Goal: Task Accomplishment & Management: Complete application form

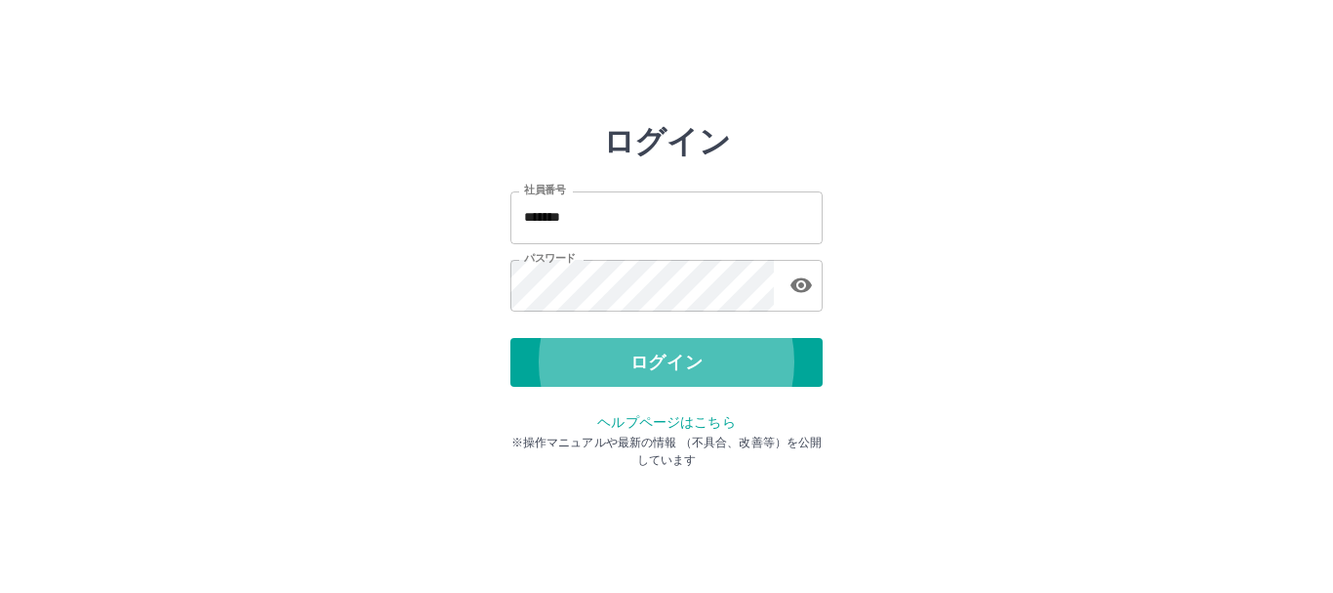
click at [511, 338] on button "ログイン" at bounding box center [667, 362] width 312 height 49
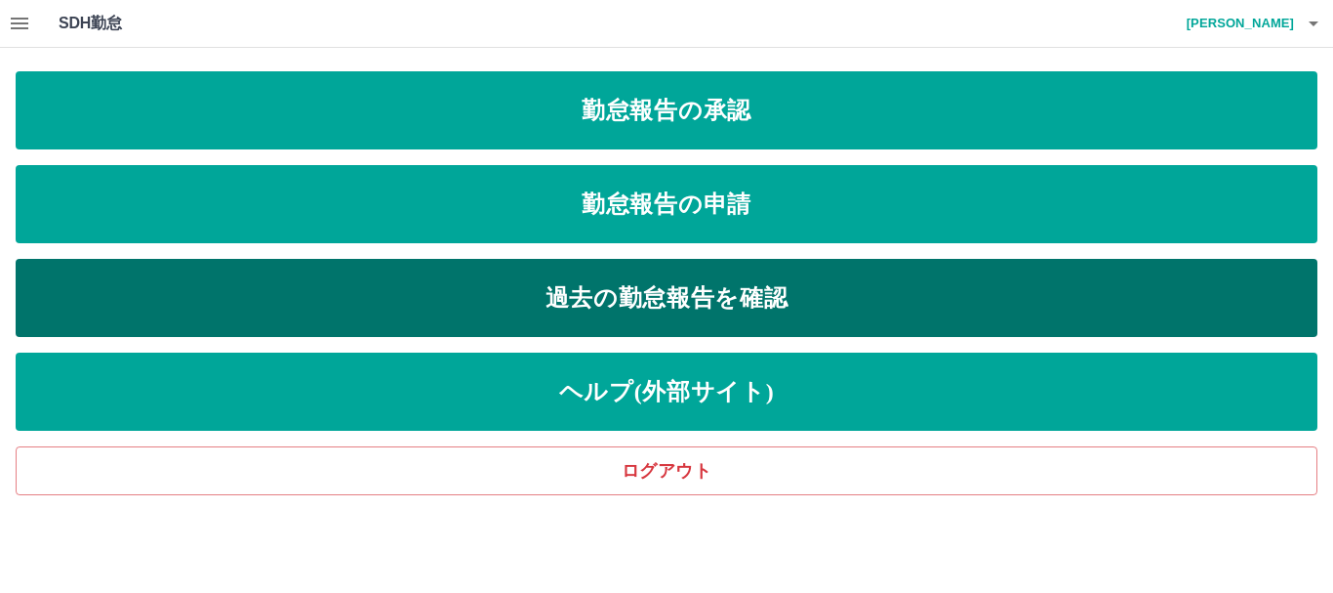
click at [482, 275] on link "過去の勤怠報告を確認" at bounding box center [667, 298] width 1302 height 78
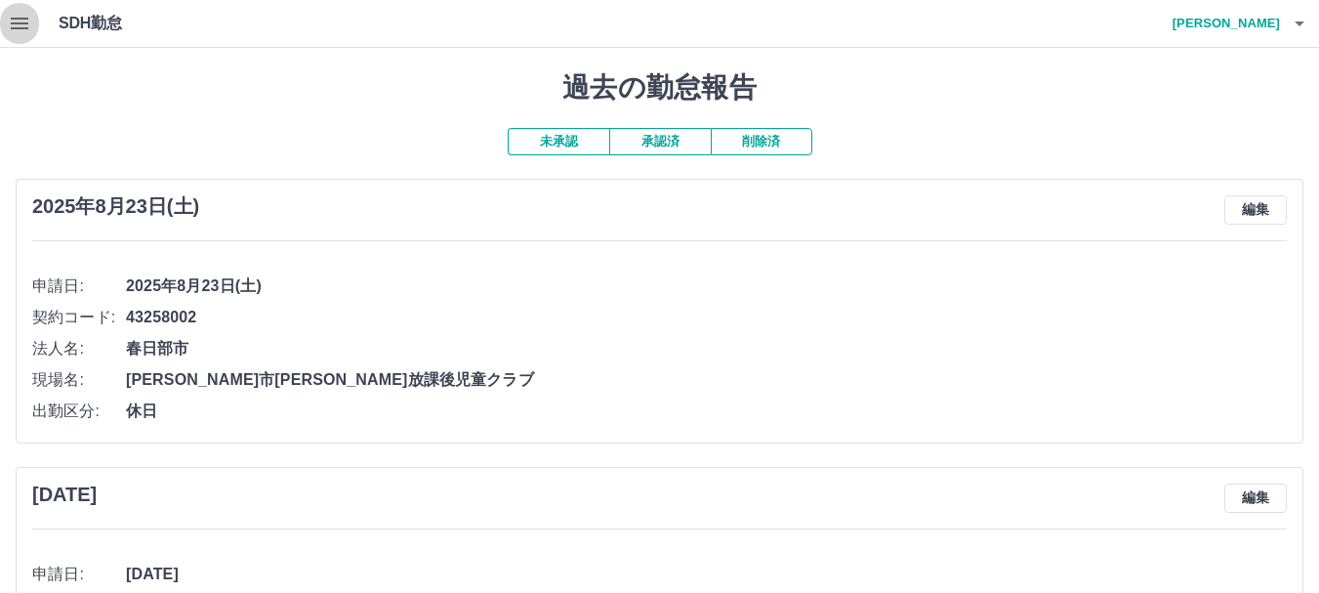
click at [21, 27] on icon "button" at bounding box center [20, 24] width 18 height 12
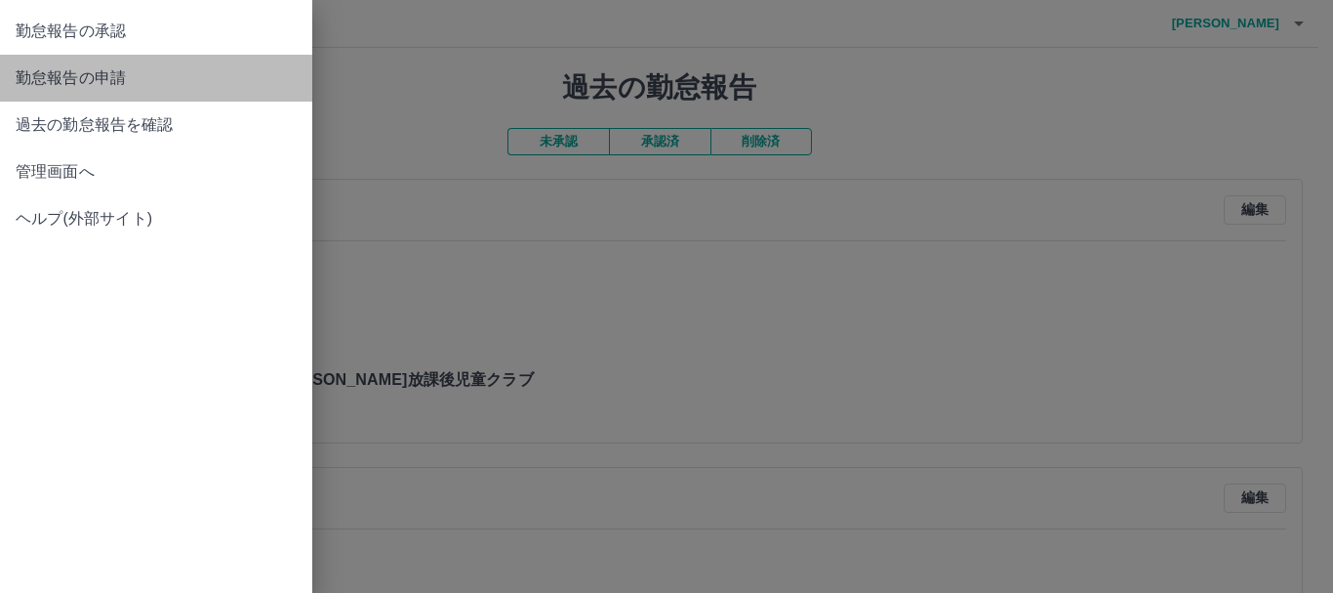
click at [80, 76] on span "勤怠報告の申請" at bounding box center [156, 77] width 281 height 23
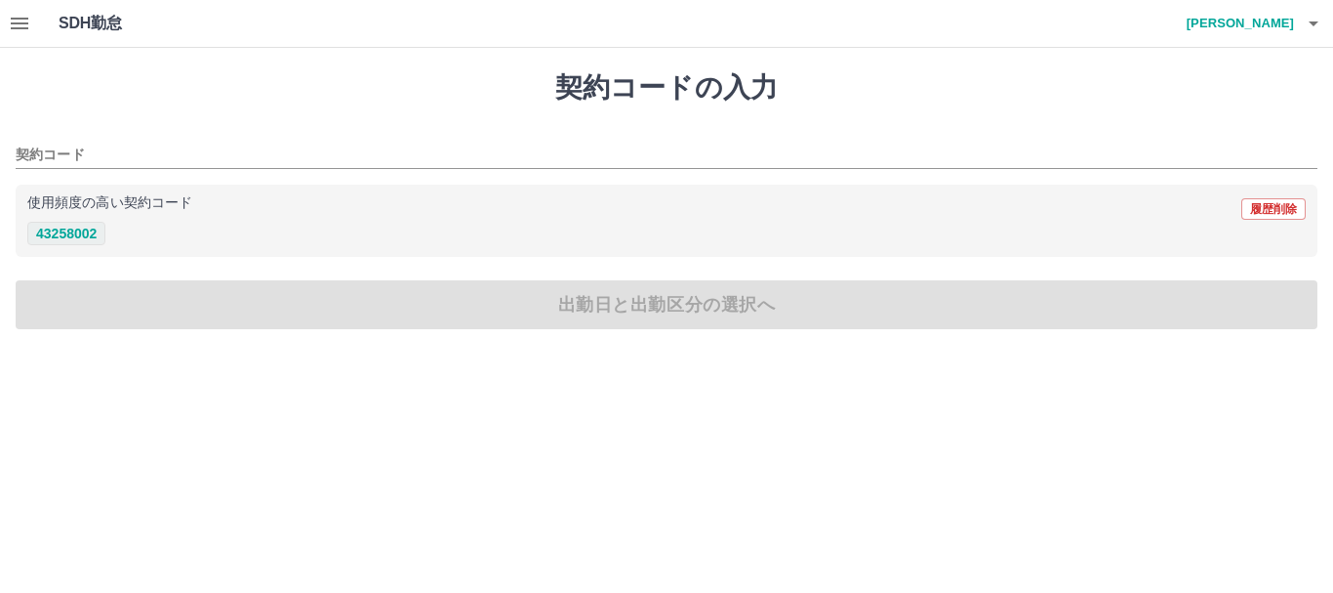
click at [86, 239] on button "43258002" at bounding box center [66, 233] width 78 height 23
type input "********"
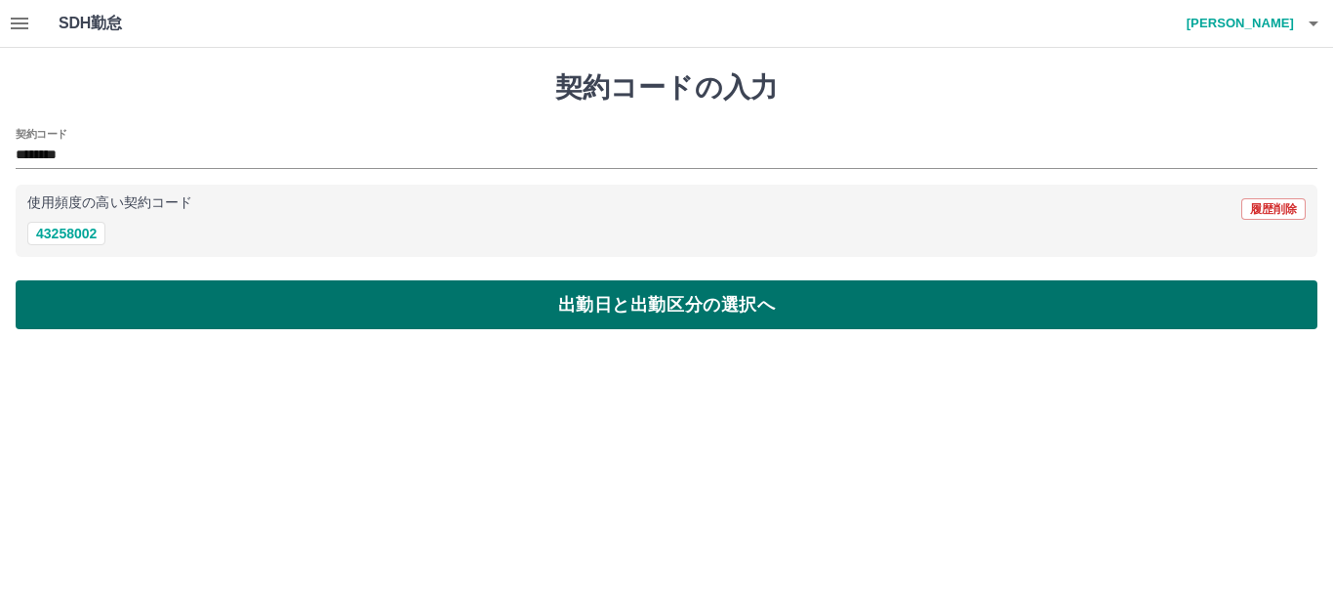
click at [113, 287] on button "出勤日と出勤区分の選択へ" at bounding box center [667, 304] width 1302 height 49
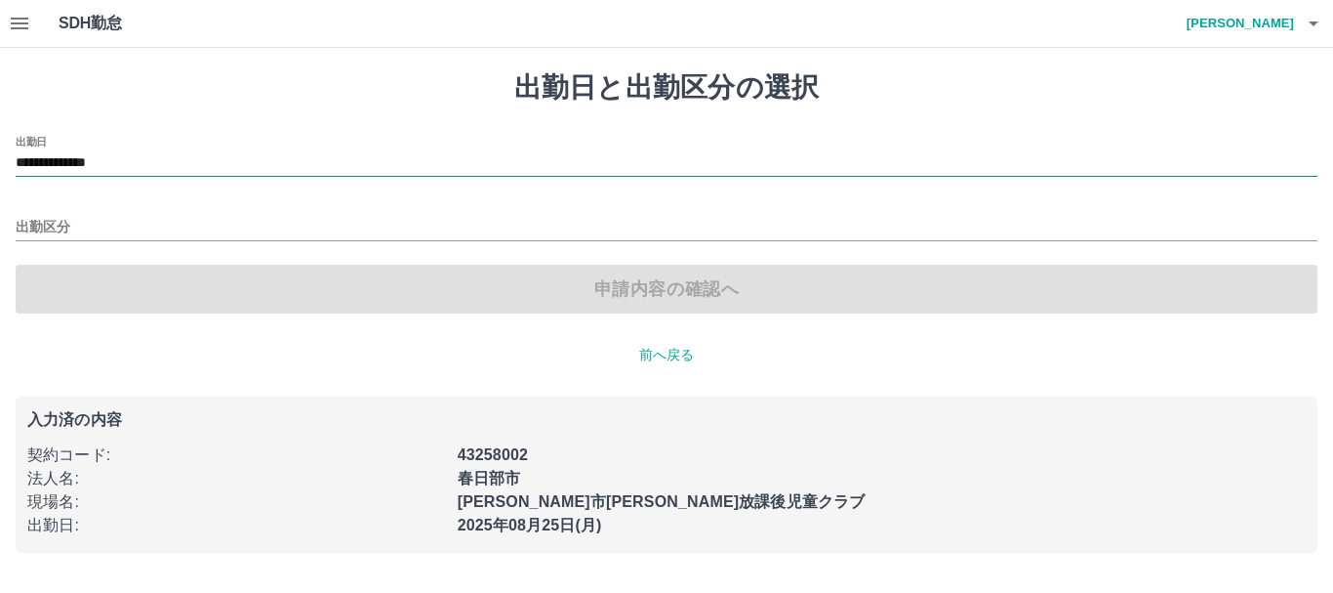
click at [107, 167] on input "**********" at bounding box center [667, 163] width 1302 height 24
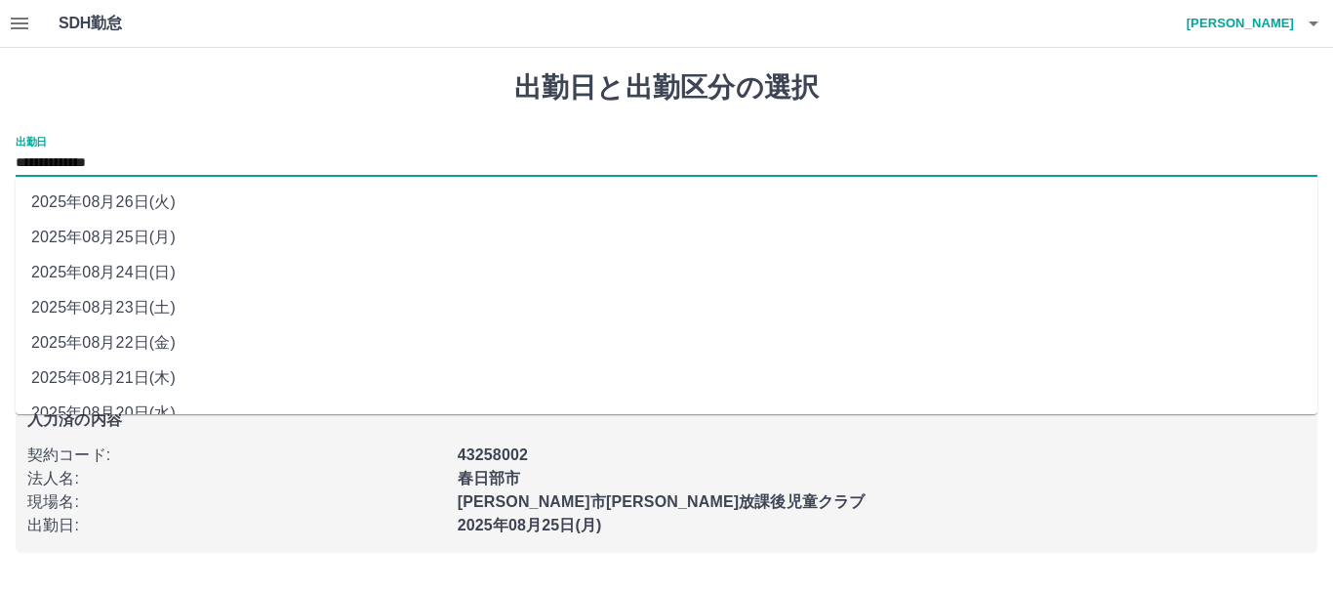
click at [121, 267] on li "2025年08月24日(日)" at bounding box center [667, 272] width 1302 height 35
type input "**********"
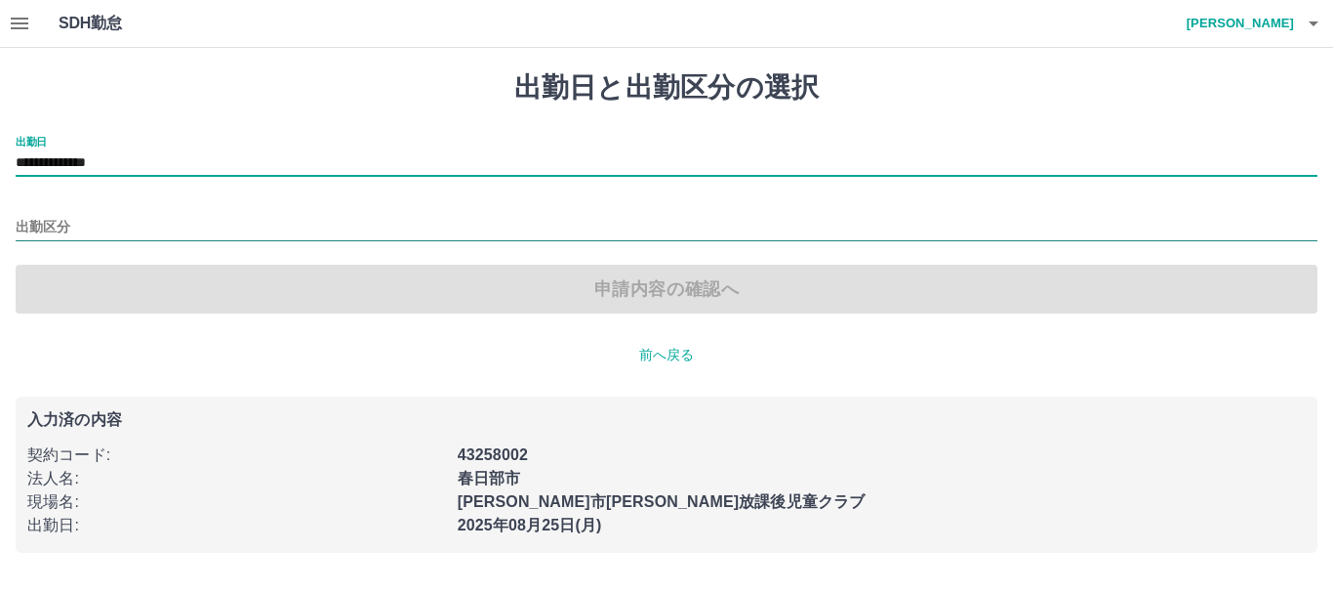
click at [93, 228] on input "出勤区分" at bounding box center [667, 228] width 1302 height 24
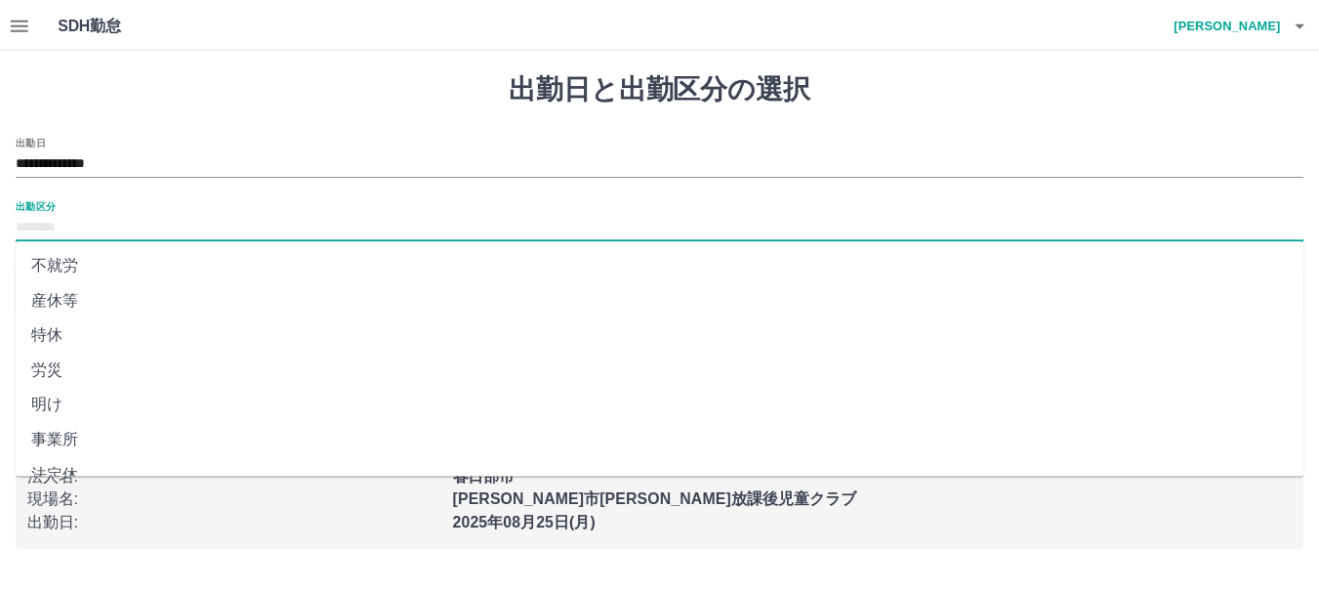
scroll to position [411, 0]
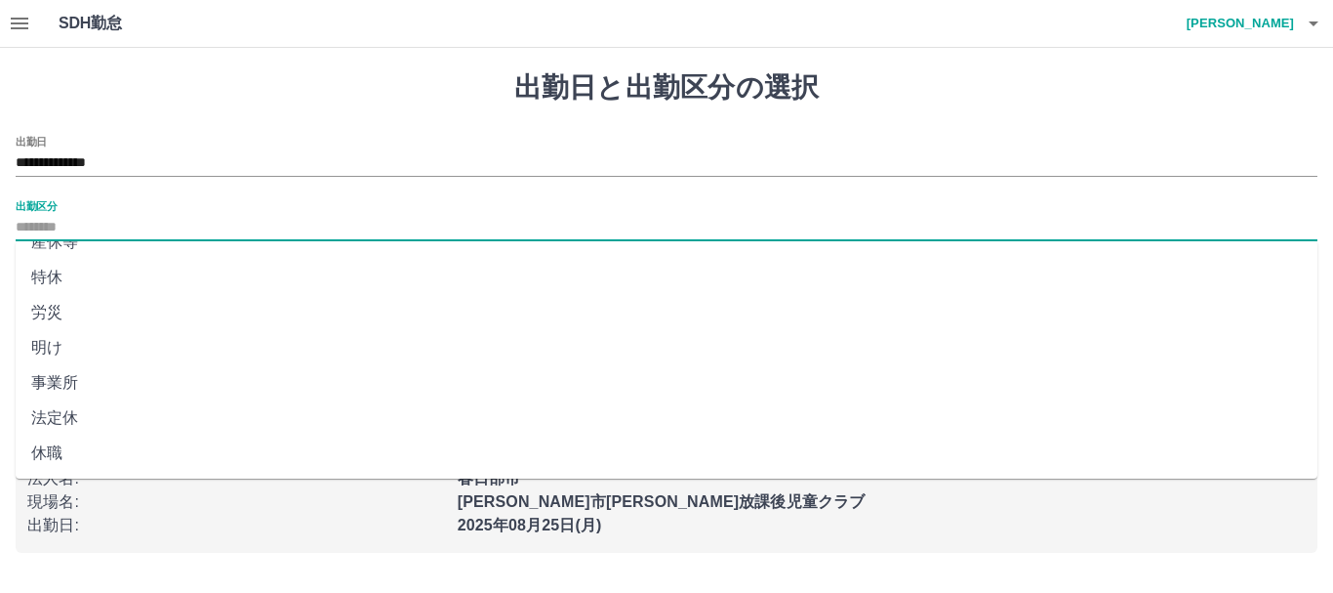
click at [118, 415] on li "法定休" at bounding box center [667, 417] width 1302 height 35
type input "***"
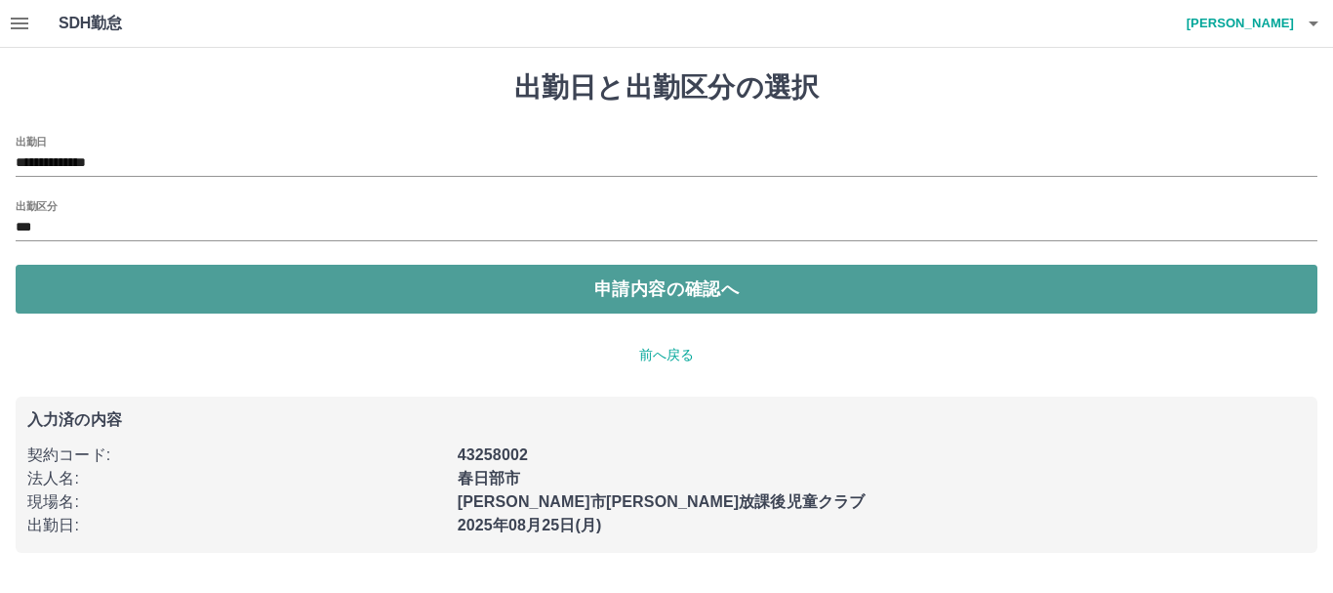
click at [176, 281] on button "申請内容の確認へ" at bounding box center [667, 289] width 1302 height 49
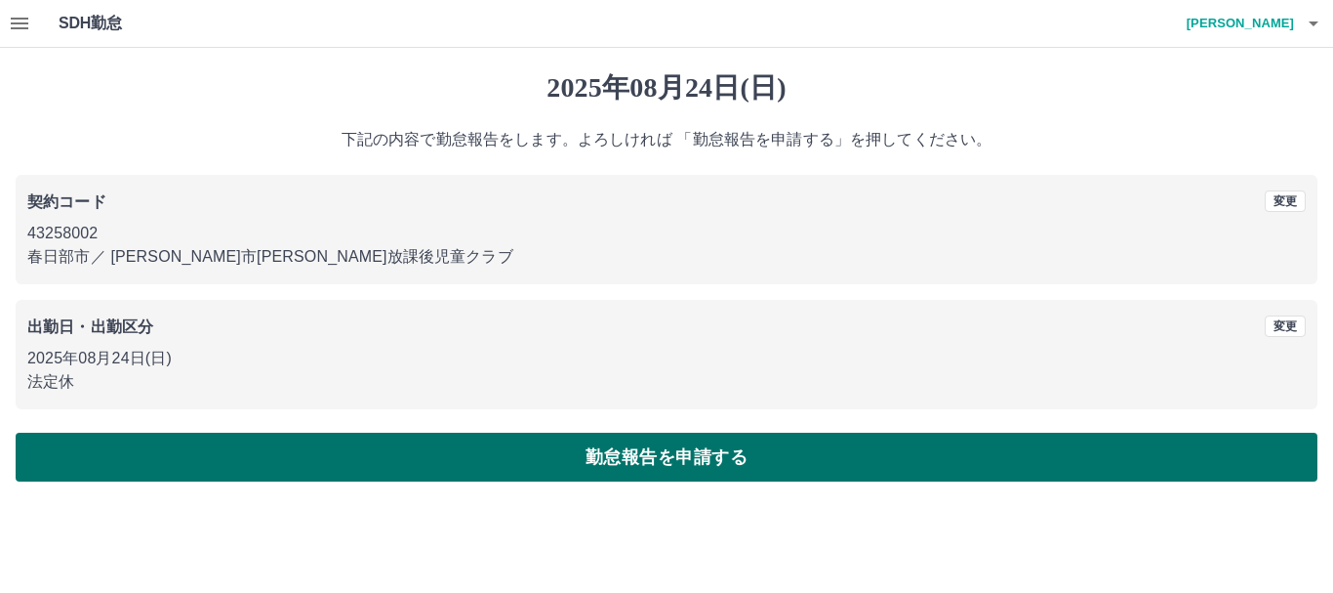
click at [223, 468] on button "勤怠報告を申請する" at bounding box center [667, 456] width 1302 height 49
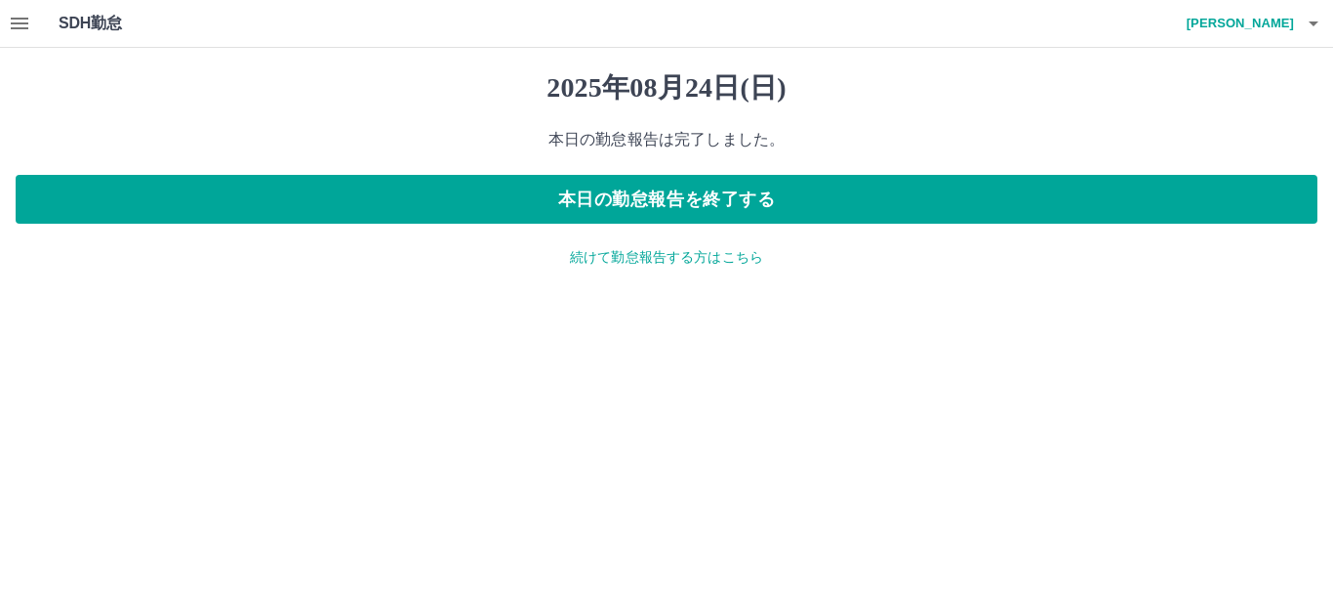
click at [656, 260] on p "続けて勤怠報告する方はこちら" at bounding box center [667, 257] width 1302 height 20
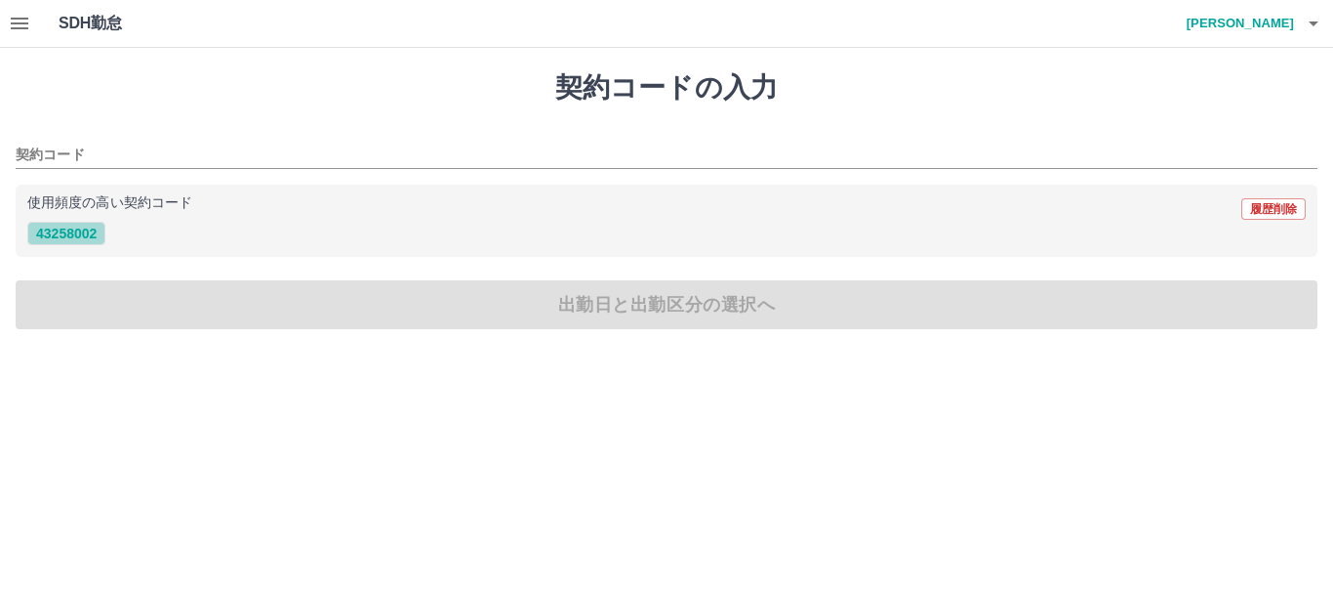
click at [79, 231] on button "43258002" at bounding box center [66, 233] width 78 height 23
type input "********"
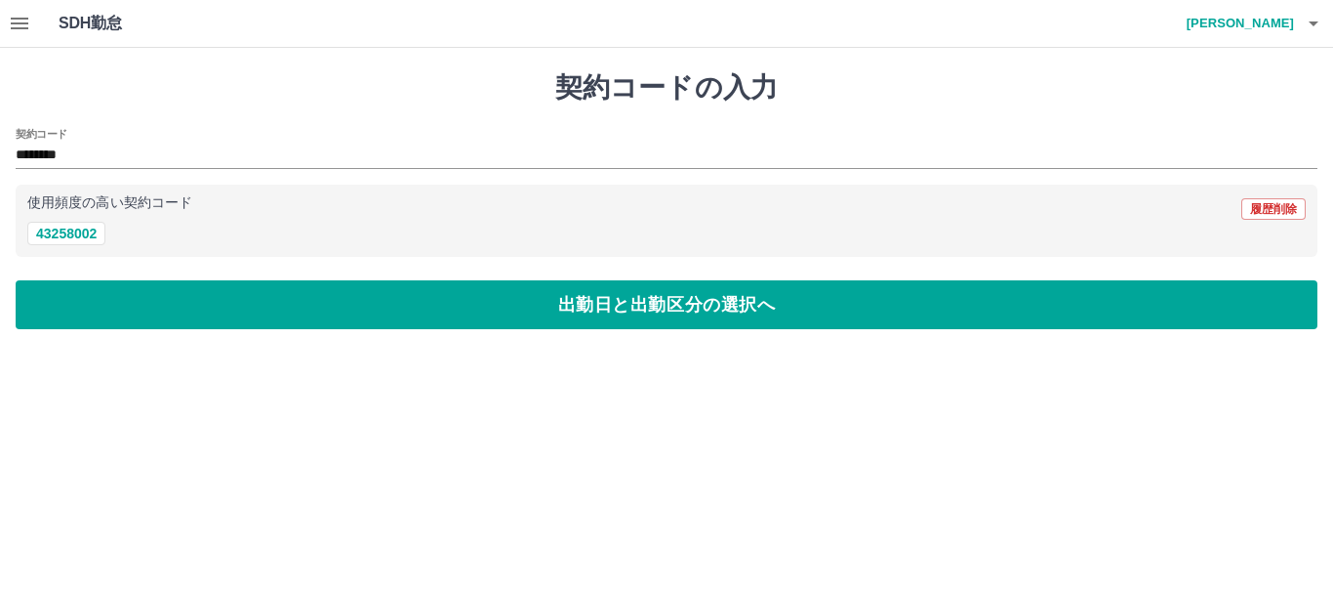
click at [169, 331] on div "契約コードの入力 契約コード ******** 使用頻度の高い契約コード 履歴削除 43258002 出勤日と出勤区分の選択へ" at bounding box center [666, 200] width 1333 height 305
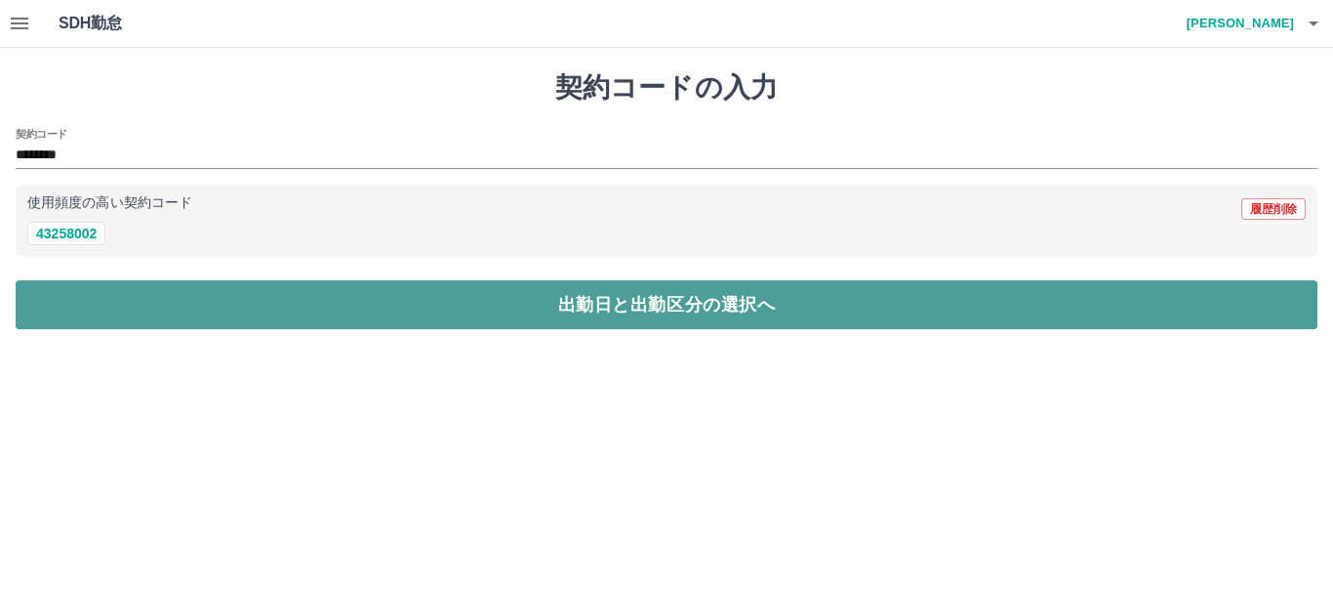
click at [158, 314] on button "出勤日と出勤区分の選択へ" at bounding box center [667, 304] width 1302 height 49
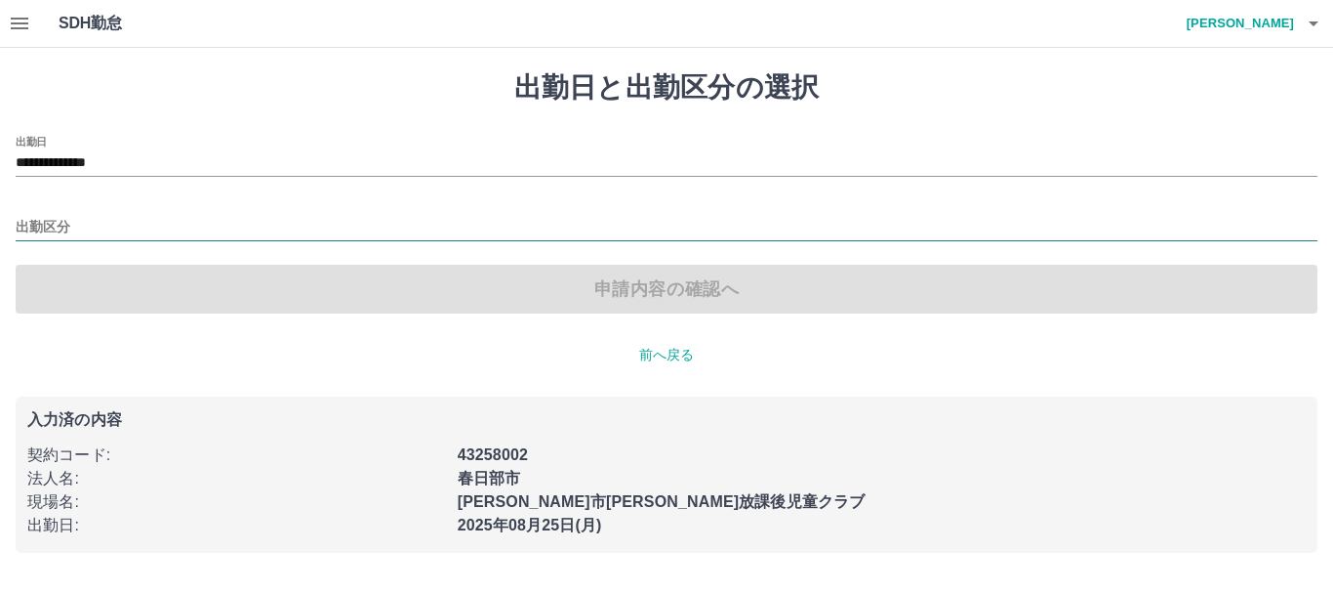
click at [87, 221] on input "出勤区分" at bounding box center [667, 228] width 1302 height 24
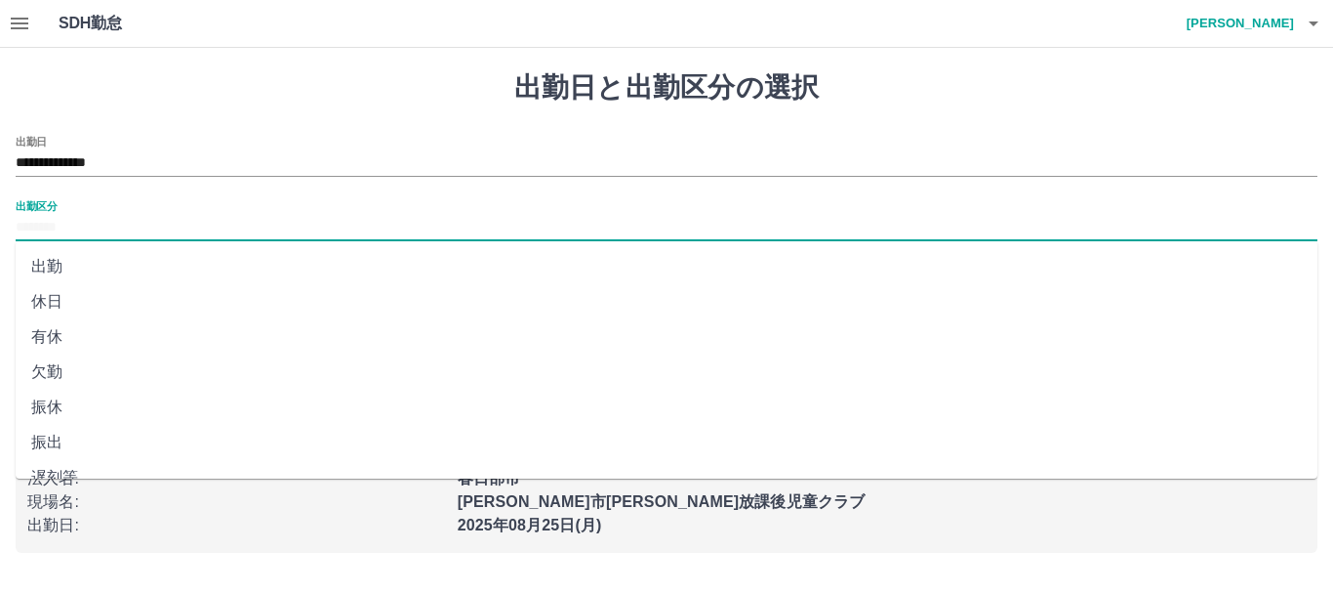
click at [99, 266] on li "出勤" at bounding box center [667, 266] width 1302 height 35
type input "**"
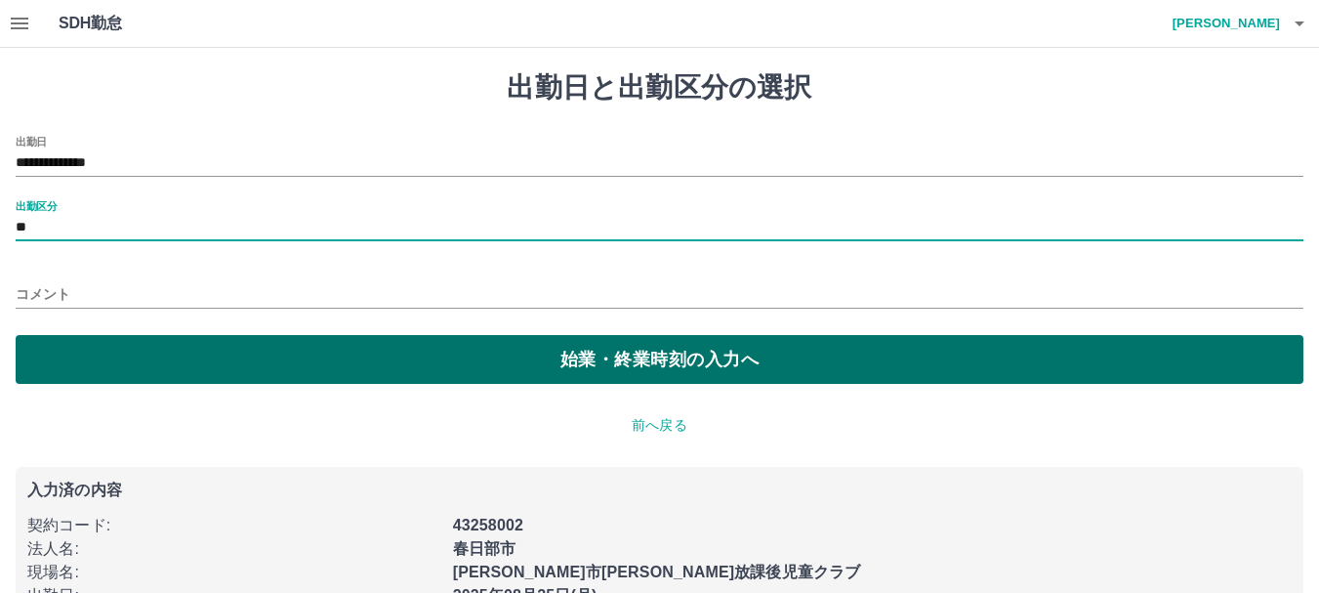
click at [147, 357] on button "始業・終業時刻の入力へ" at bounding box center [660, 359] width 1288 height 49
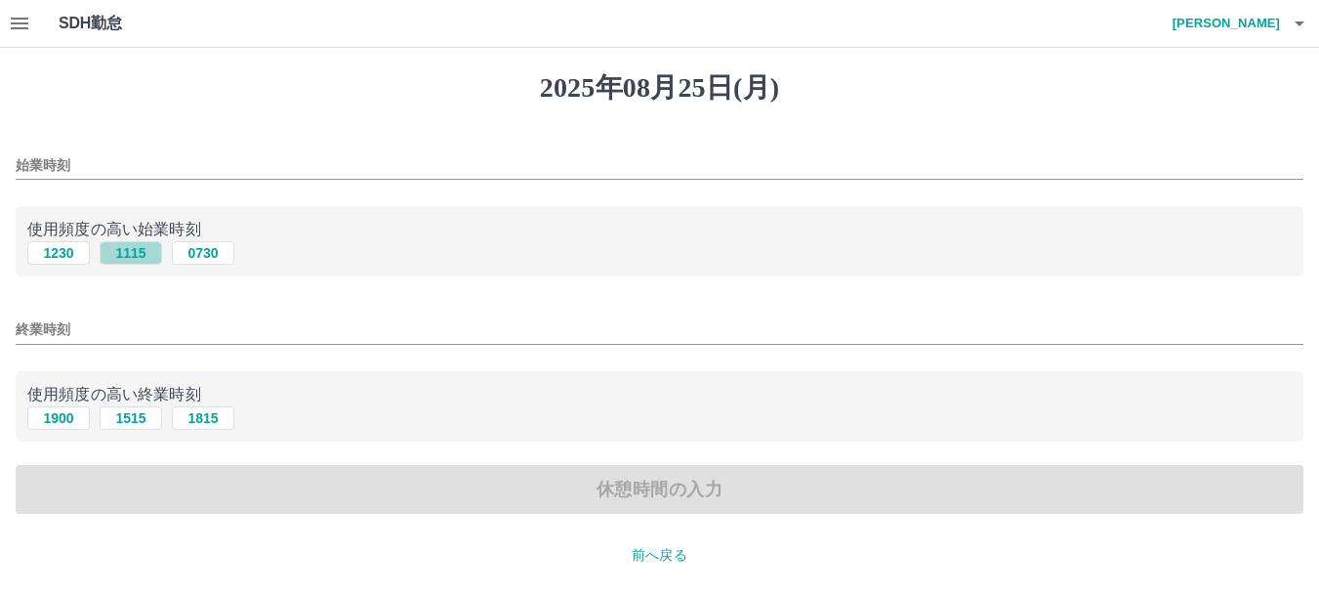
click at [135, 254] on button "1115" at bounding box center [131, 252] width 62 height 23
type input "****"
click at [74, 409] on button "1900" at bounding box center [58, 417] width 62 height 23
type input "****"
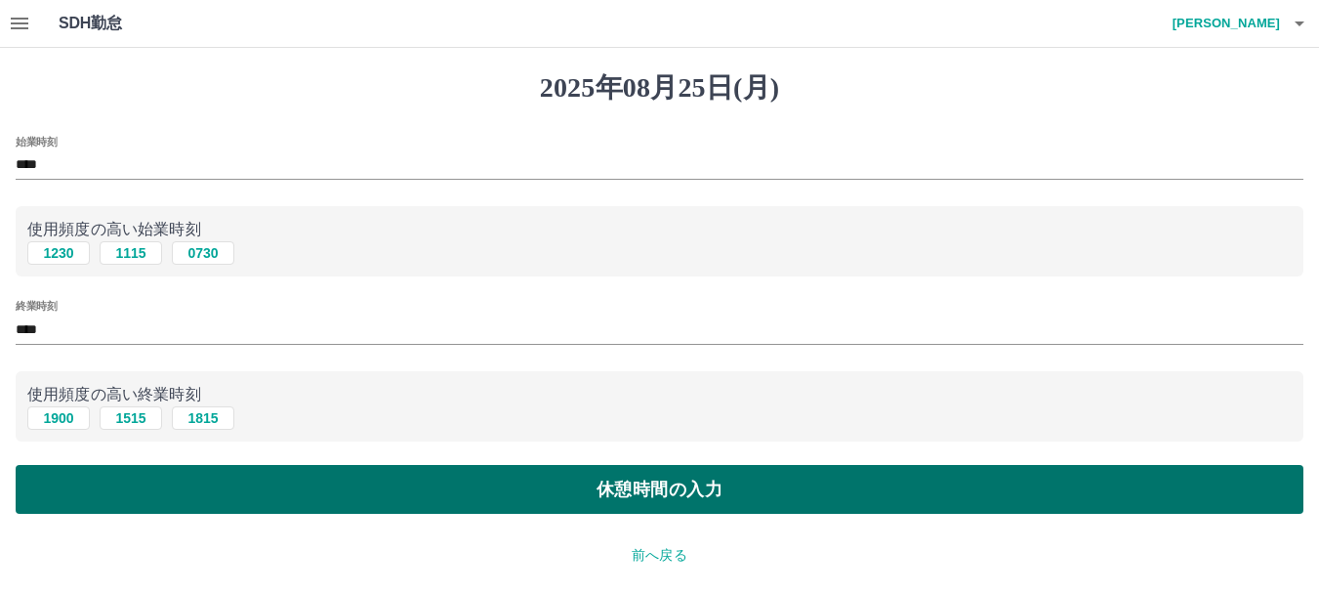
click at [118, 481] on button "休憩時間の入力" at bounding box center [660, 489] width 1288 height 49
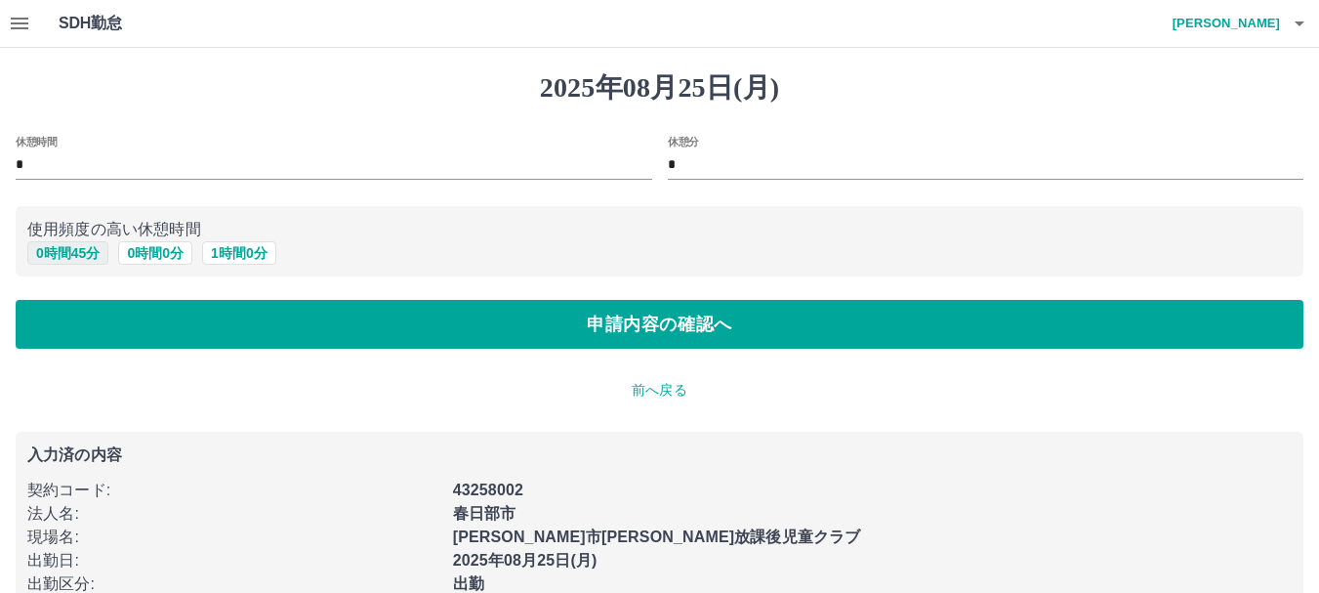
click at [78, 261] on button "0 時間 45 分" at bounding box center [67, 252] width 81 height 23
type input "**"
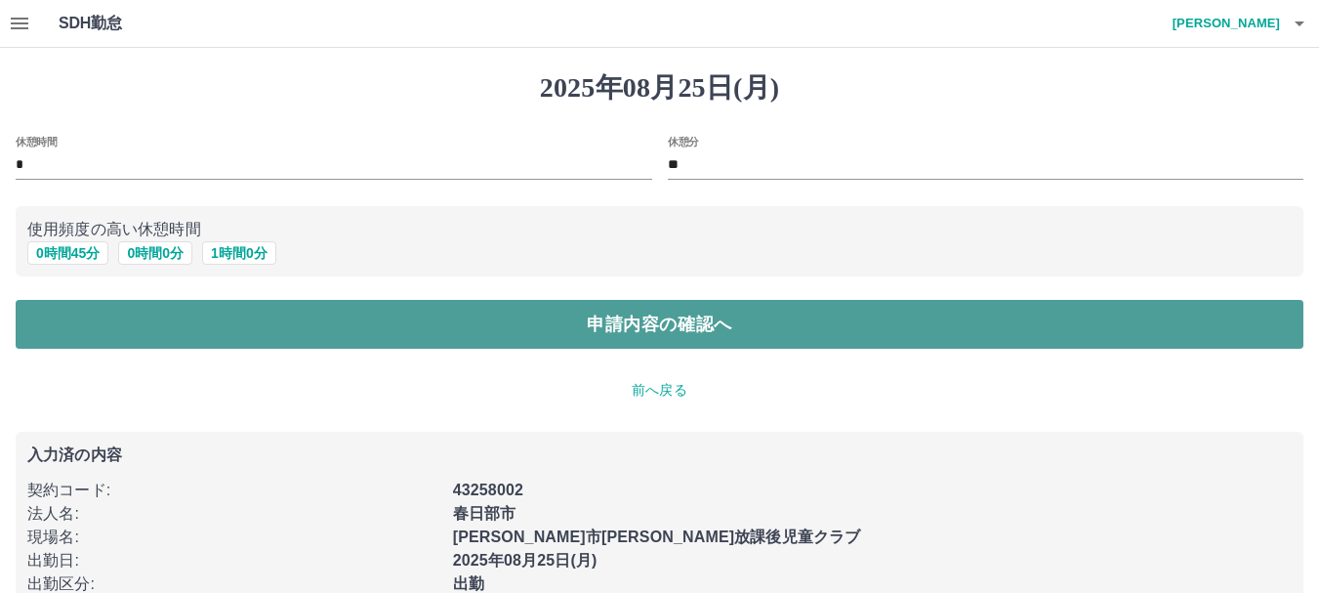
click at [150, 339] on button "申請内容の確認へ" at bounding box center [660, 324] width 1288 height 49
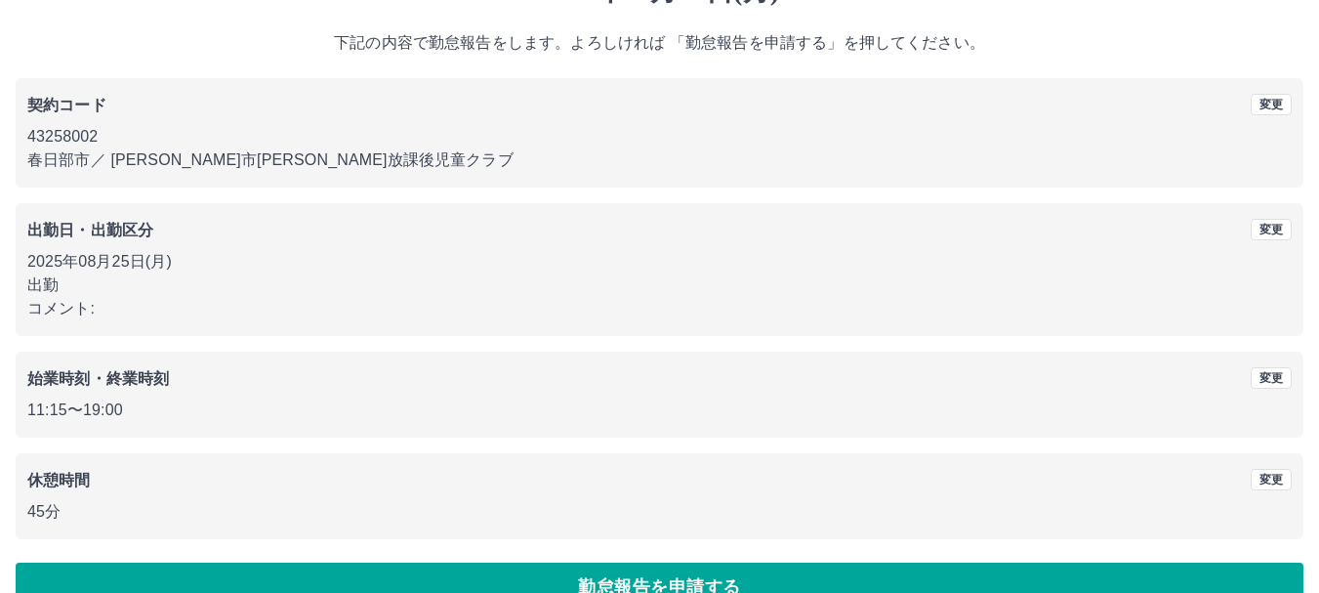
scroll to position [139, 0]
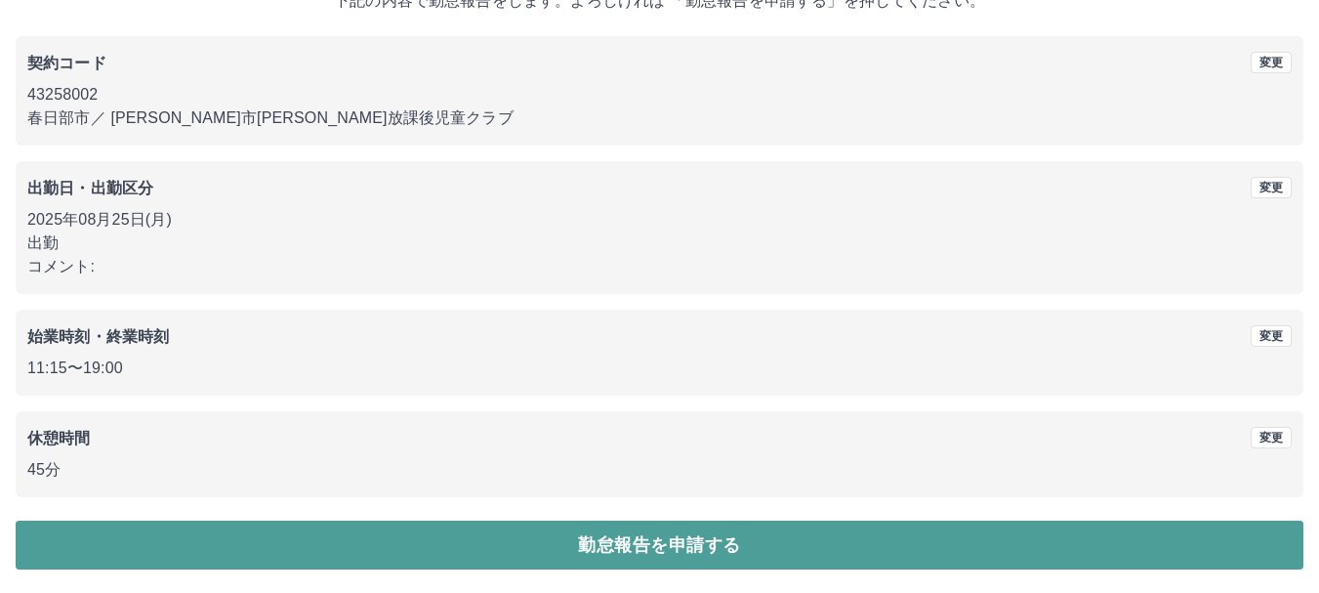
click at [777, 524] on button "勤怠報告を申請する" at bounding box center [660, 544] width 1288 height 49
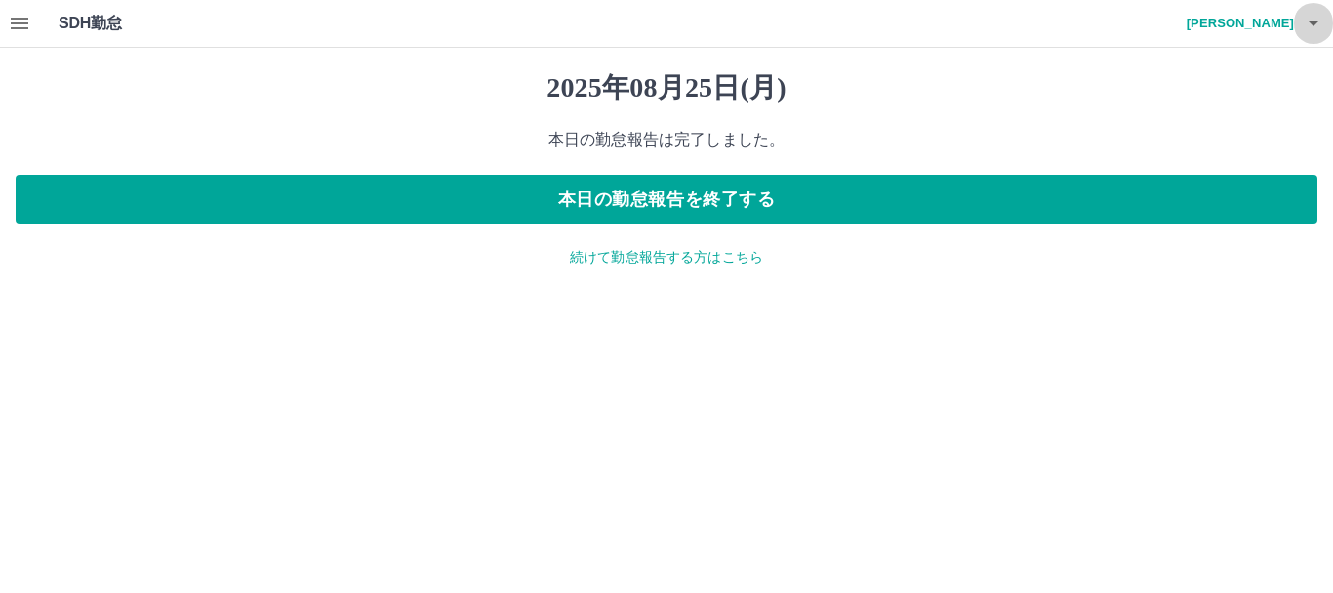
click at [1318, 20] on icon "button" at bounding box center [1313, 23] width 23 height 23
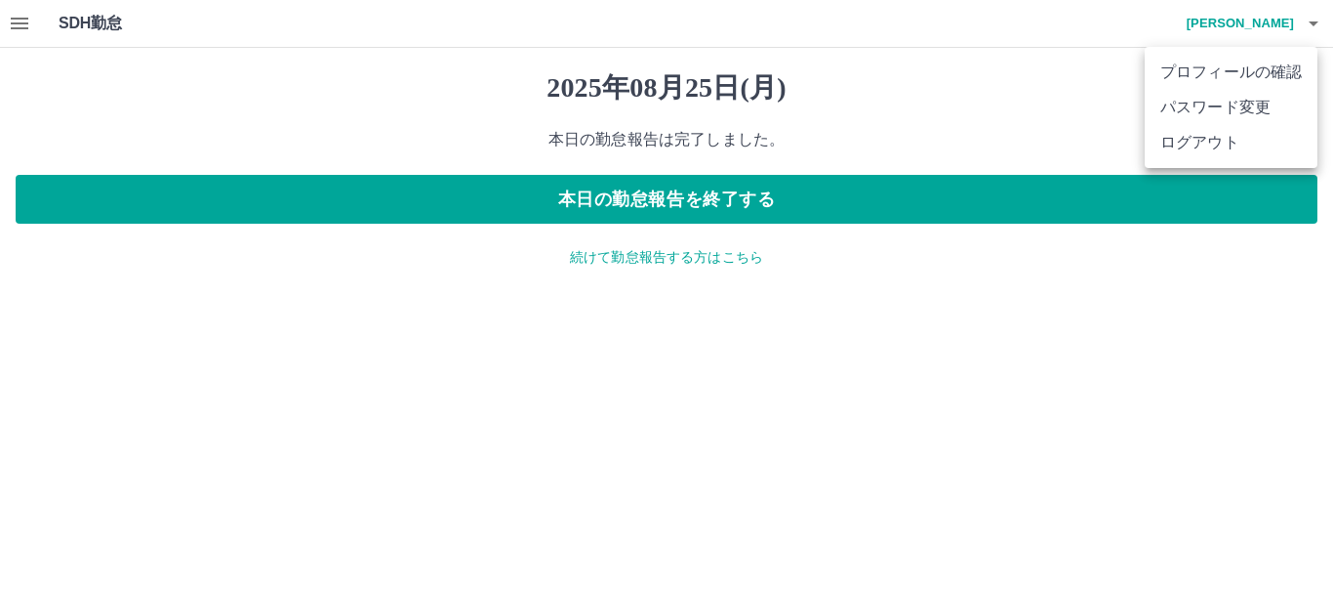
click at [1242, 130] on li "ログアウト" at bounding box center [1231, 142] width 173 height 35
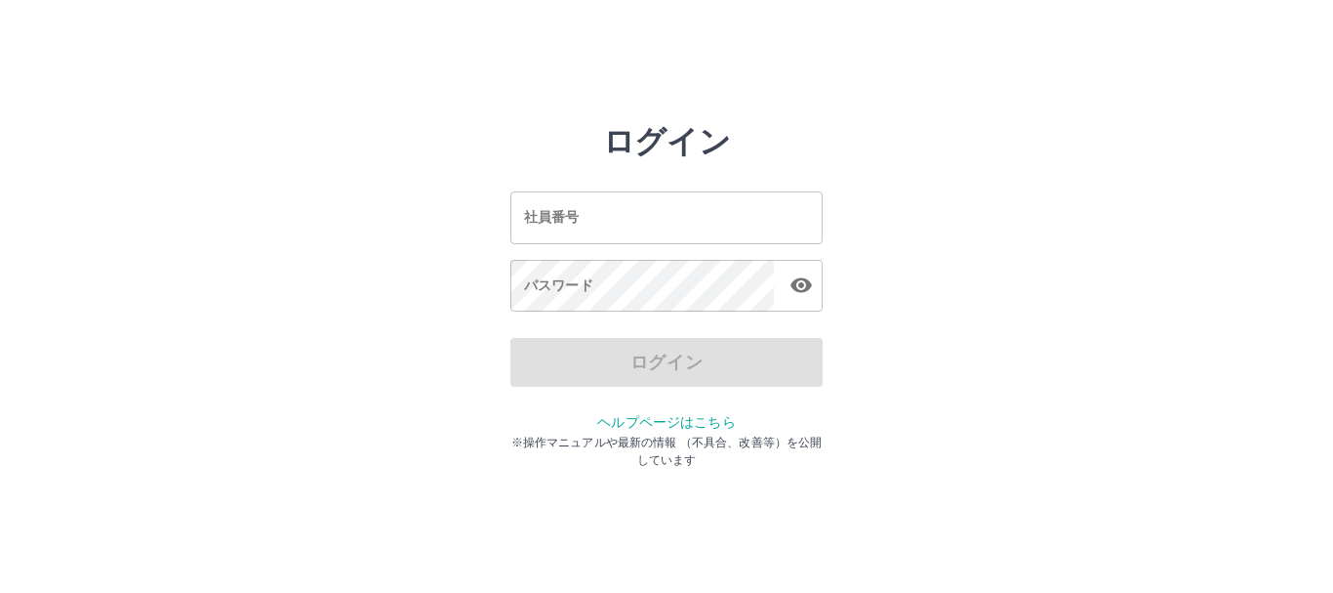
click at [721, 214] on input "社員番号" at bounding box center [667, 217] width 312 height 52
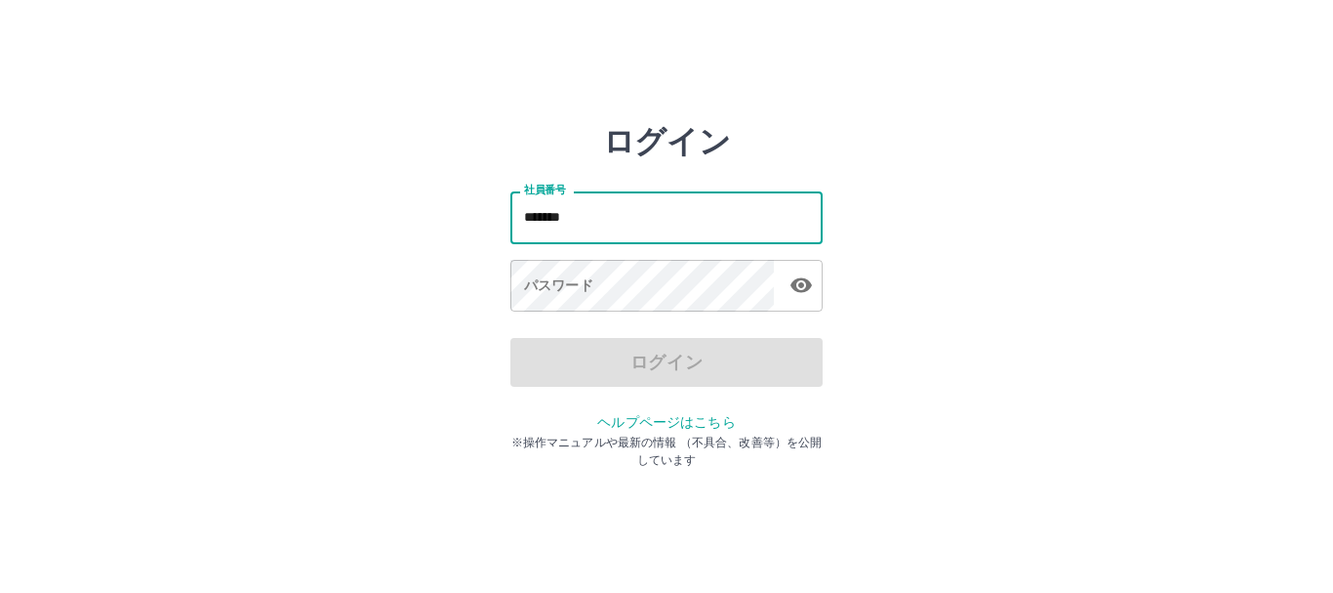
type input "*******"
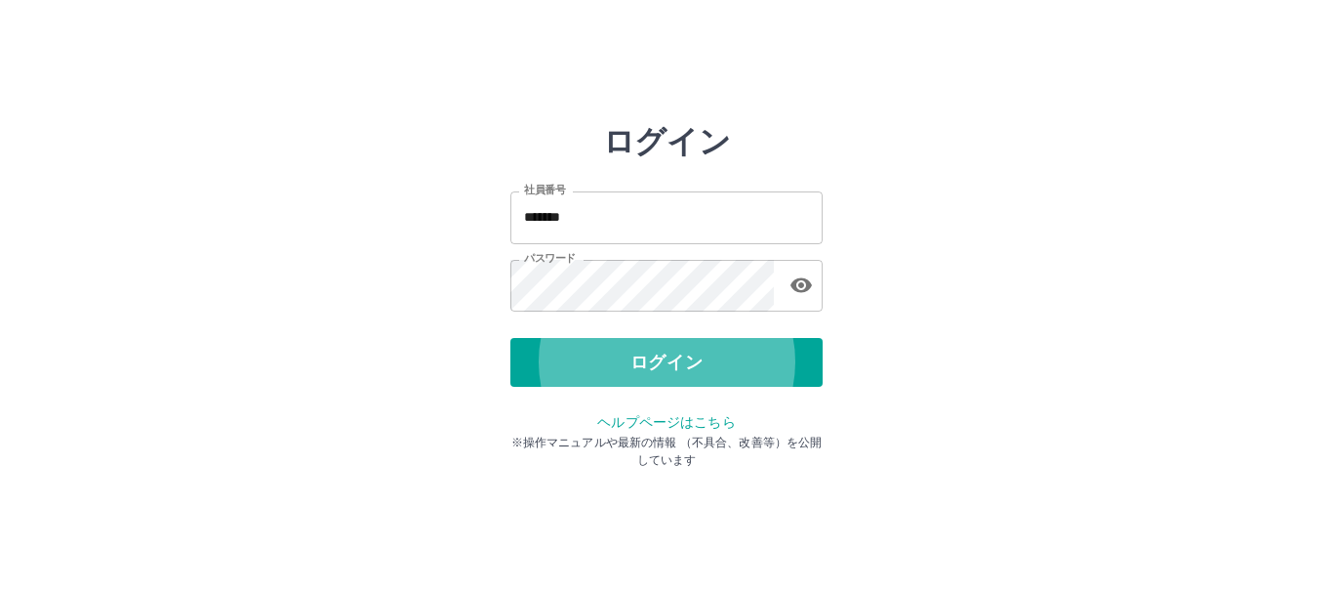
click at [511, 338] on button "ログイン" at bounding box center [667, 362] width 312 height 49
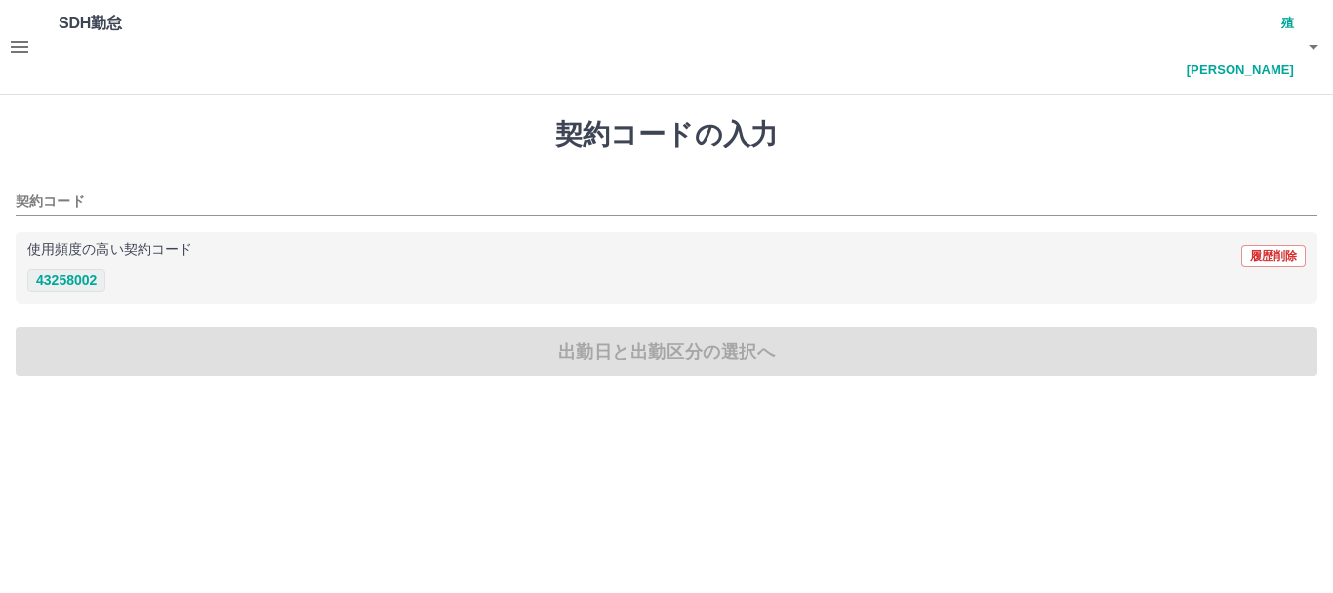
click at [86, 268] on button "43258002" at bounding box center [66, 279] width 78 height 23
type input "********"
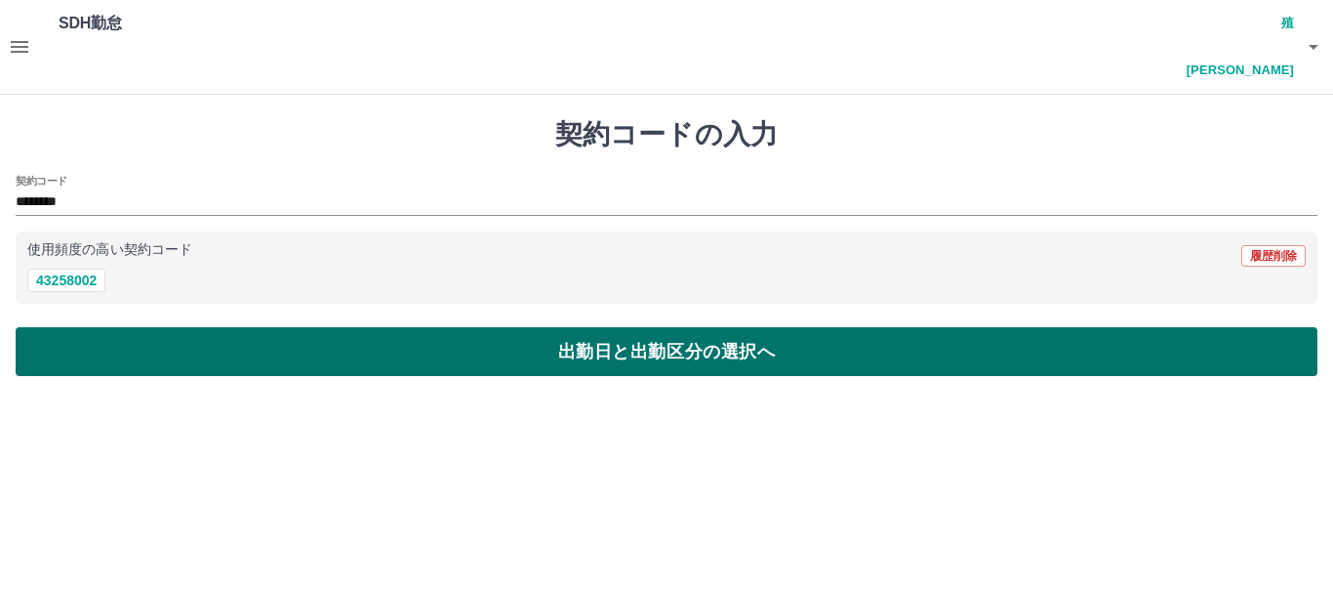
click at [124, 327] on button "出勤日と出勤区分の選択へ" at bounding box center [667, 351] width 1302 height 49
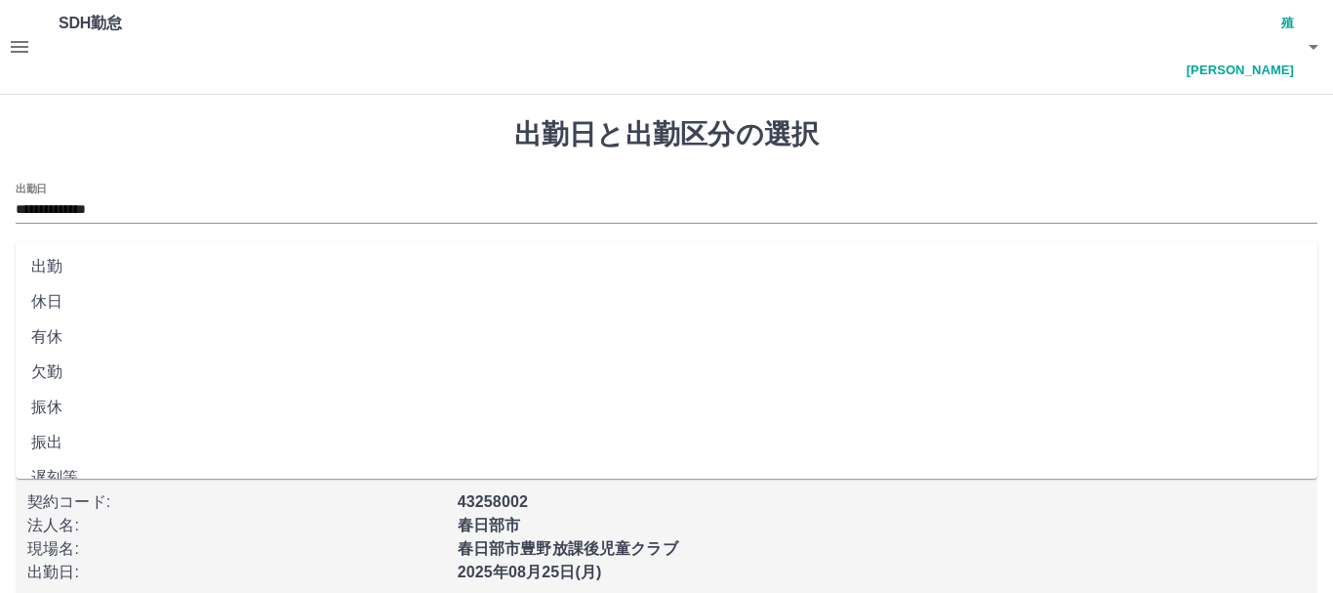
click at [102, 263] on input "出勤区分" at bounding box center [667, 275] width 1302 height 24
click at [121, 198] on input "**********" at bounding box center [667, 210] width 1302 height 24
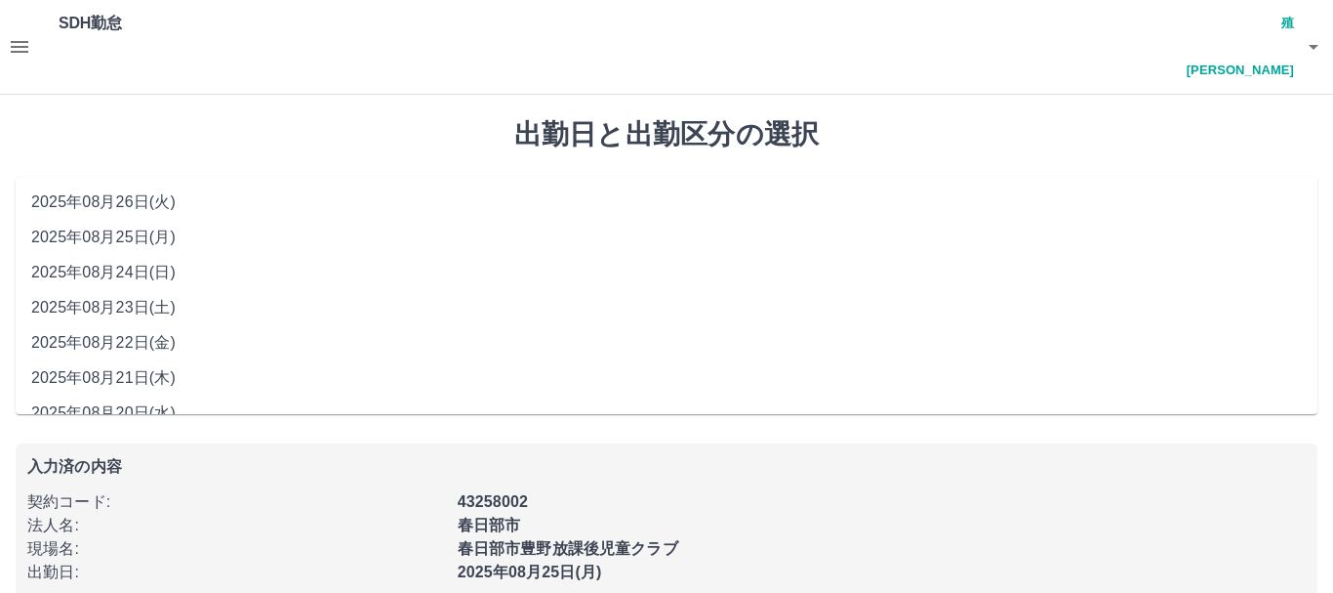
click at [134, 306] on li "2025年08月23日(土)" at bounding box center [667, 307] width 1302 height 35
type input "**********"
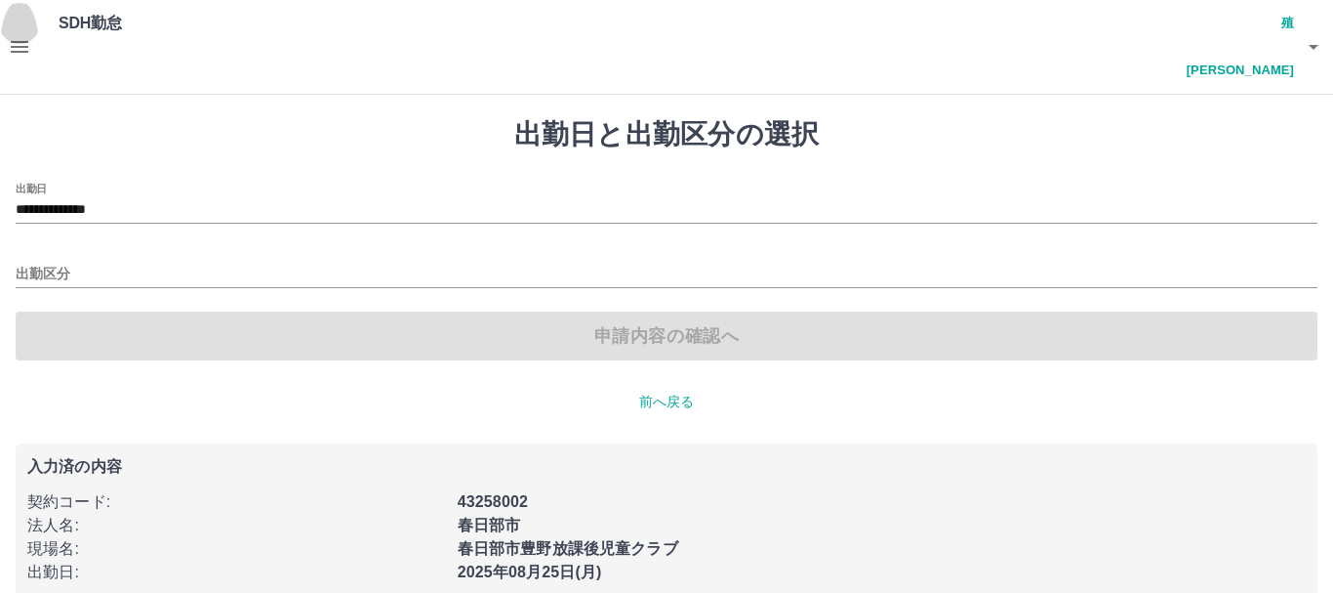
click at [19, 41] on icon "button" at bounding box center [20, 47] width 18 height 12
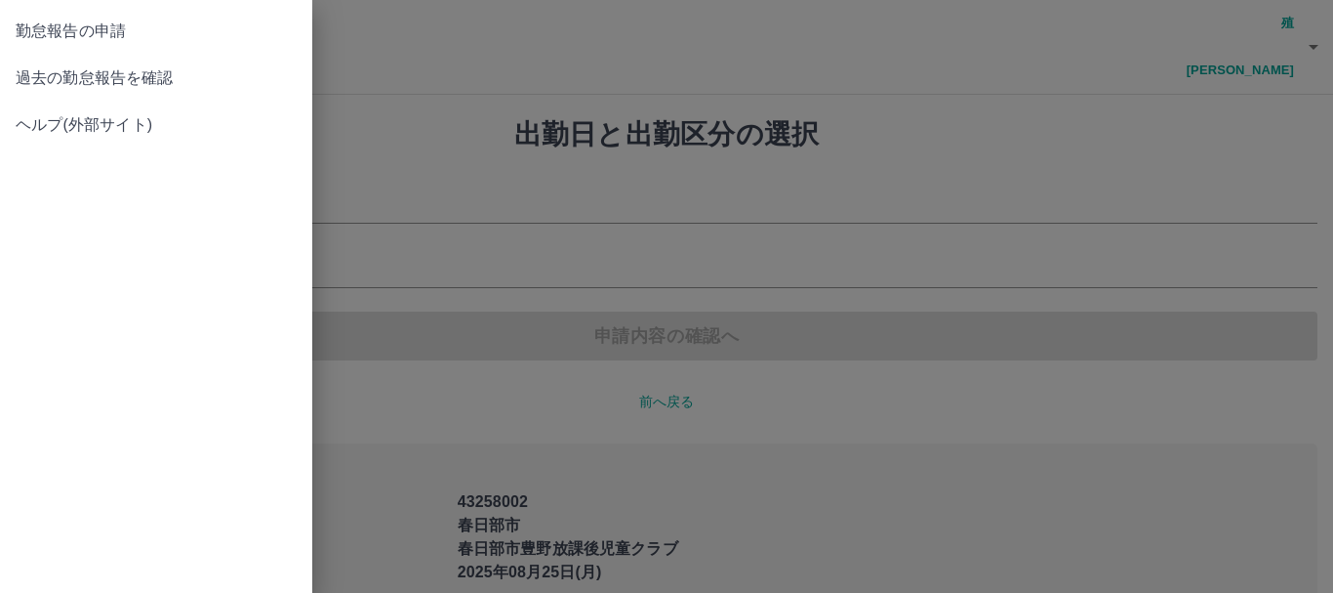
click at [67, 86] on span "過去の勤怠報告を確認" at bounding box center [156, 77] width 281 height 23
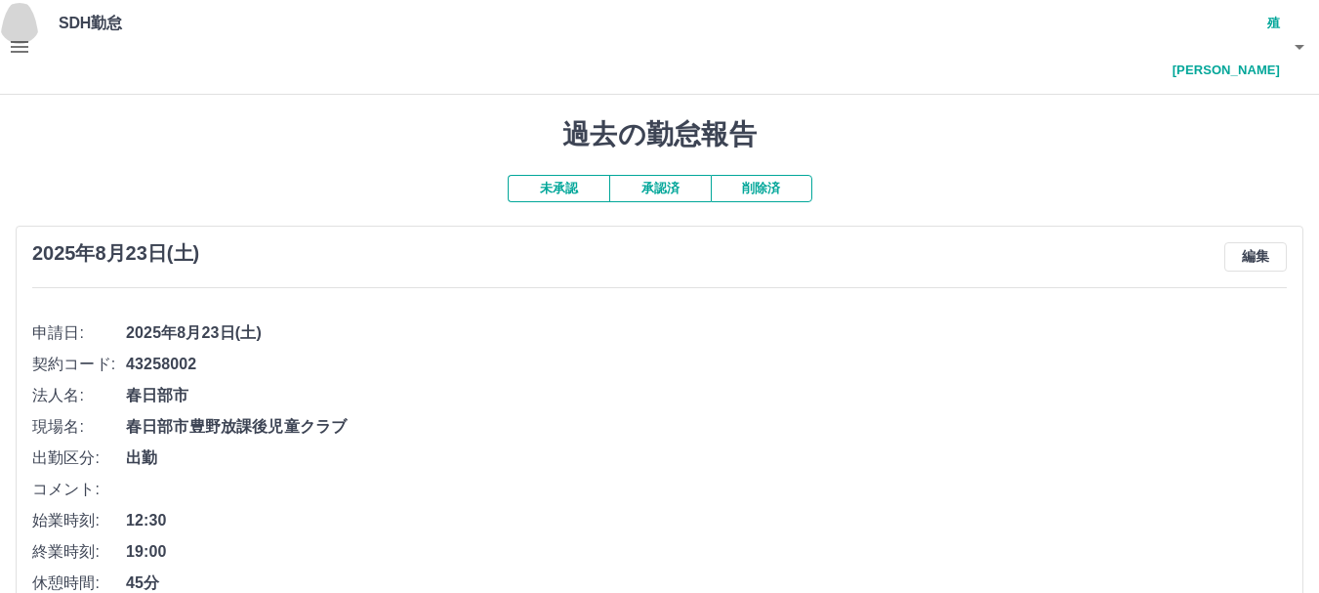
click at [26, 35] on icon "button" at bounding box center [19, 46] width 23 height 23
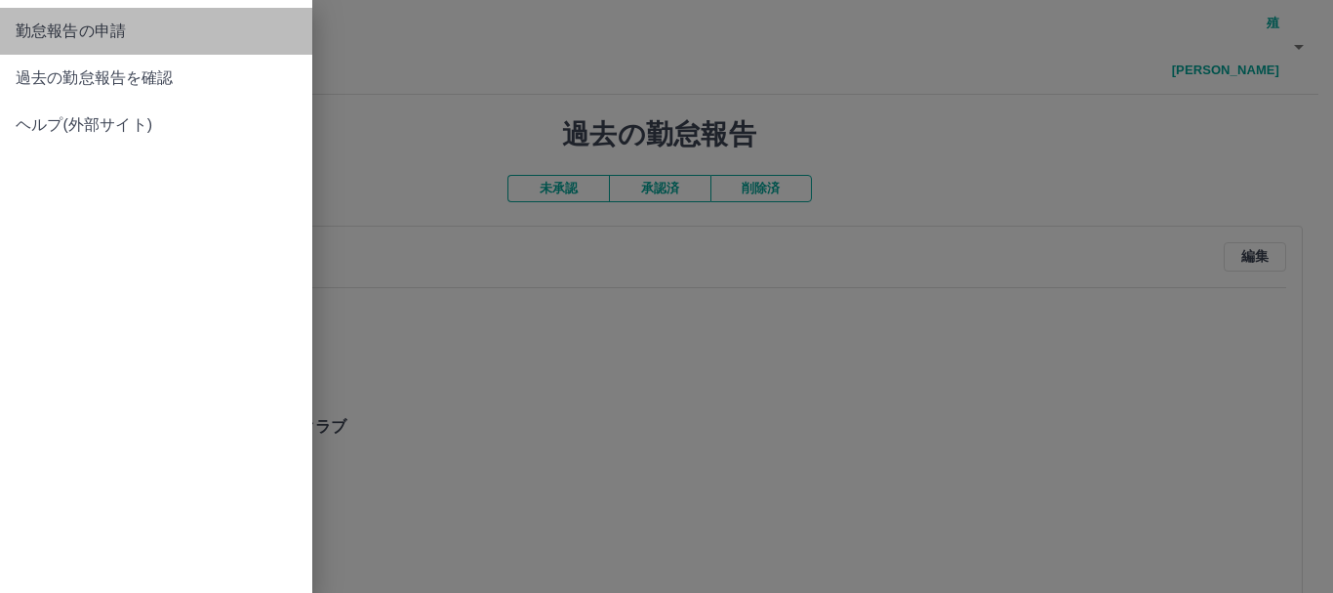
click at [50, 45] on link "勤怠報告の申請" at bounding box center [156, 31] width 312 height 47
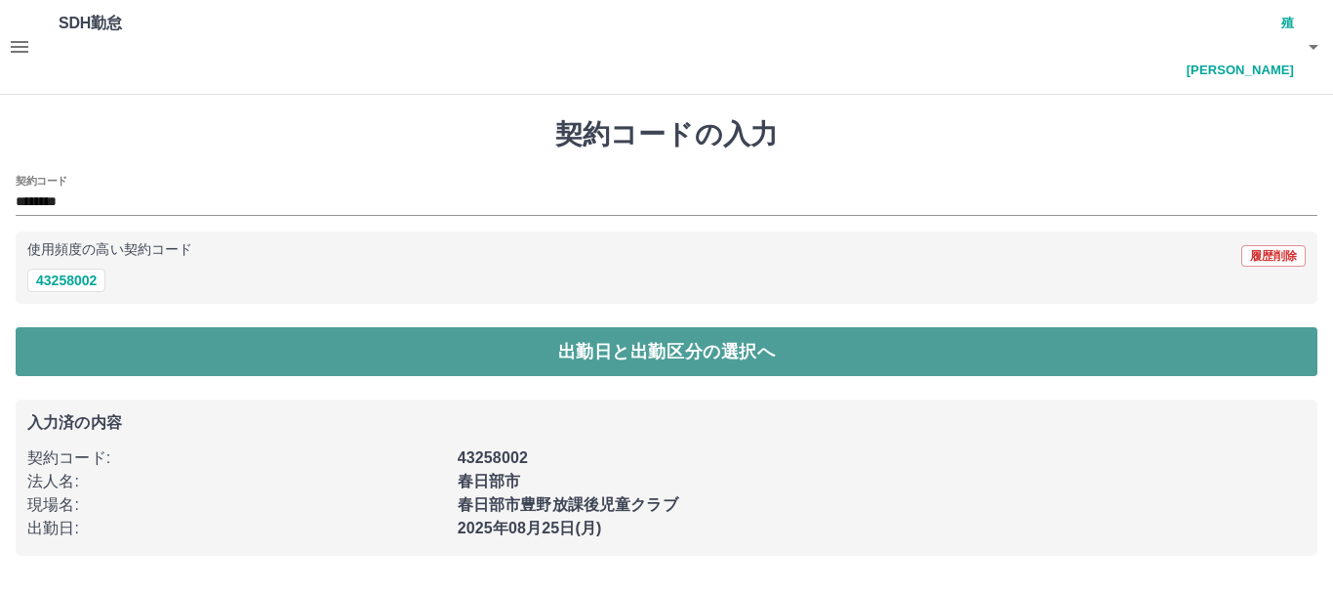
click at [110, 327] on button "出勤日と出勤区分の選択へ" at bounding box center [667, 351] width 1302 height 49
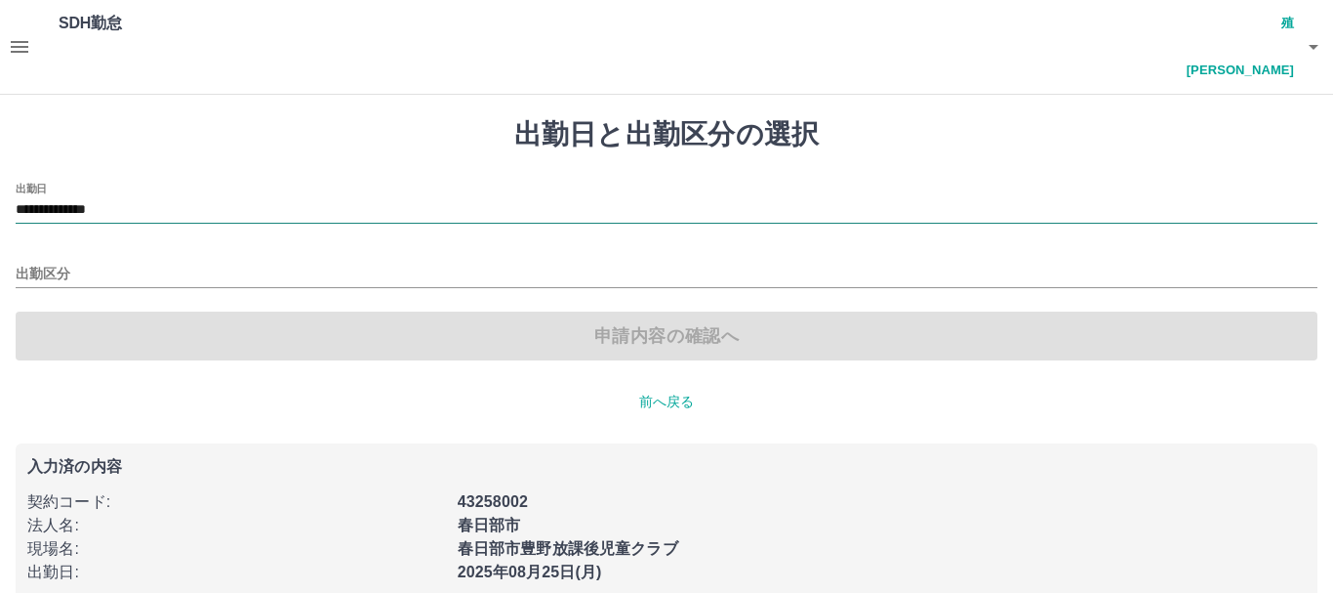
click at [122, 198] on input "**********" at bounding box center [667, 210] width 1302 height 24
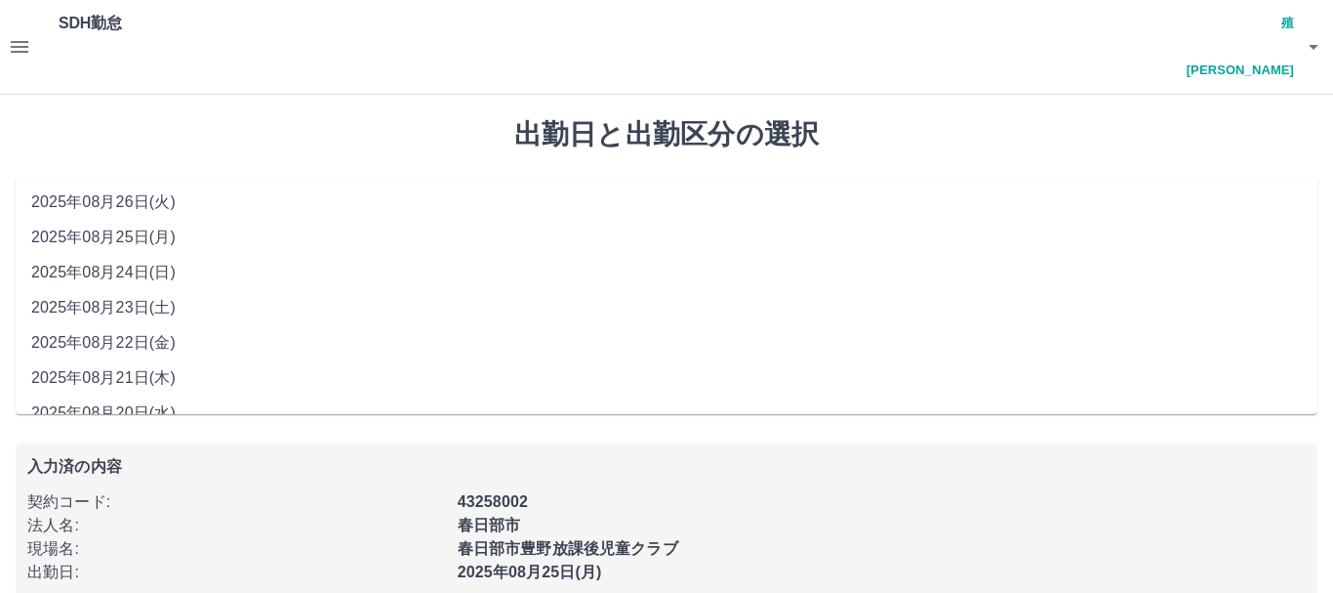
click at [117, 266] on li "2025年08月24日(日)" at bounding box center [667, 272] width 1302 height 35
type input "**********"
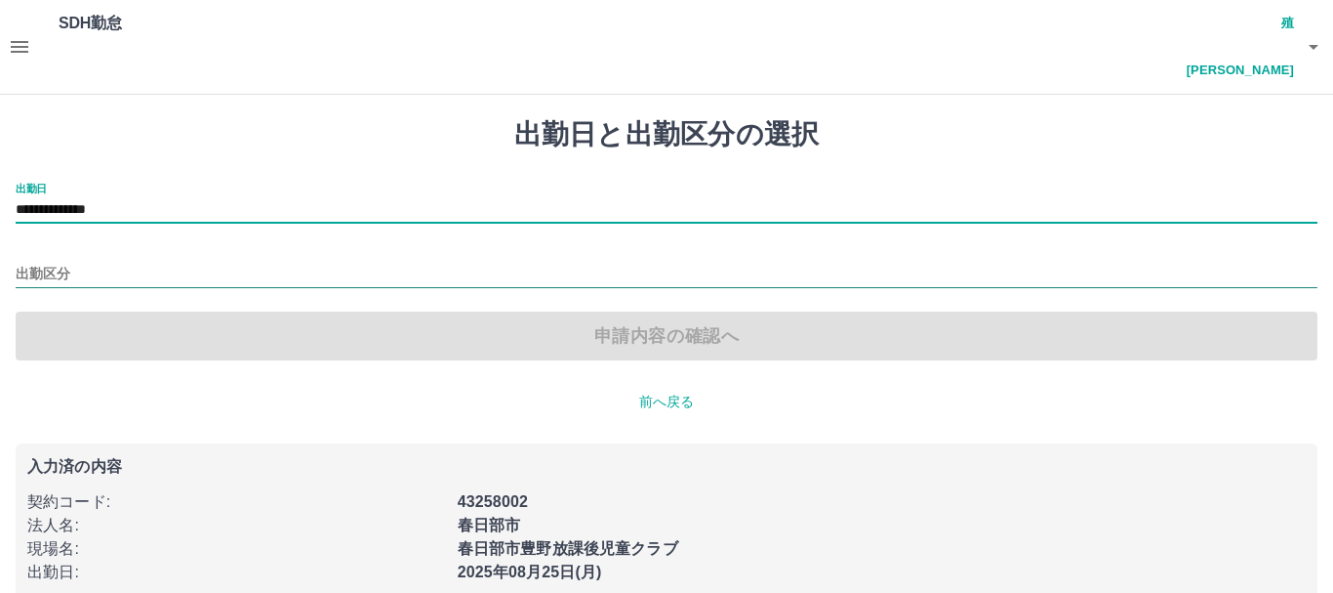
click at [85, 263] on input "出勤区分" at bounding box center [667, 275] width 1302 height 24
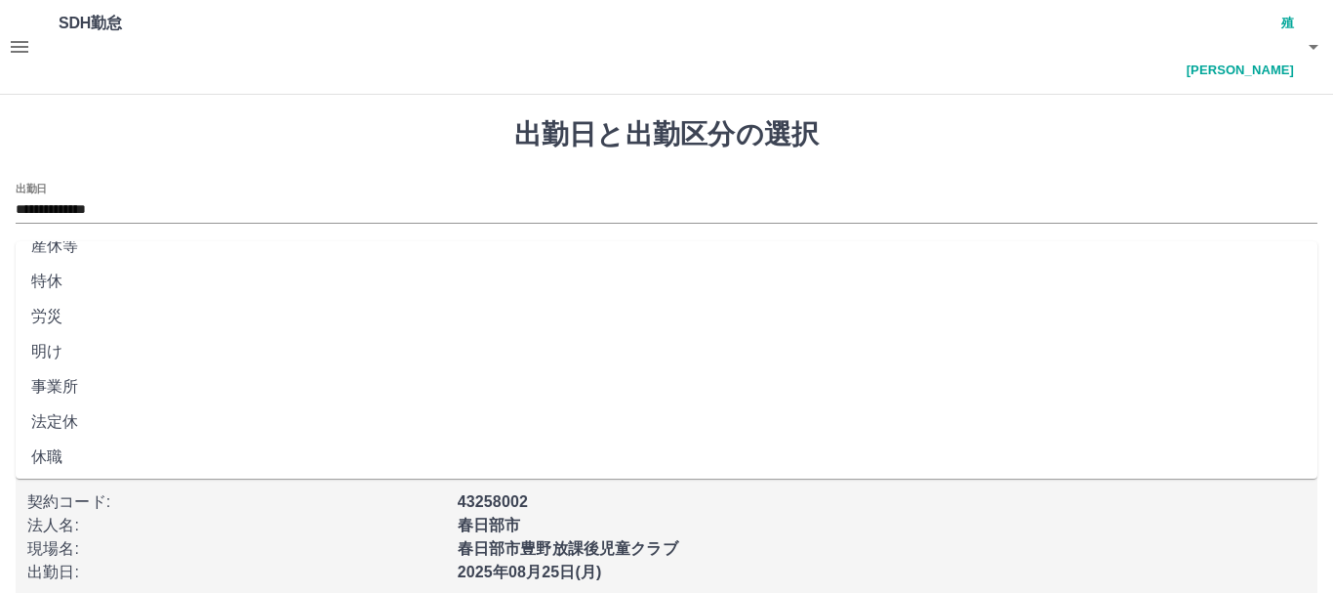
scroll to position [411, 0]
click at [76, 417] on li "法定休" at bounding box center [667, 417] width 1302 height 35
type input "***"
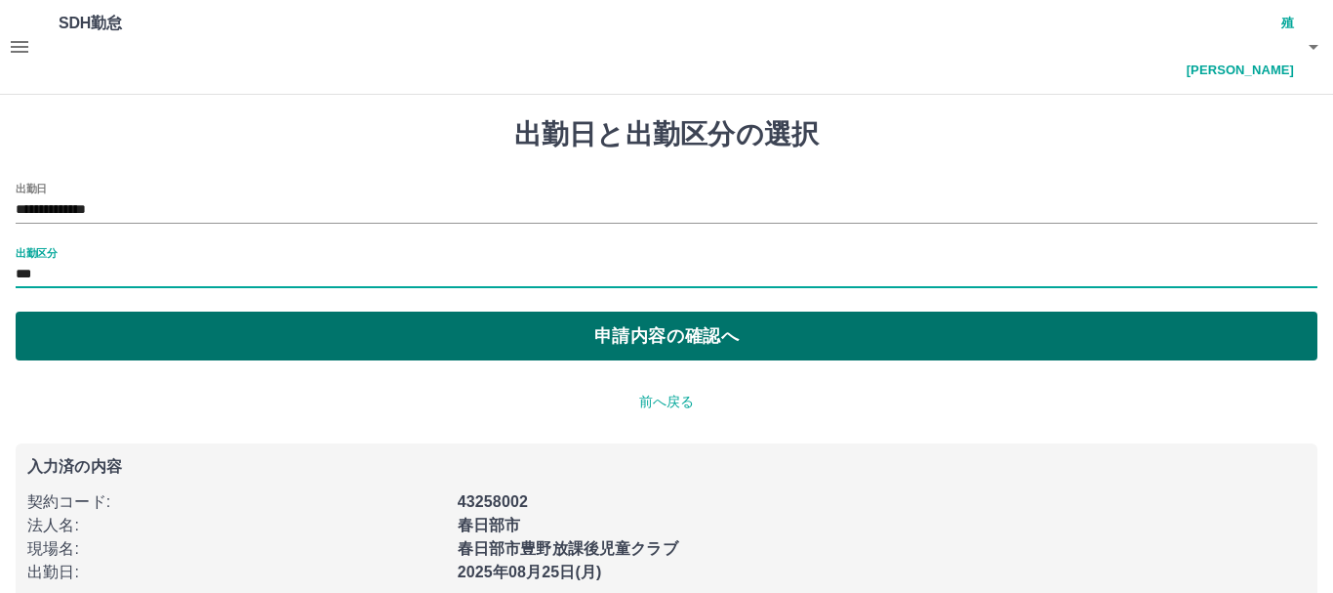
click at [122, 311] on button "申請内容の確認へ" at bounding box center [667, 335] width 1302 height 49
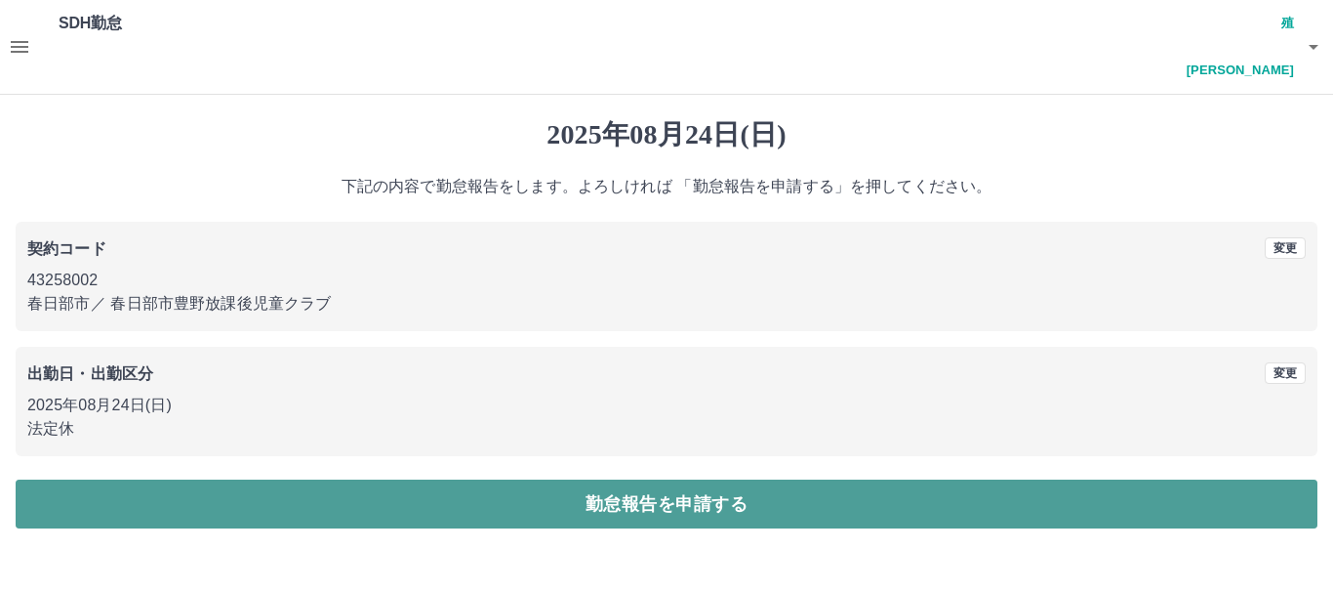
click at [207, 479] on button "勤怠報告を申請する" at bounding box center [667, 503] width 1302 height 49
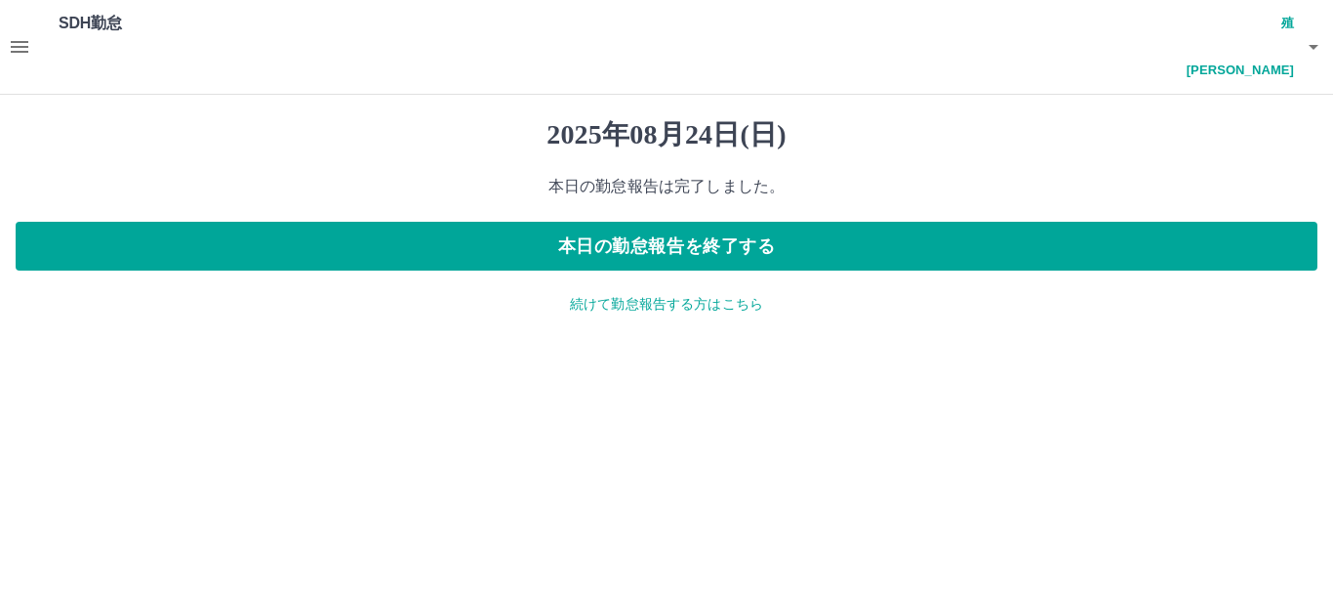
click at [657, 294] on p "続けて勤怠報告する方はこちら" at bounding box center [667, 304] width 1302 height 20
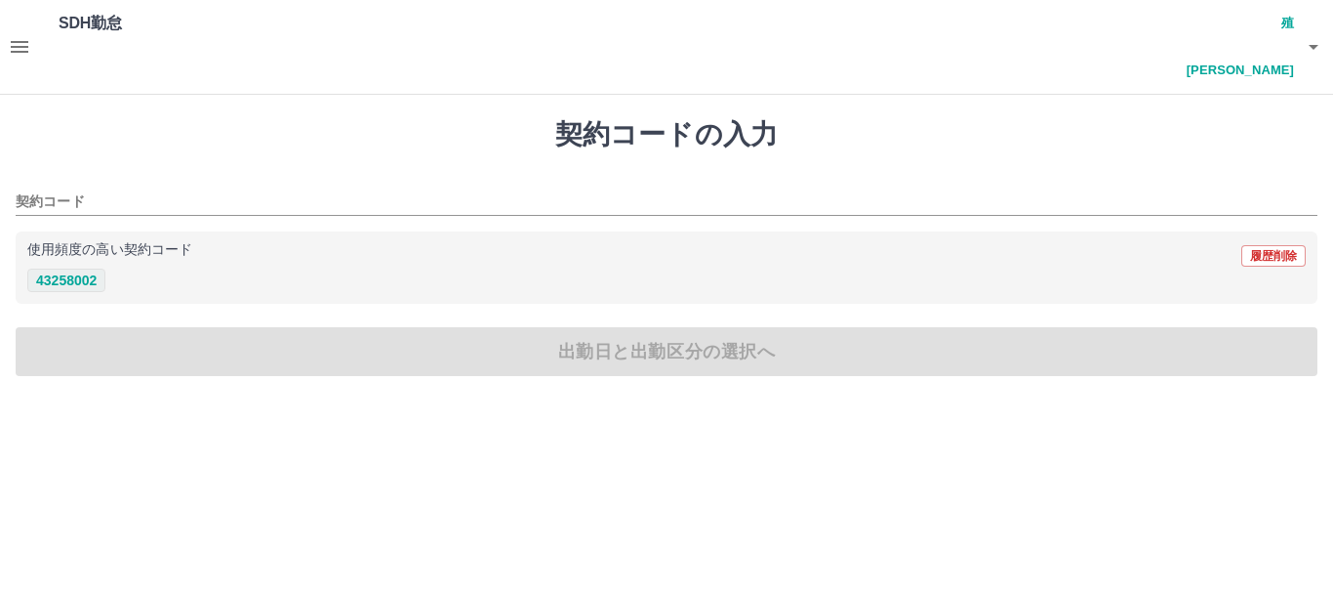
click at [69, 268] on button "43258002" at bounding box center [66, 279] width 78 height 23
type input "********"
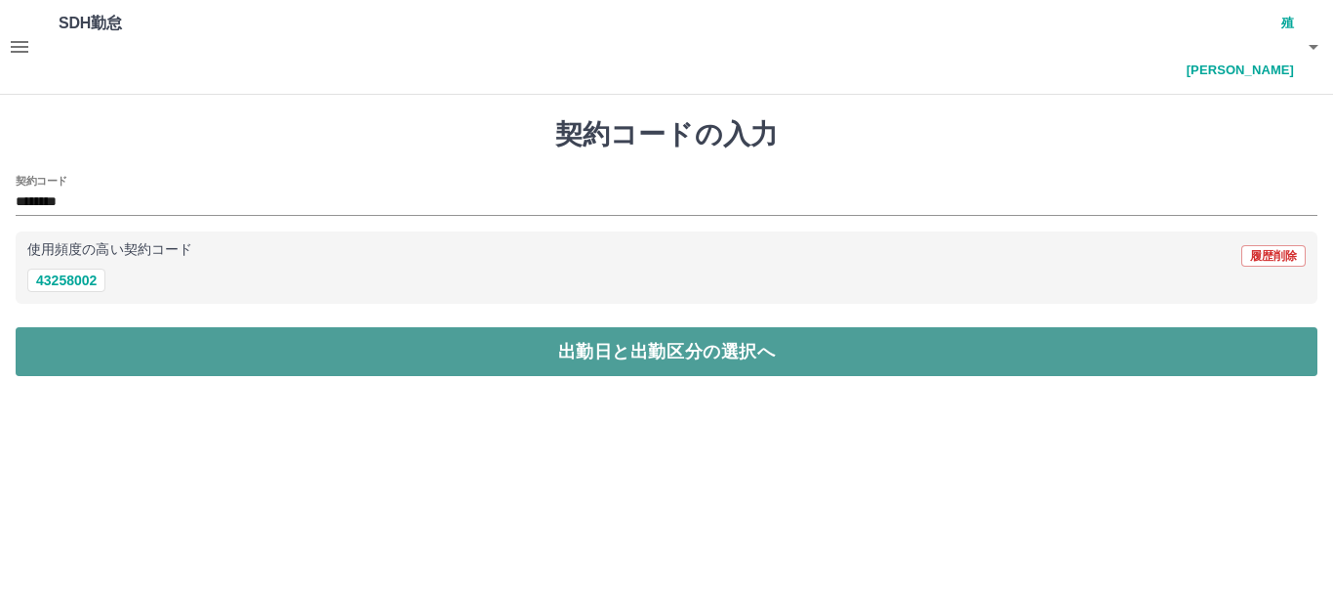
click at [102, 327] on button "出勤日と出勤区分の選択へ" at bounding box center [667, 351] width 1302 height 49
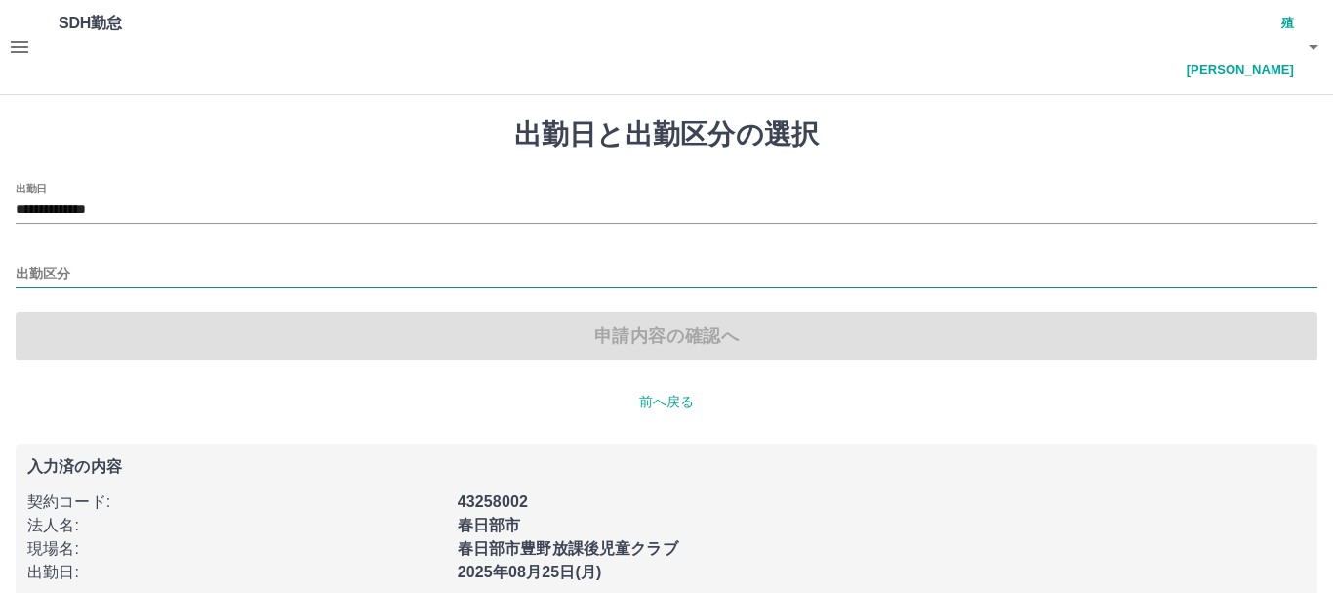
click at [66, 263] on input "出勤区分" at bounding box center [667, 275] width 1302 height 24
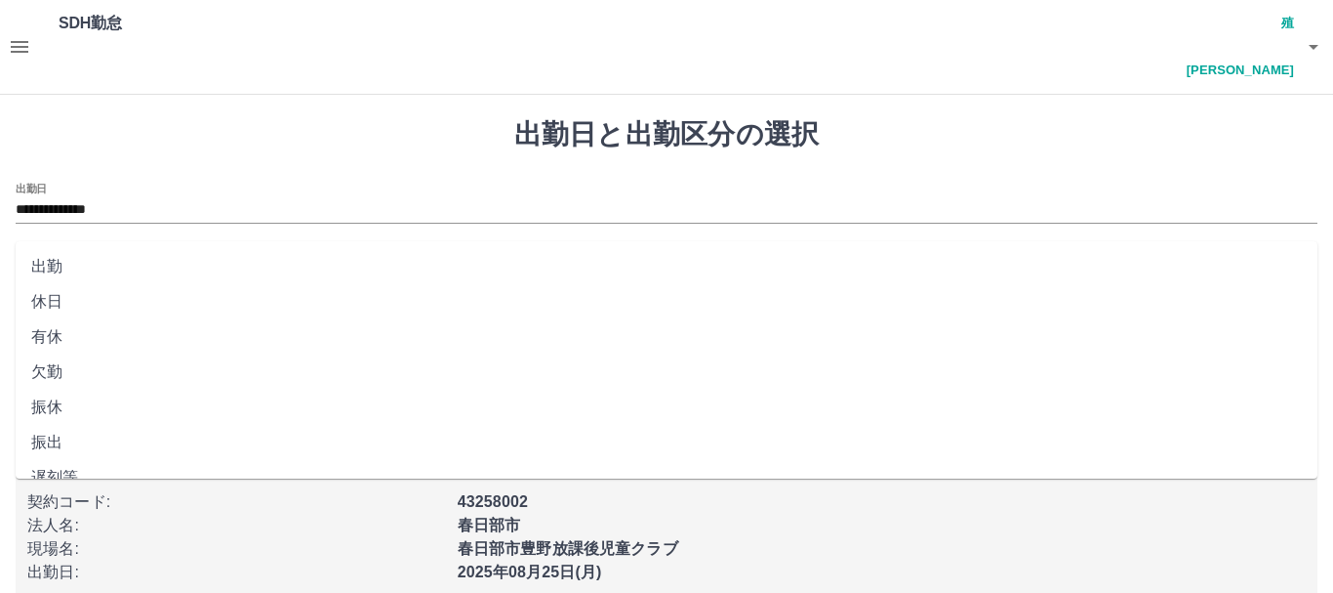
click at [88, 301] on li "休日" at bounding box center [667, 301] width 1302 height 35
type input "**"
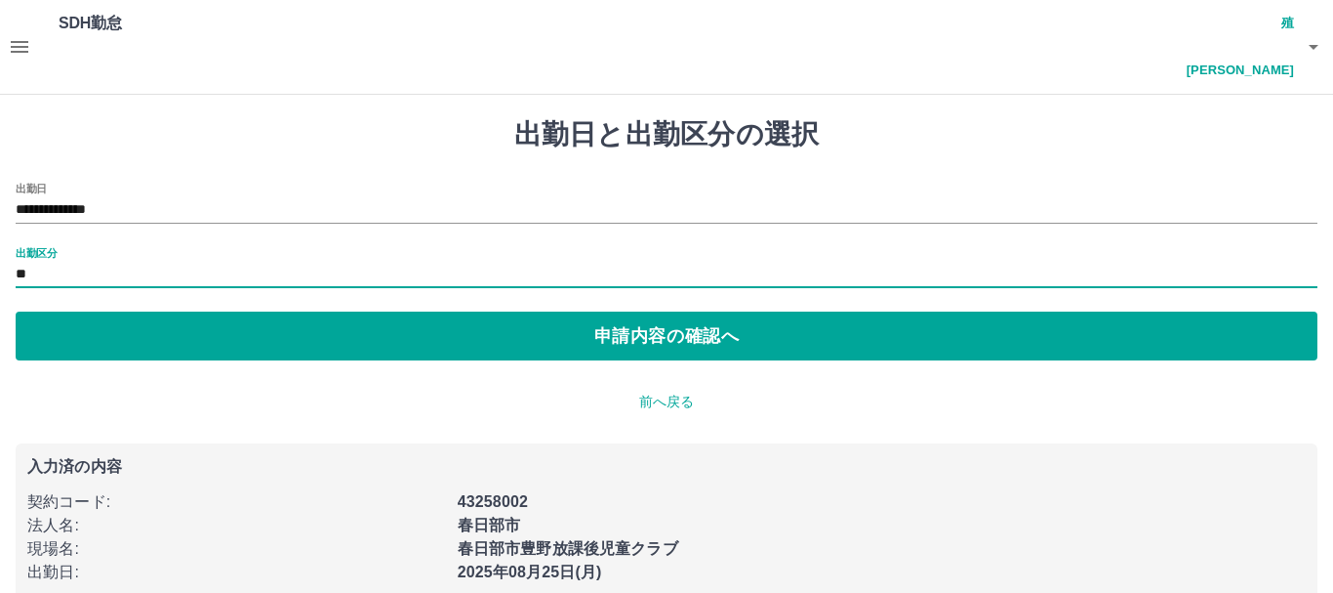
click at [88, 311] on button "申請内容の確認へ" at bounding box center [667, 335] width 1302 height 49
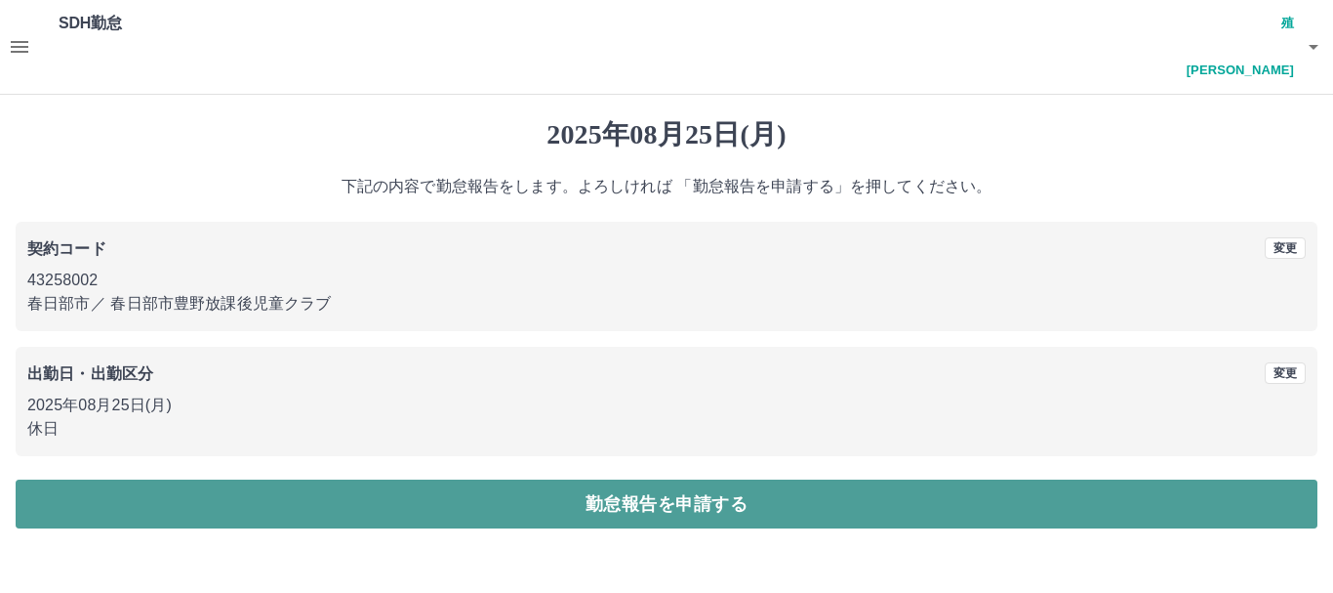
click at [672, 479] on button "勤怠報告を申請する" at bounding box center [667, 503] width 1302 height 49
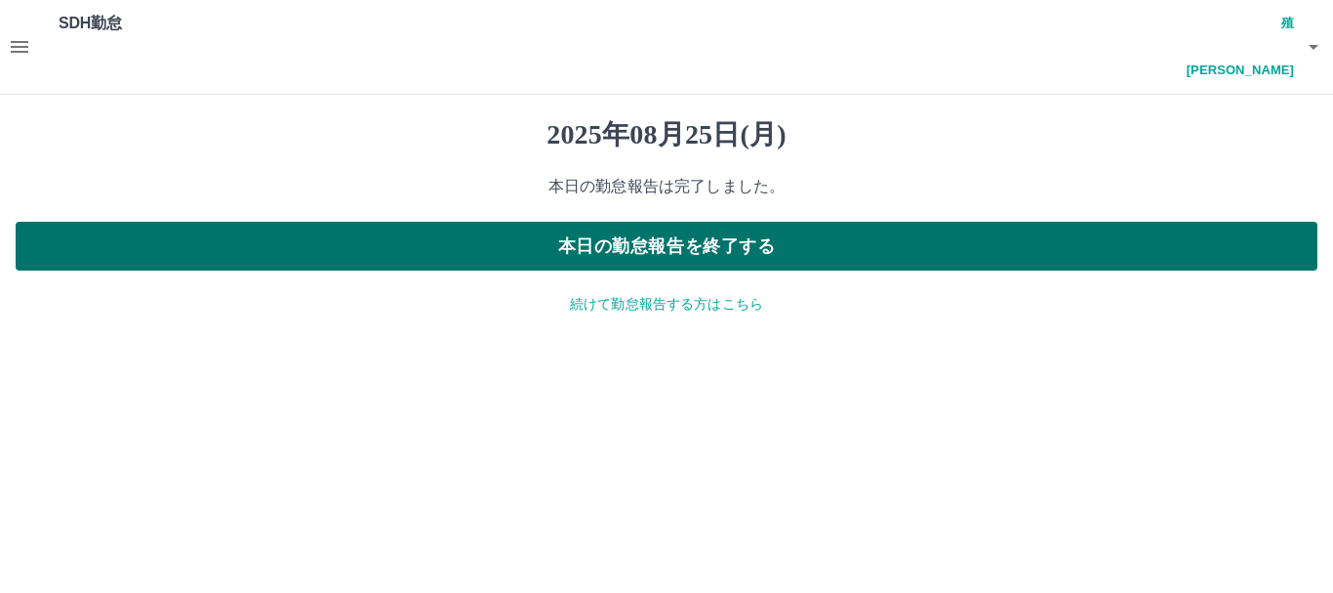
click at [690, 222] on button "本日の勤怠報告を終了する" at bounding box center [667, 246] width 1302 height 49
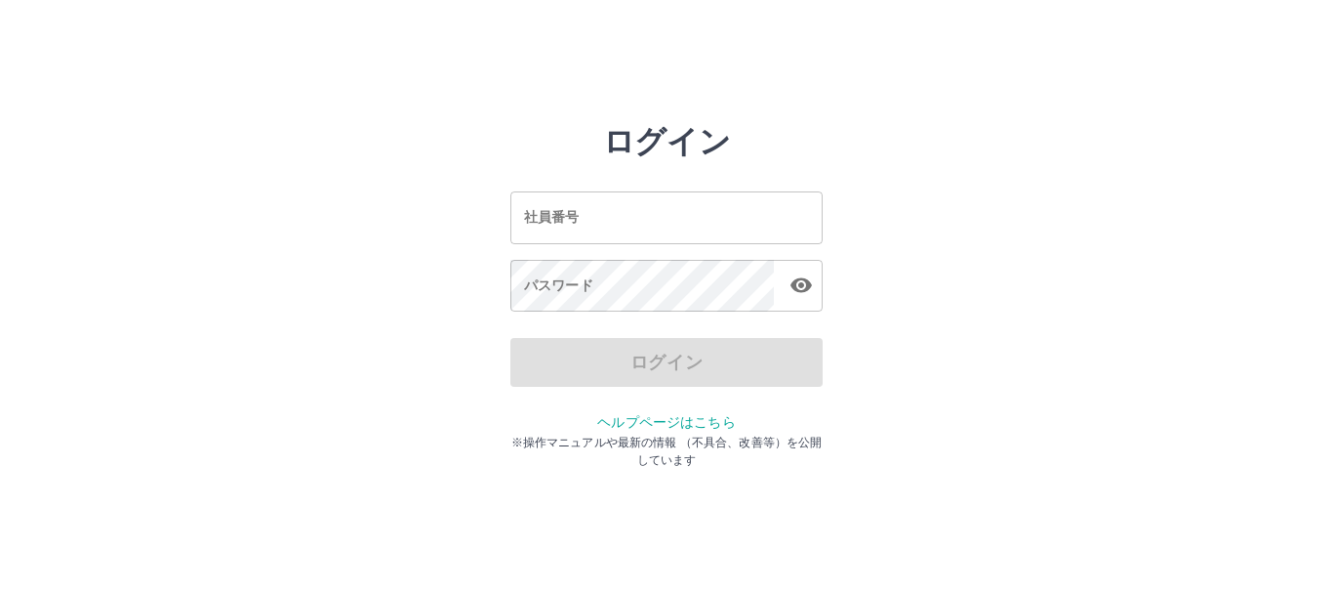
click at [611, 212] on input "社員番号" at bounding box center [667, 217] width 312 height 52
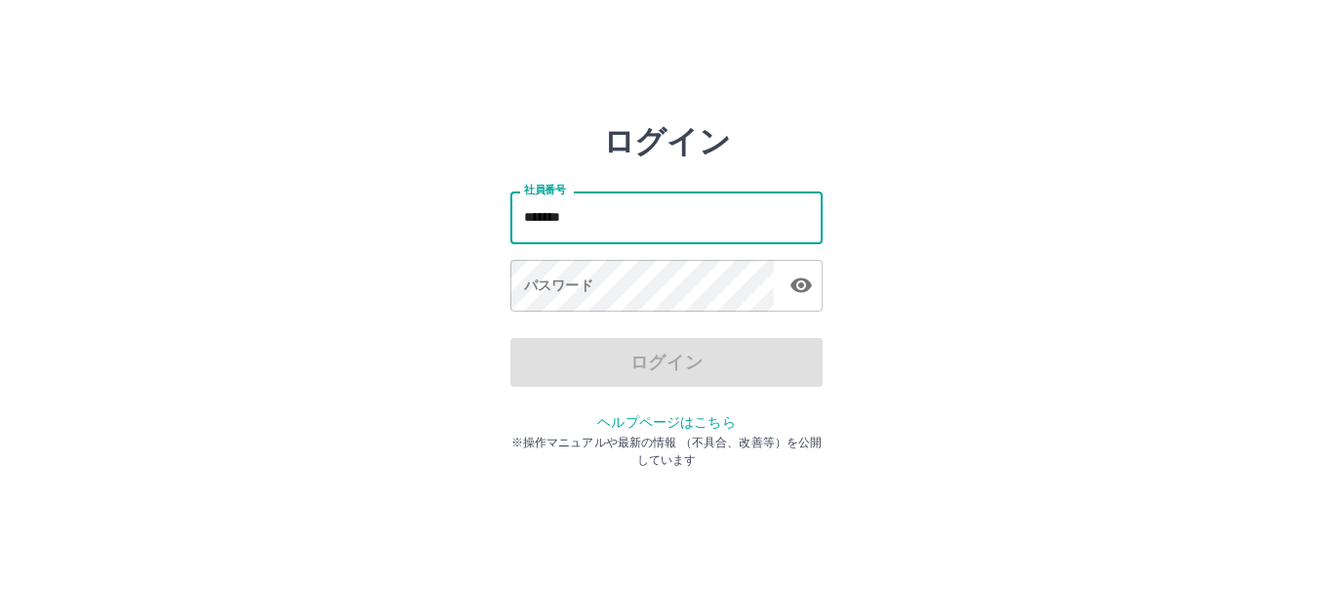
type input "*******"
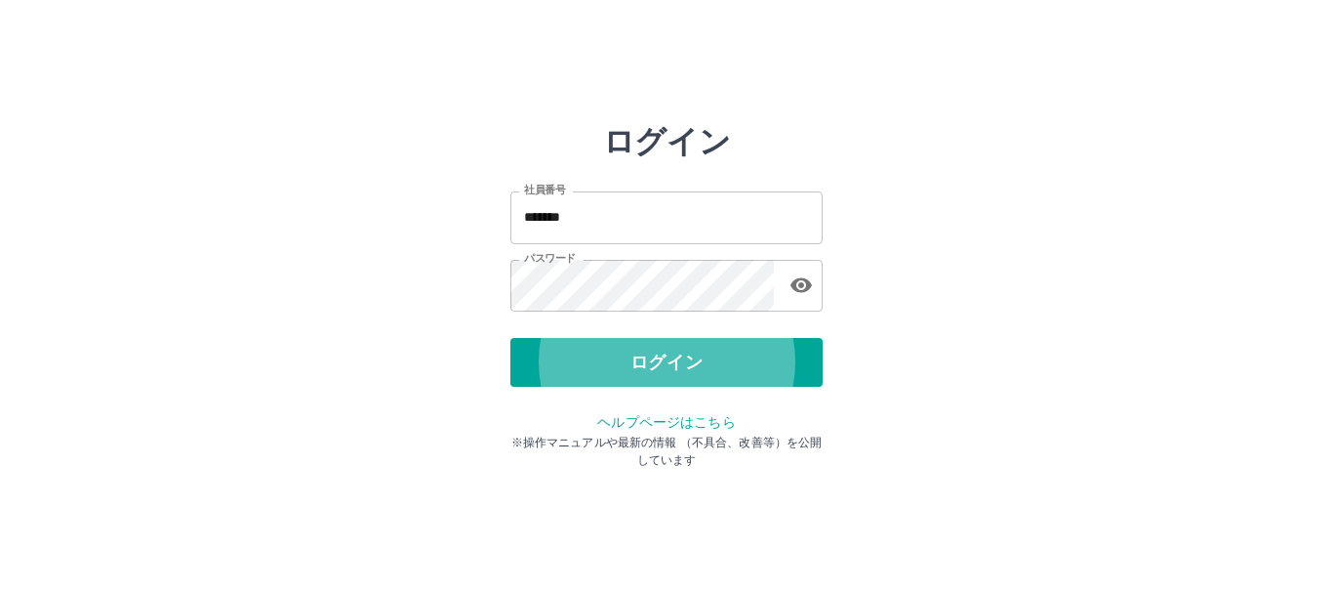
click at [511, 338] on button "ログイン" at bounding box center [667, 362] width 312 height 49
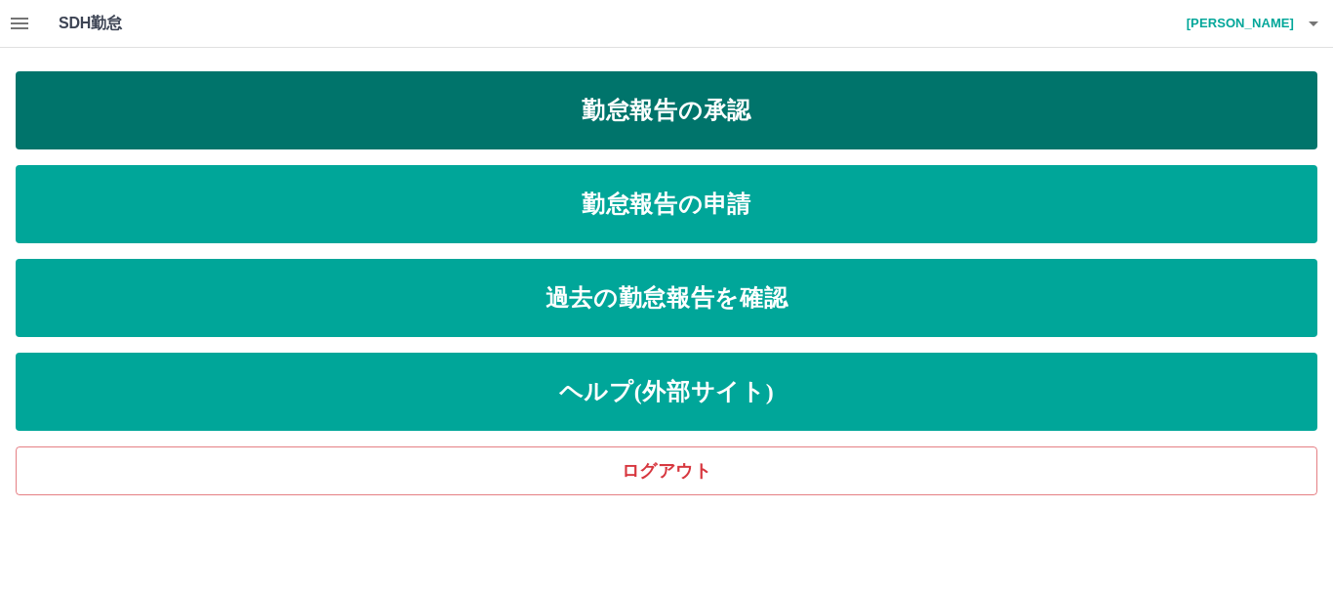
click at [504, 141] on link "勤怠報告の承認" at bounding box center [667, 110] width 1302 height 78
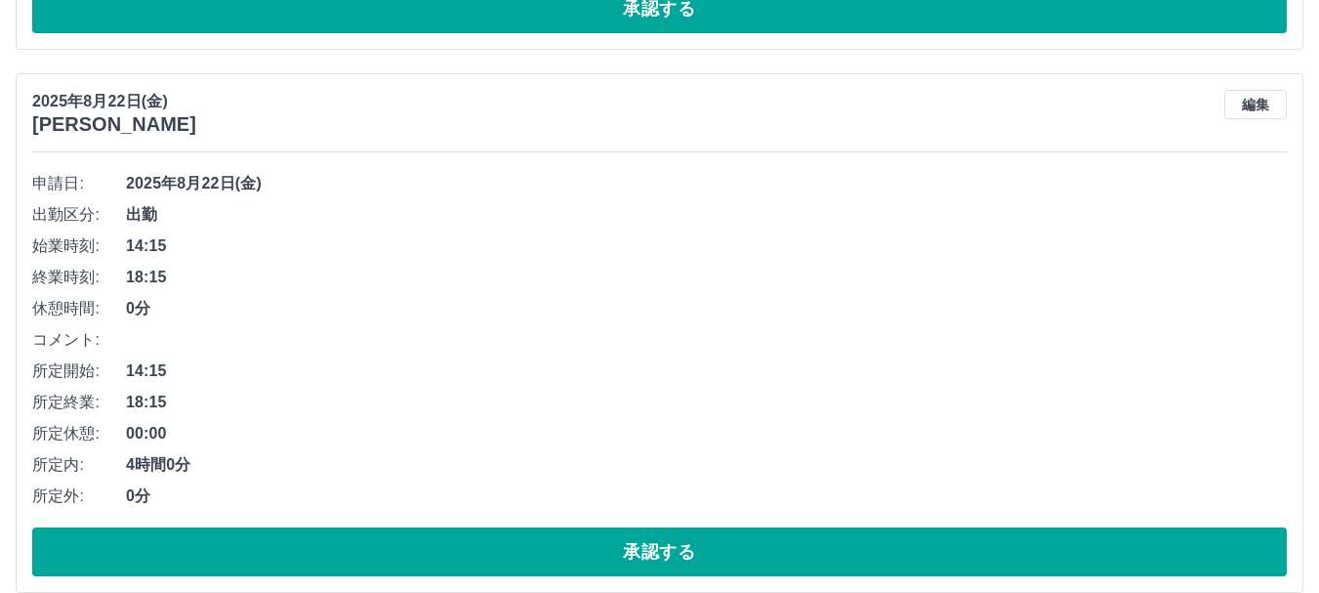
scroll to position [8194, 0]
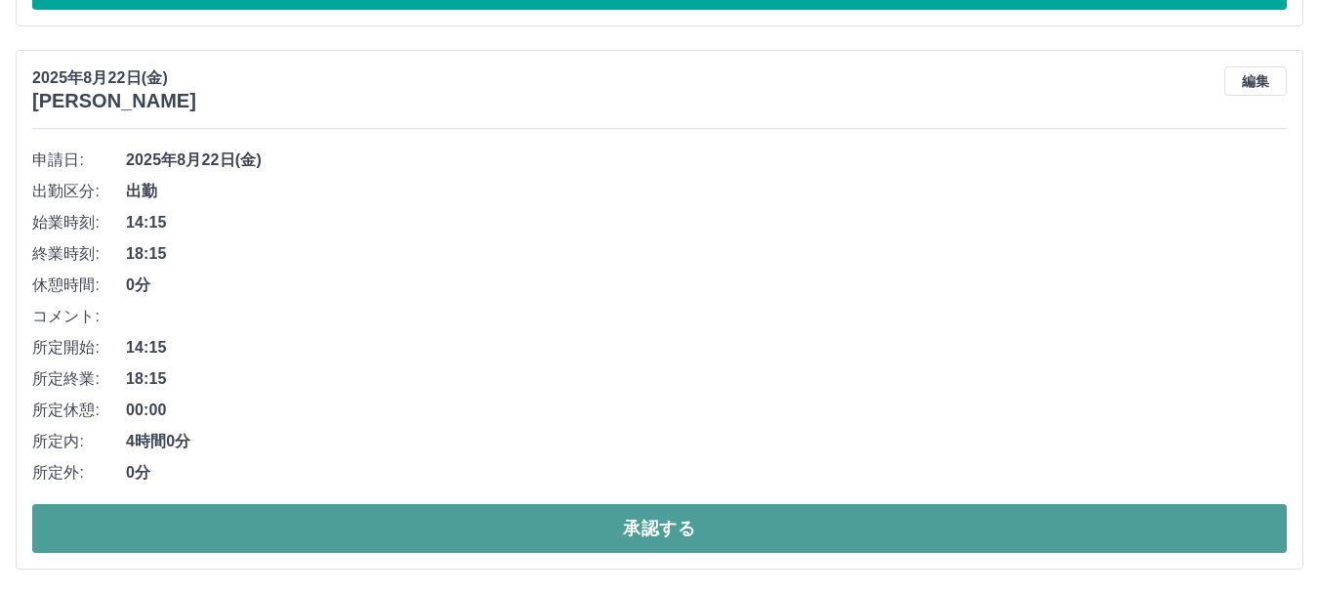
click at [475, 528] on button "承認する" at bounding box center [659, 528] width 1254 height 49
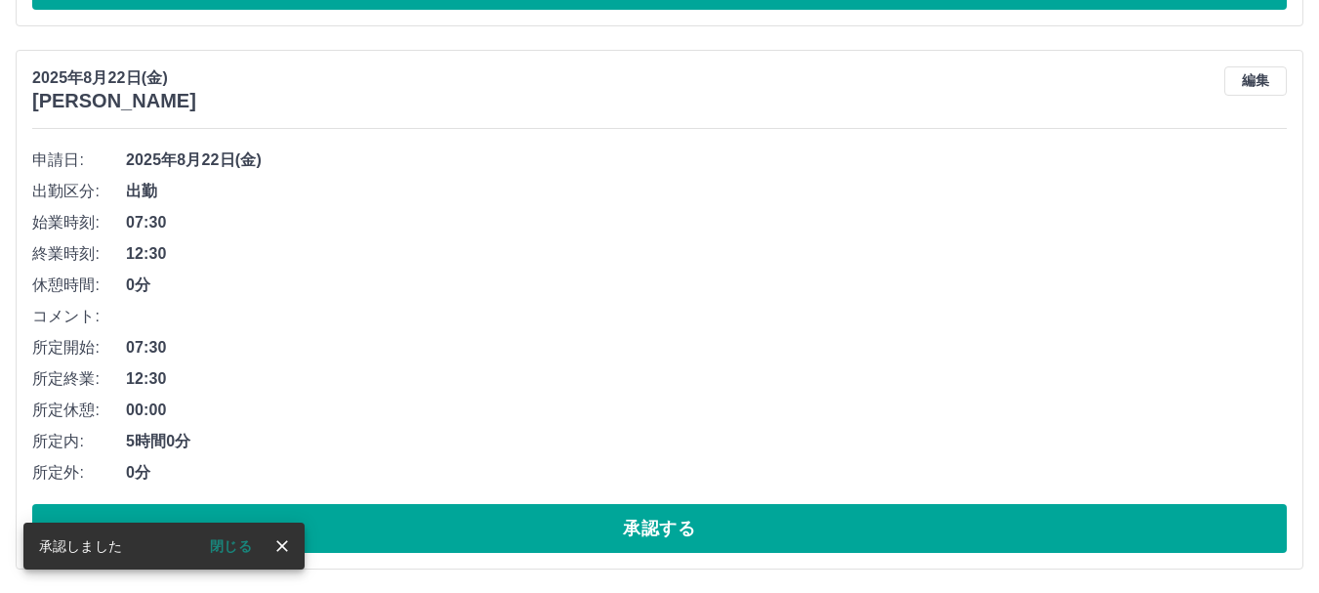
scroll to position [7651, 0]
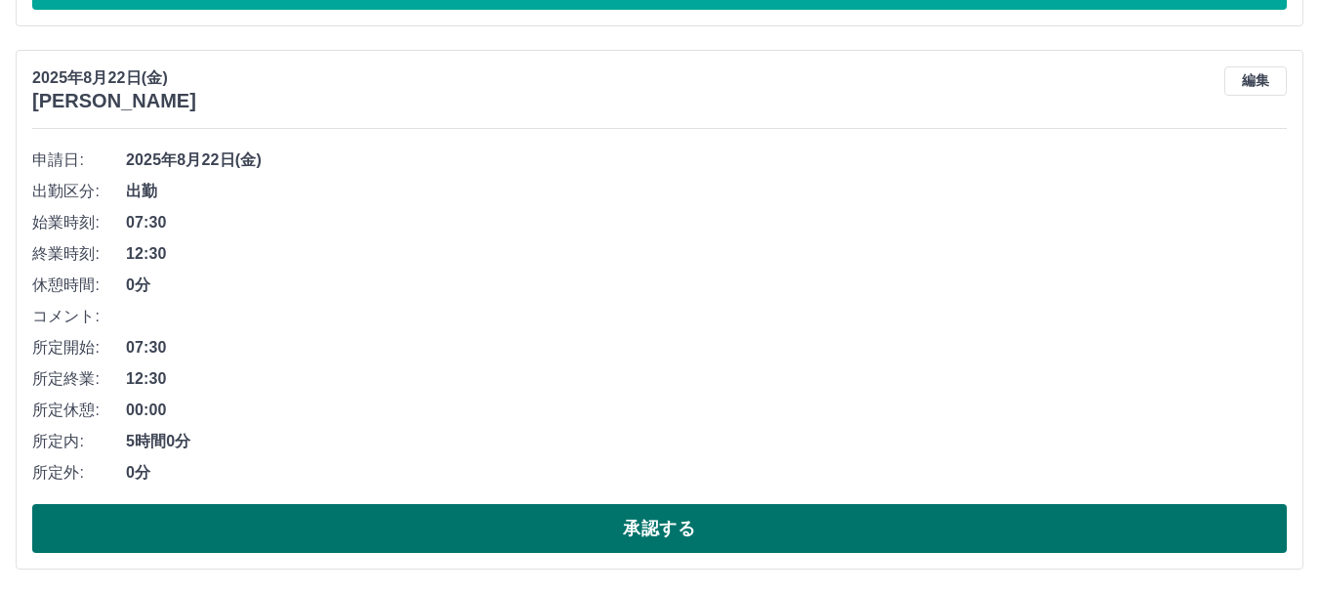
click at [267, 538] on button "承認する" at bounding box center [659, 528] width 1254 height 49
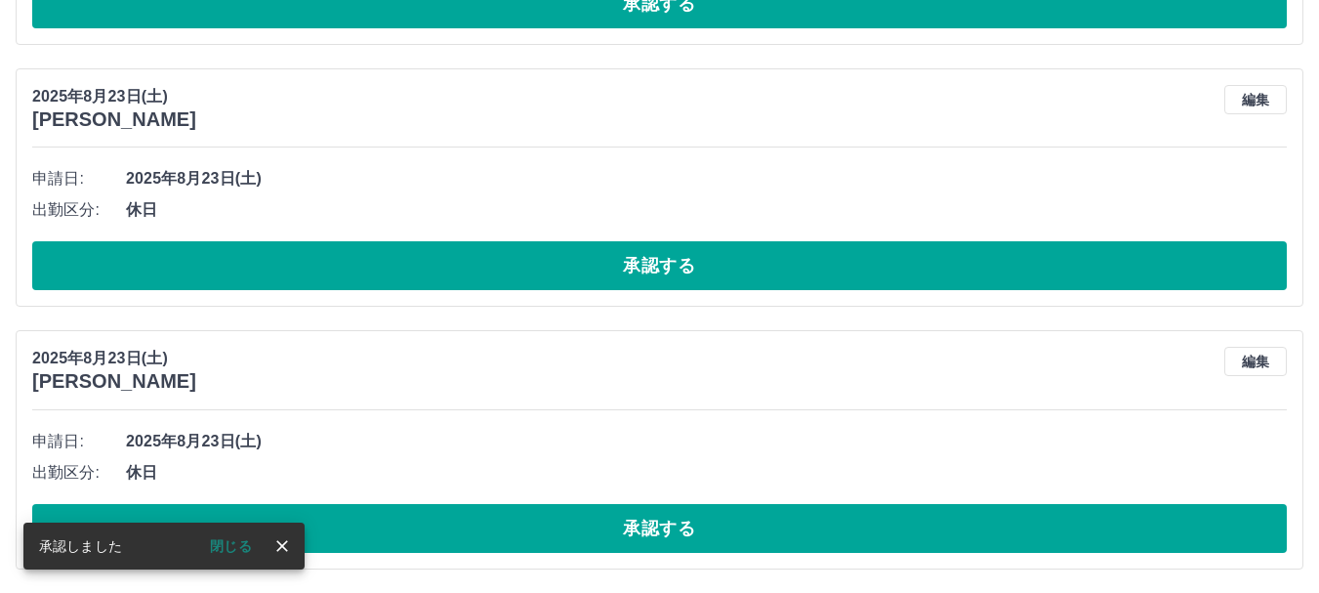
scroll to position [7109, 0]
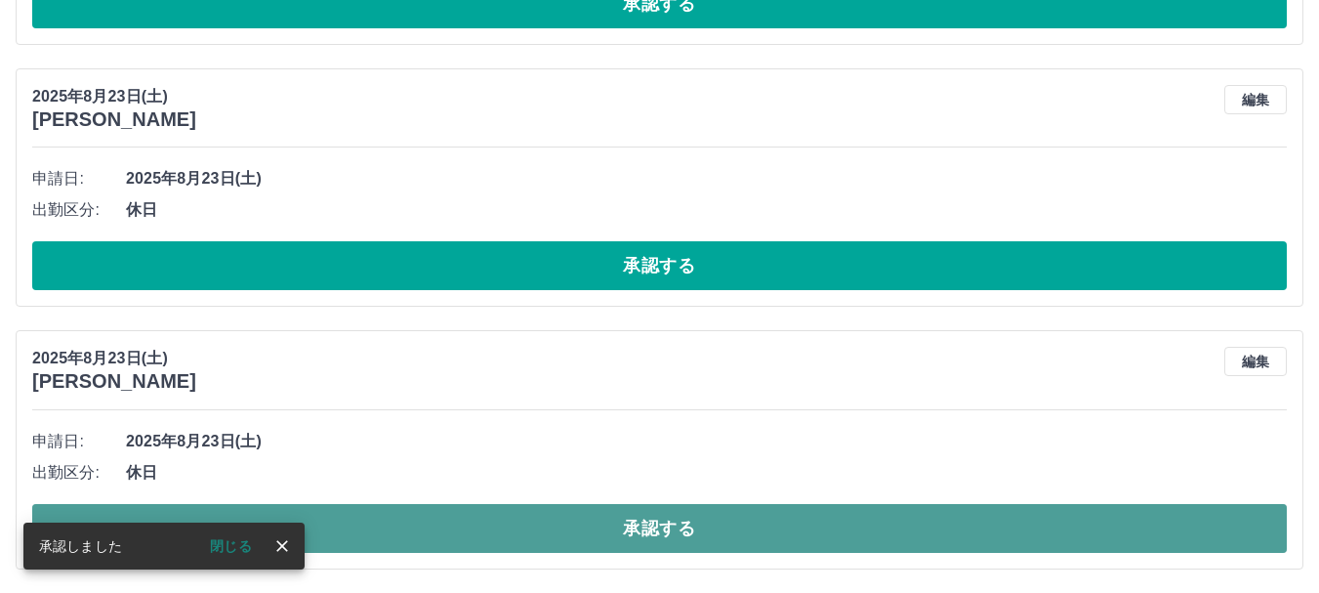
click at [636, 523] on button "承認する" at bounding box center [659, 528] width 1254 height 49
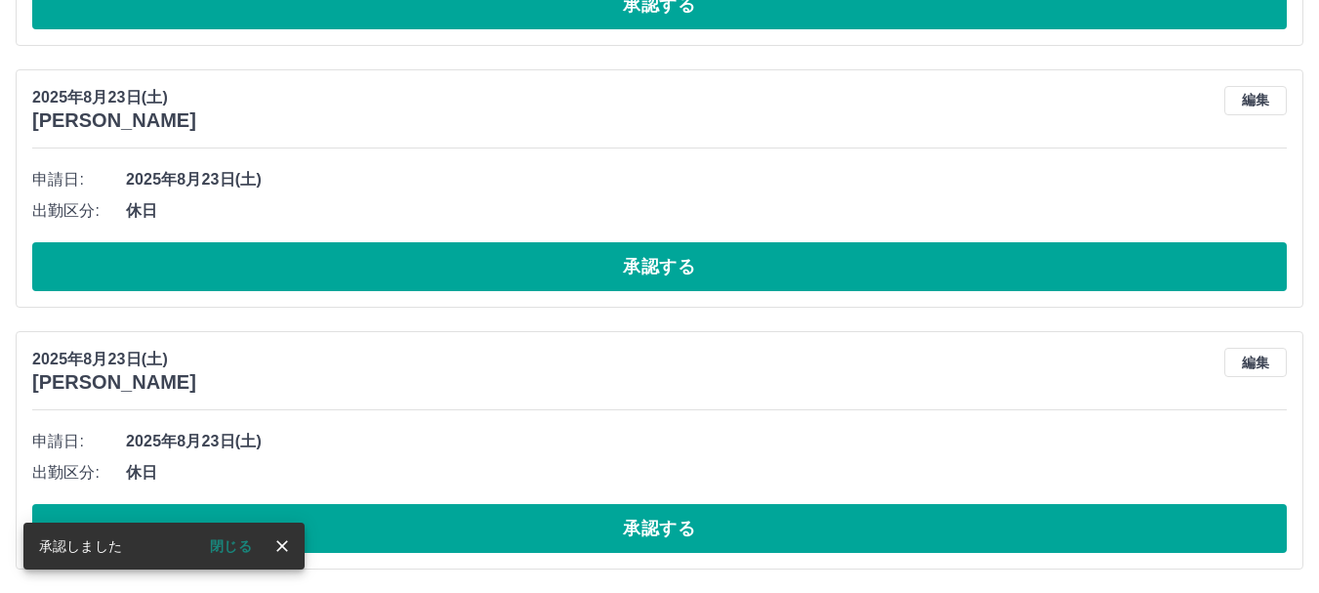
scroll to position [6846, 0]
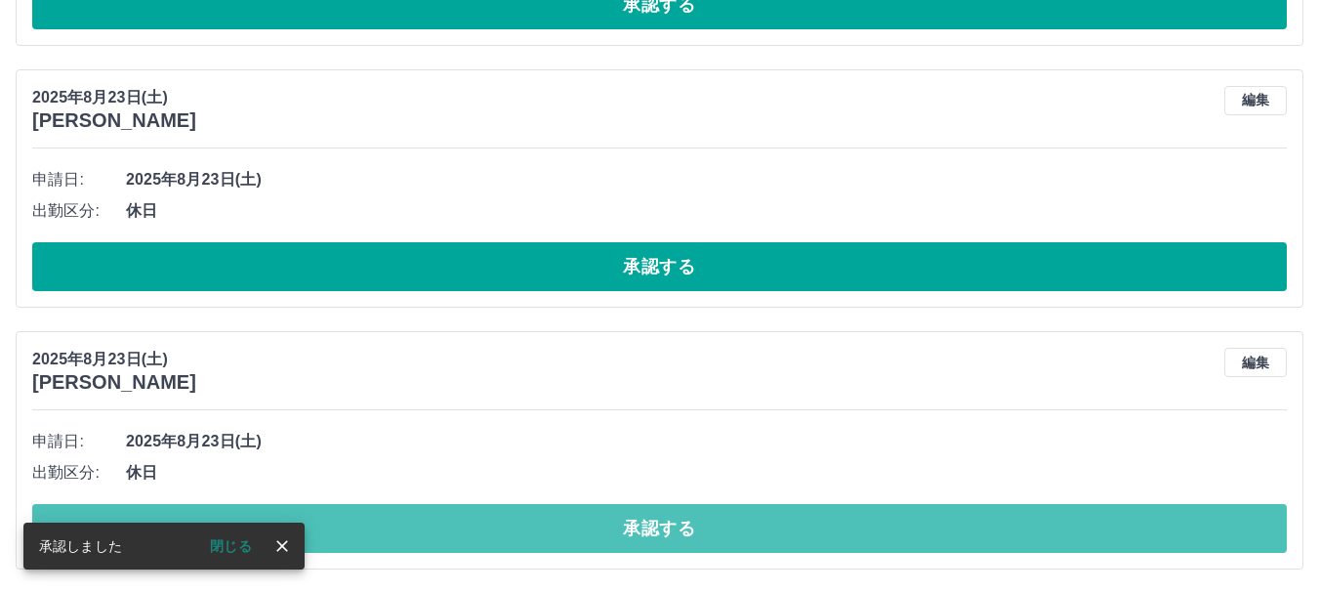
click at [636, 523] on button "承認する" at bounding box center [659, 528] width 1254 height 49
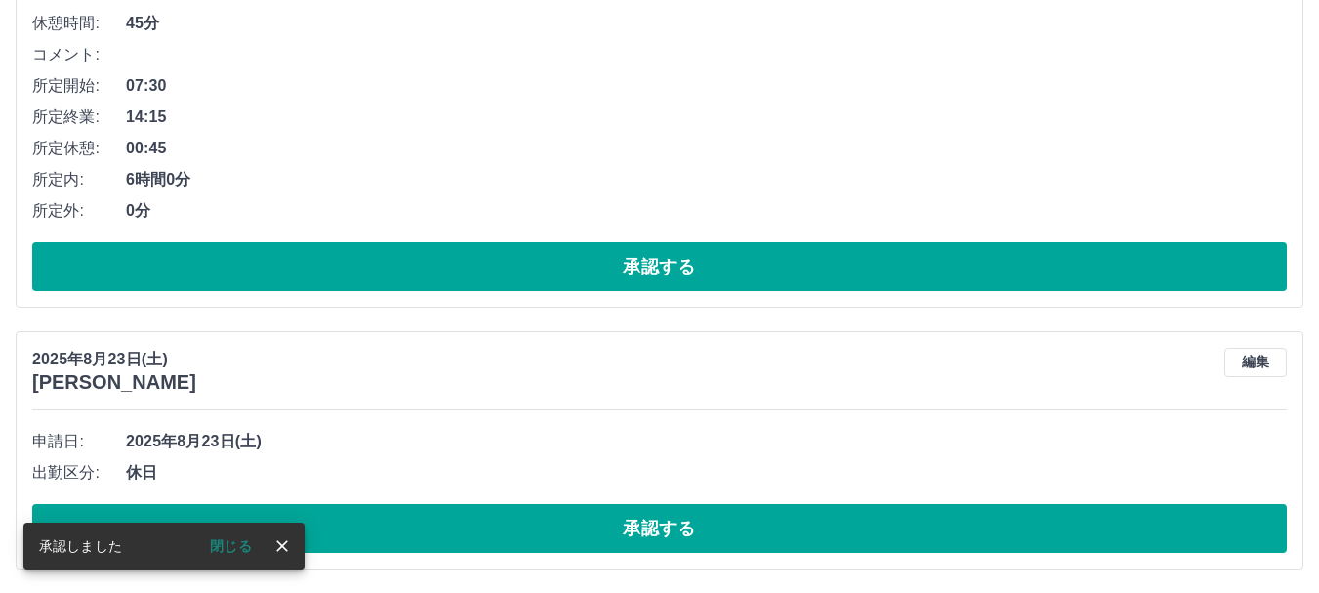
scroll to position [6584, 0]
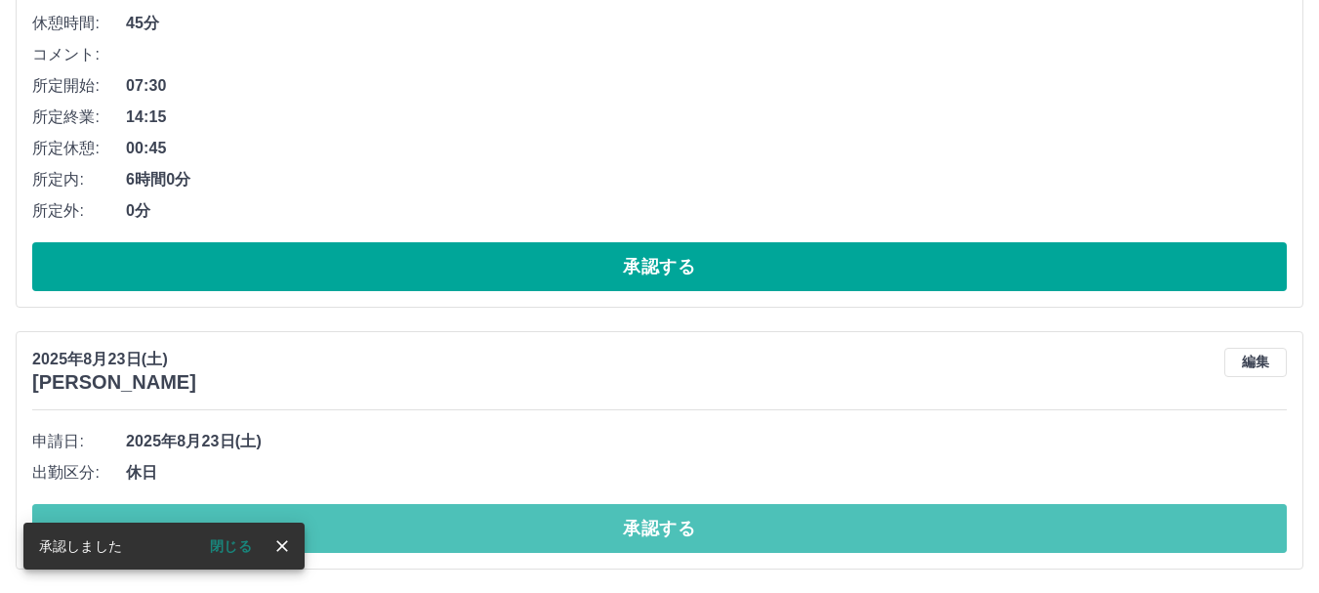
click at [636, 525] on button "承認する" at bounding box center [659, 528] width 1254 height 49
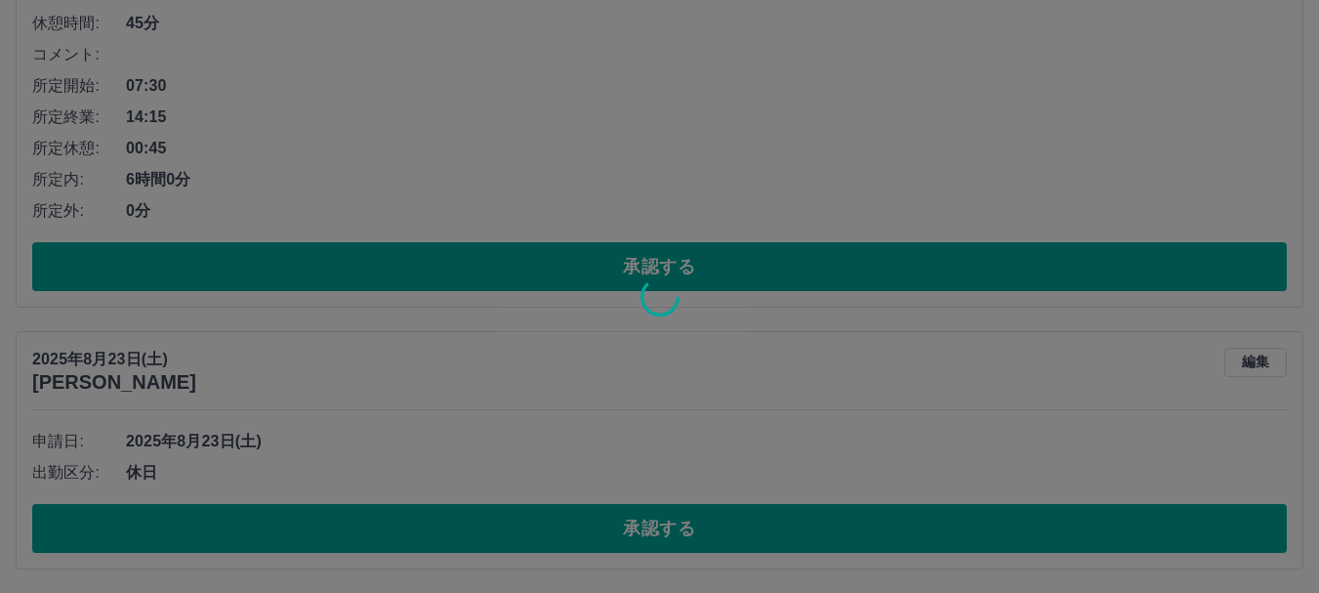
scroll to position [6323, 0]
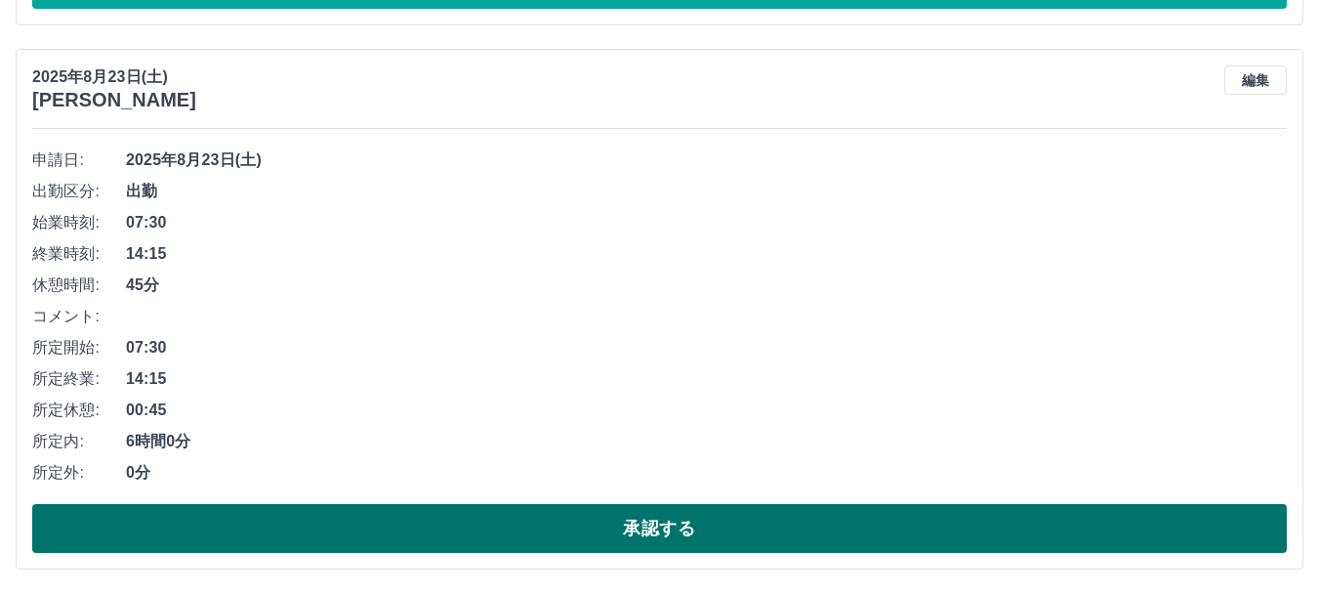
click at [608, 532] on button "承認する" at bounding box center [659, 528] width 1254 height 49
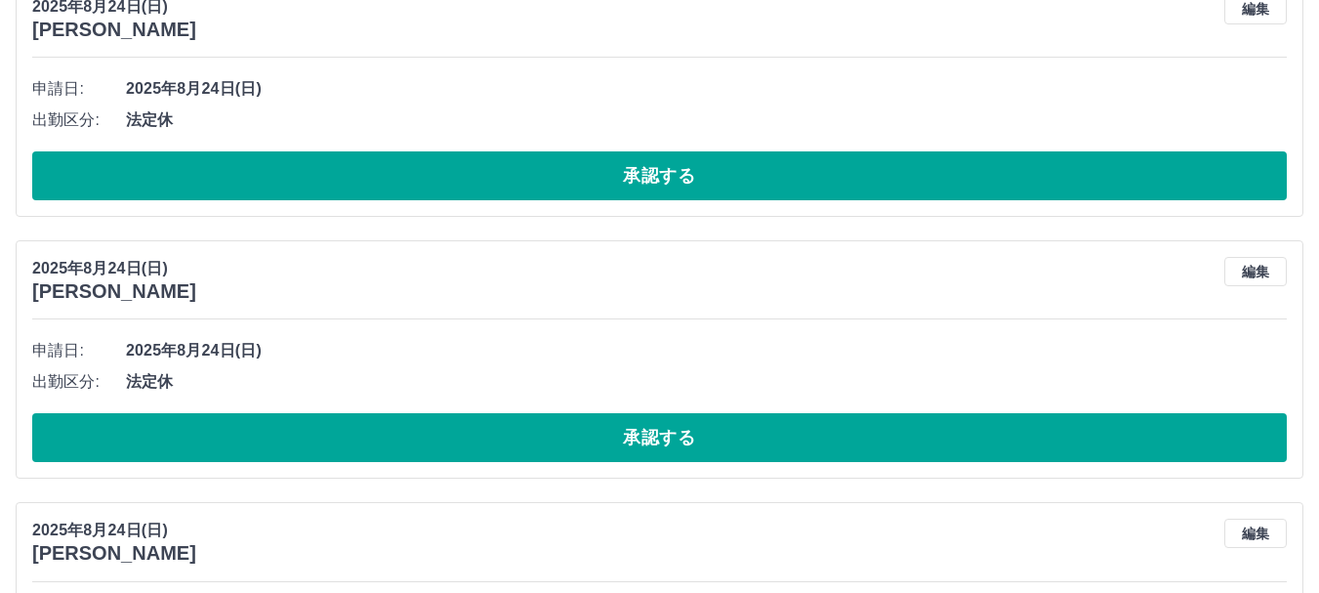
scroll to position [0, 0]
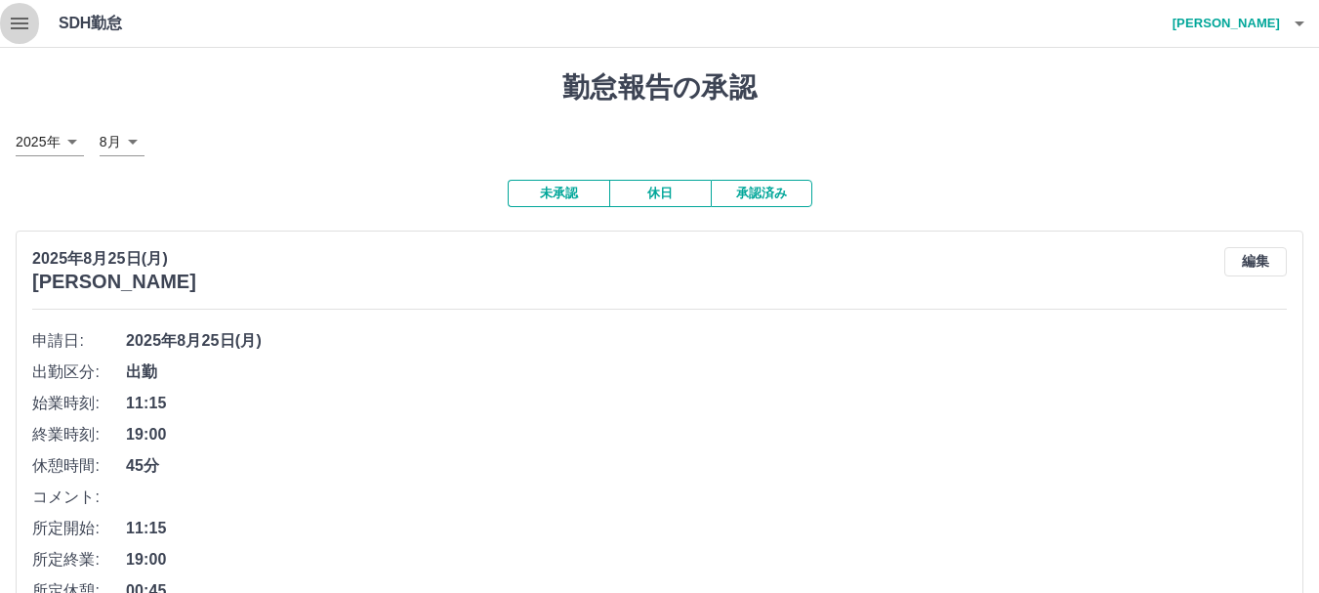
click at [14, 21] on icon "button" at bounding box center [19, 23] width 23 height 23
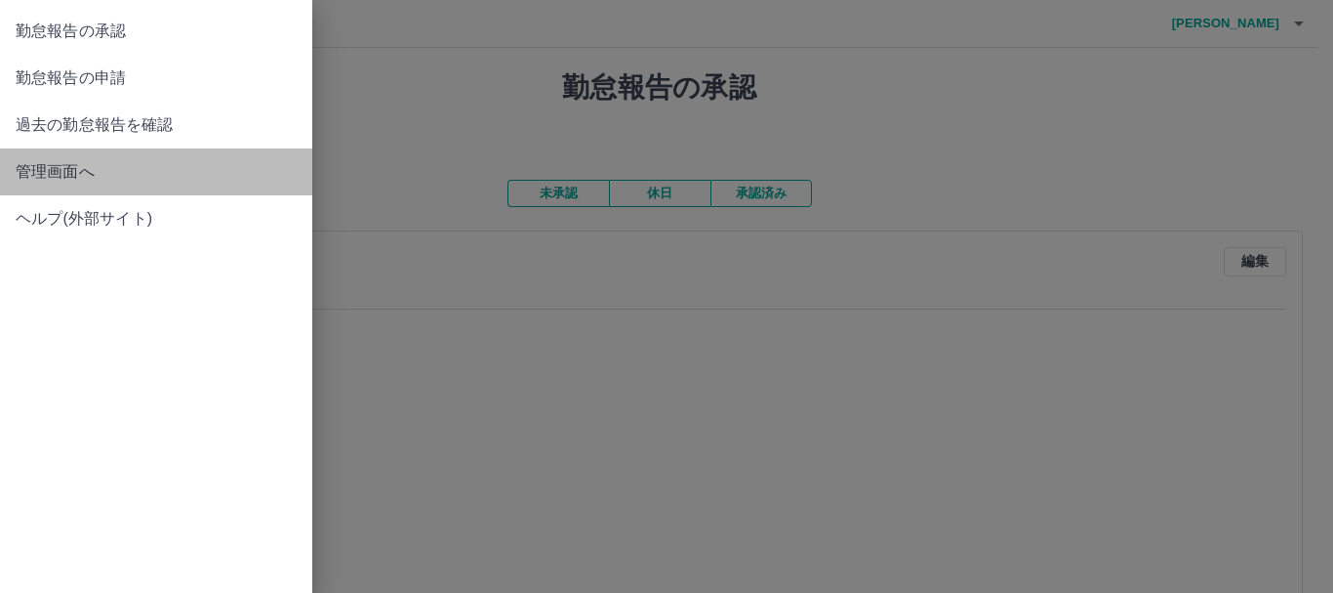
click at [64, 170] on span "管理画面へ" at bounding box center [156, 171] width 281 height 23
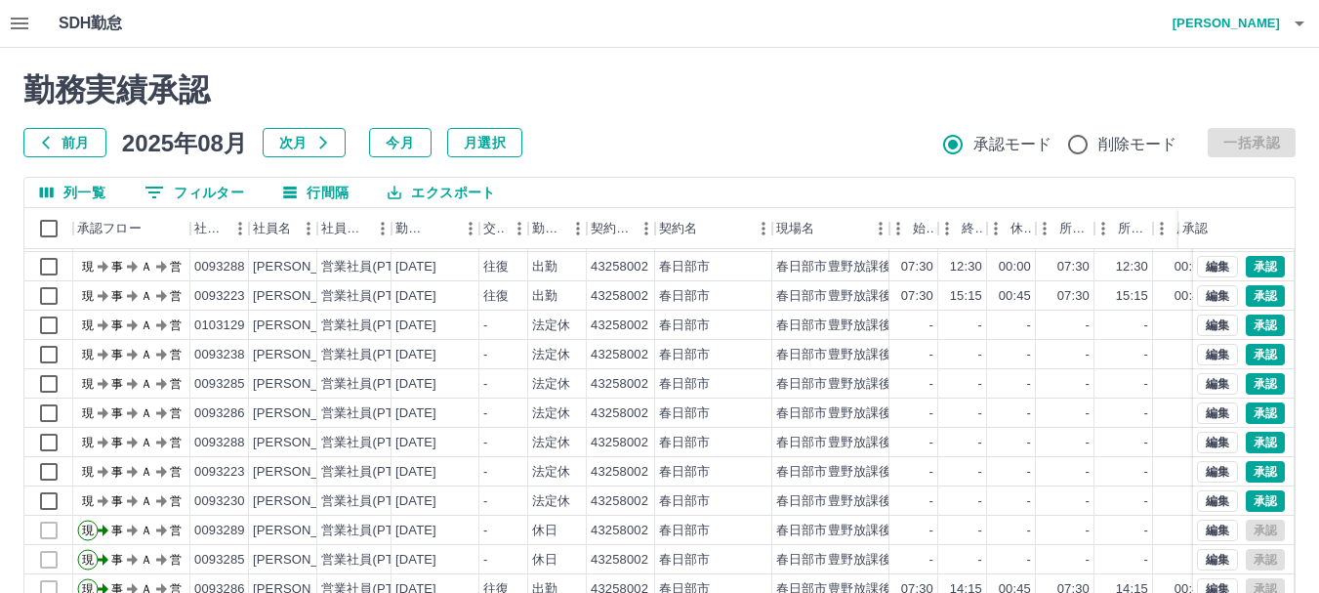
click at [20, 20] on icon "button" at bounding box center [19, 23] width 23 height 23
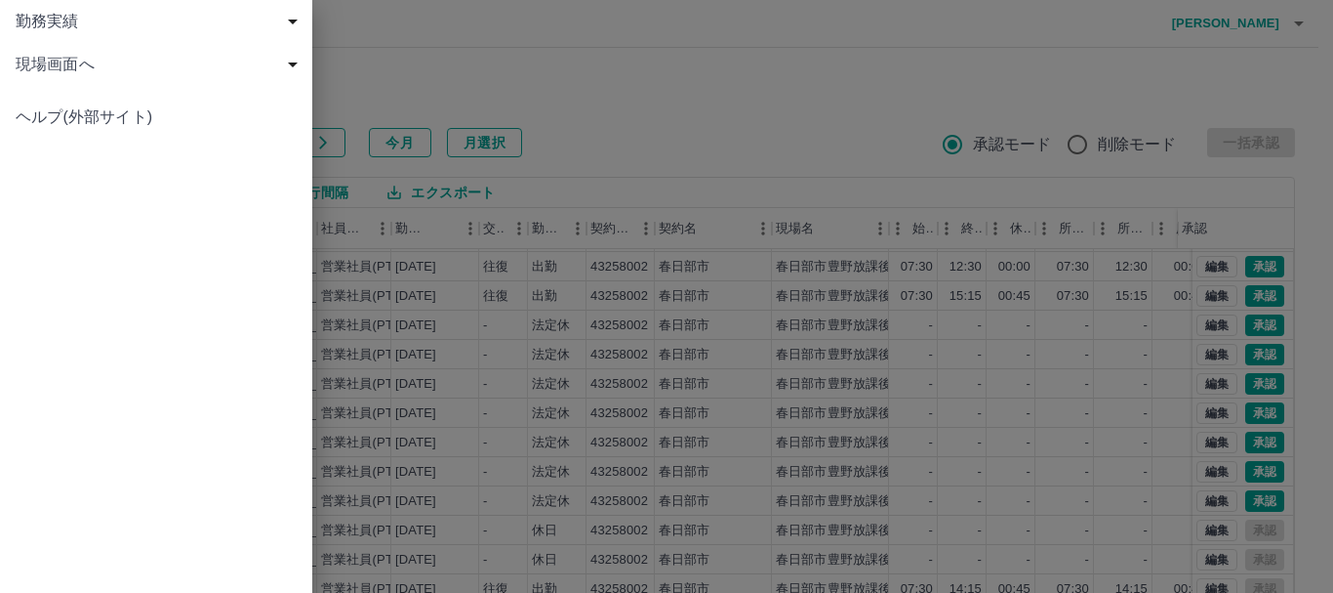
click at [89, 52] on div "現場画面へ" at bounding box center [156, 64] width 312 height 43
click at [84, 115] on span "現場画面へ" at bounding box center [166, 107] width 262 height 23
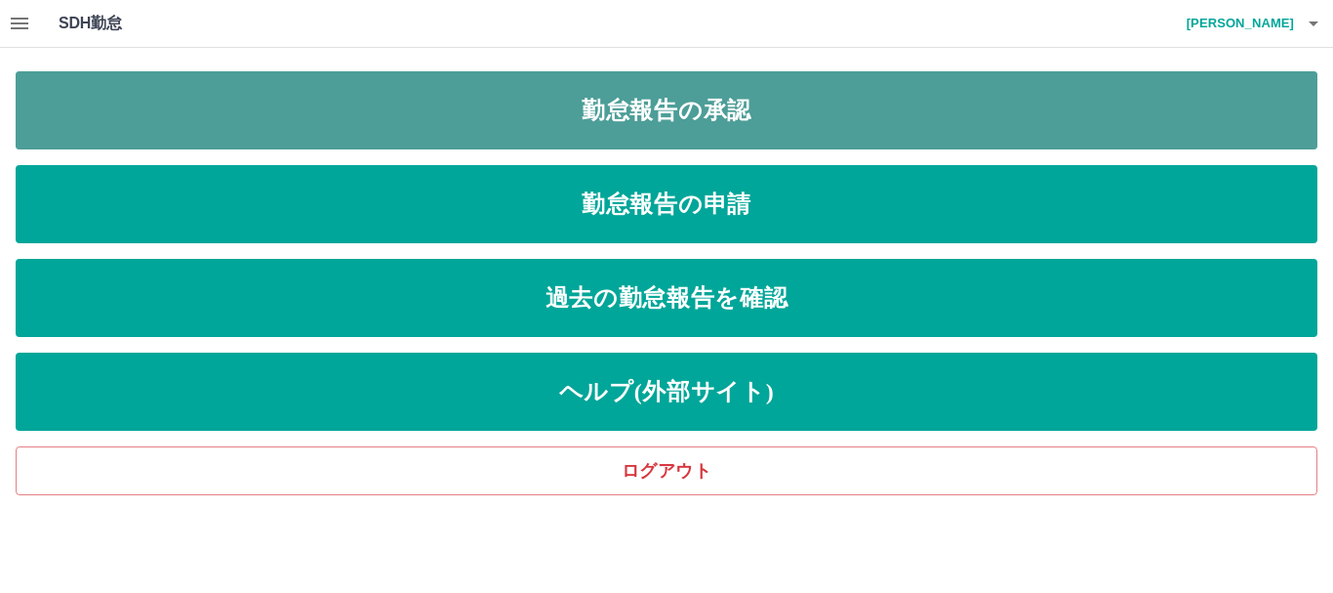
click at [468, 113] on link "勤怠報告の承認" at bounding box center [667, 110] width 1302 height 78
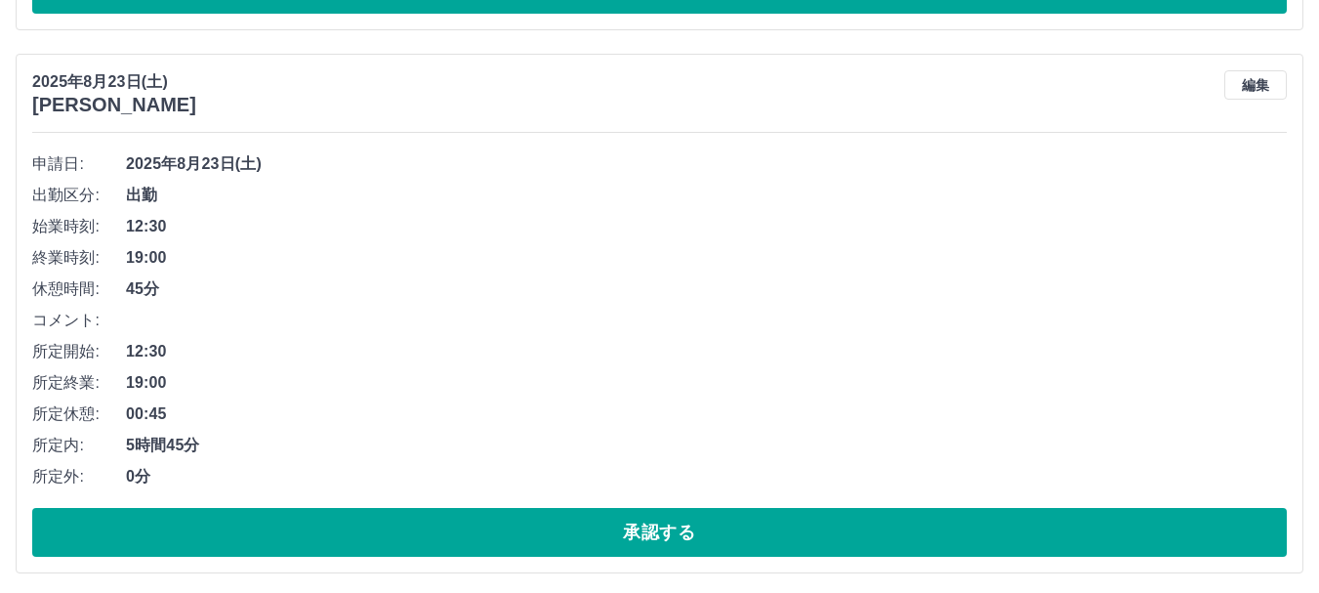
scroll to position [5779, 0]
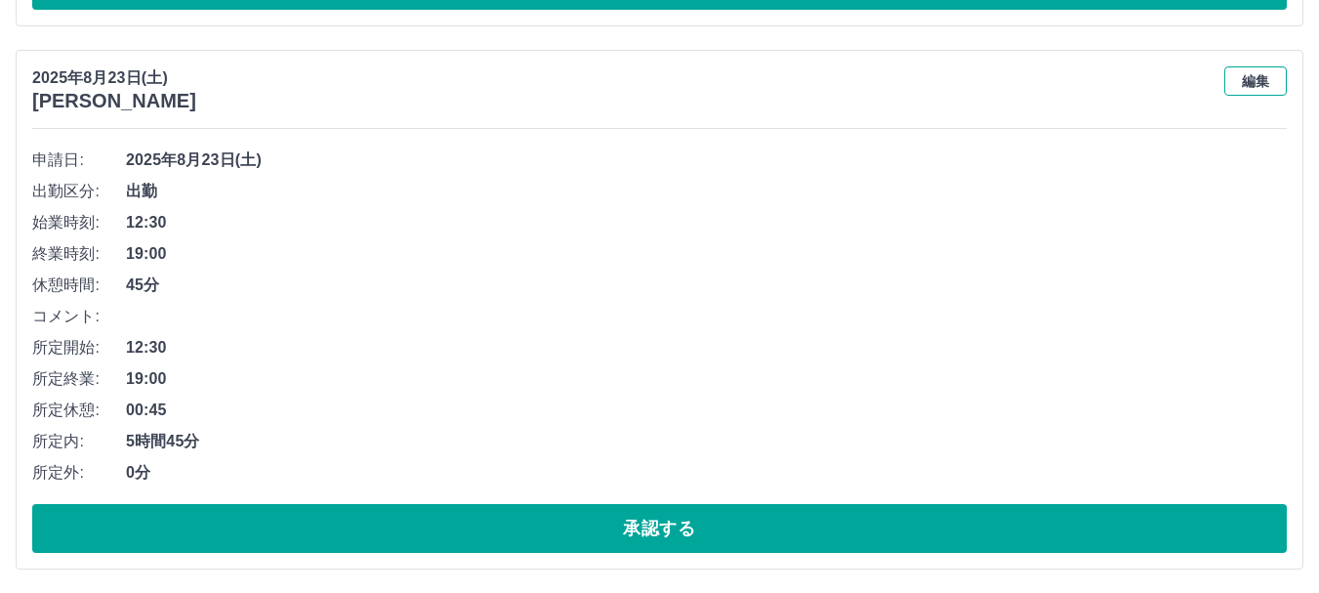
click at [1245, 80] on button "編集" at bounding box center [1255, 80] width 62 height 29
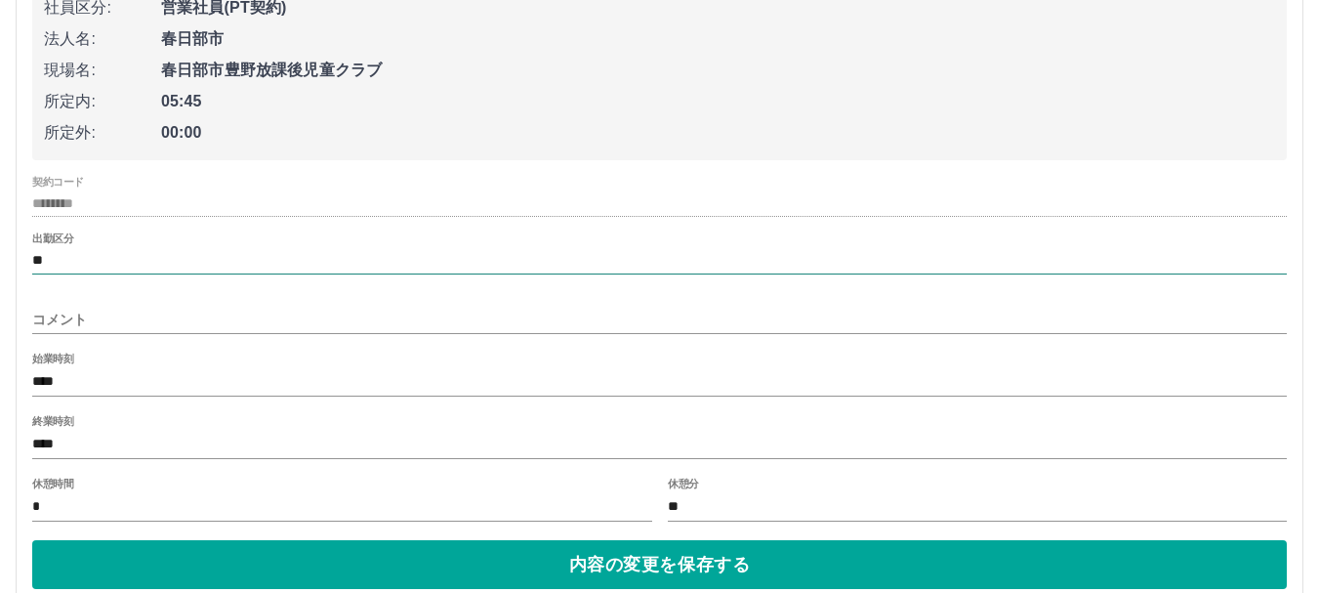
scroll to position [5974, 0]
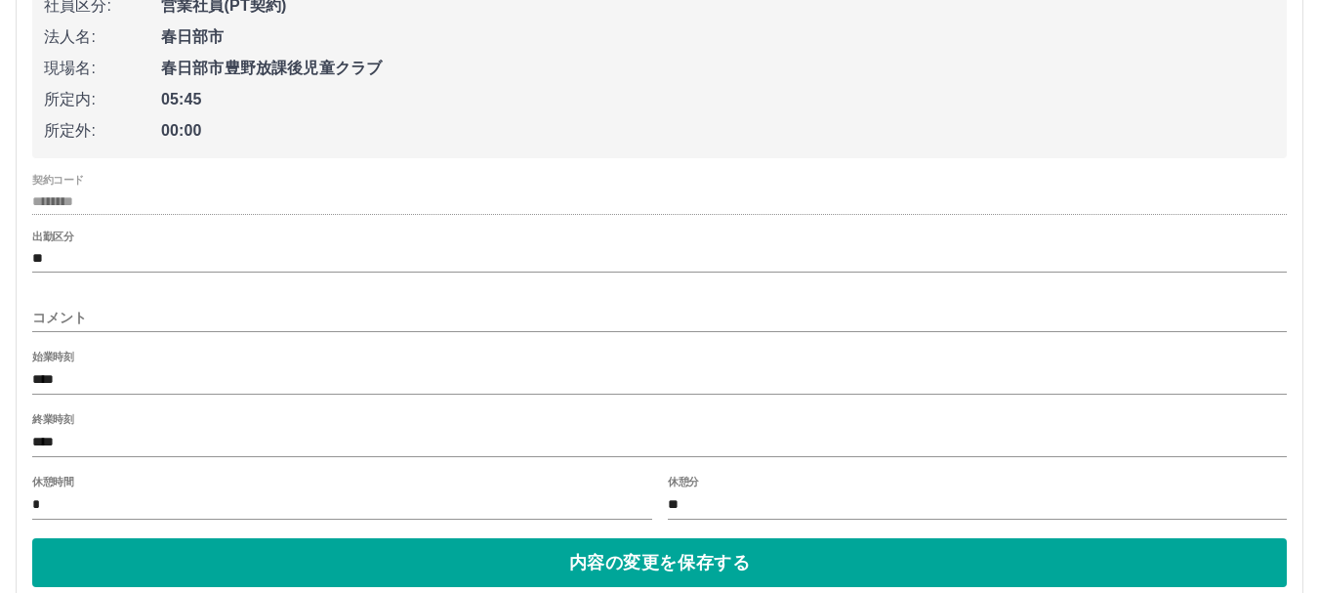
click at [101, 441] on input "****" at bounding box center [659, 443] width 1254 height 28
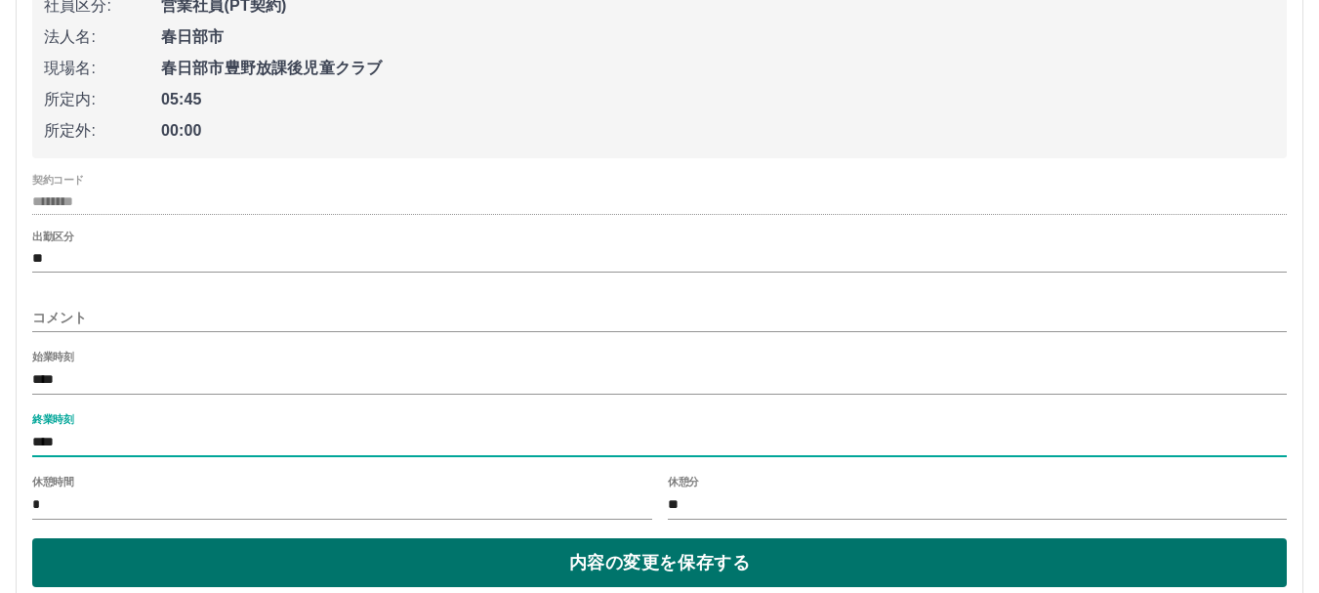
type input "****"
click at [459, 575] on button "内容の変更を保存する" at bounding box center [659, 562] width 1254 height 49
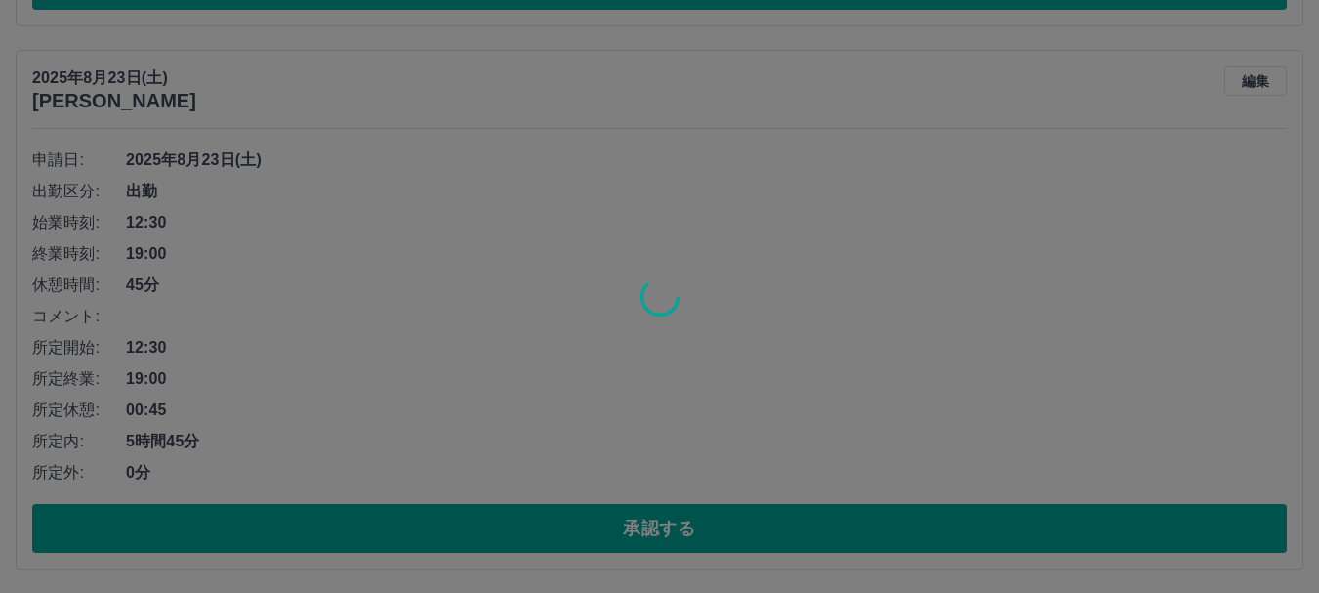
scroll to position [5779, 0]
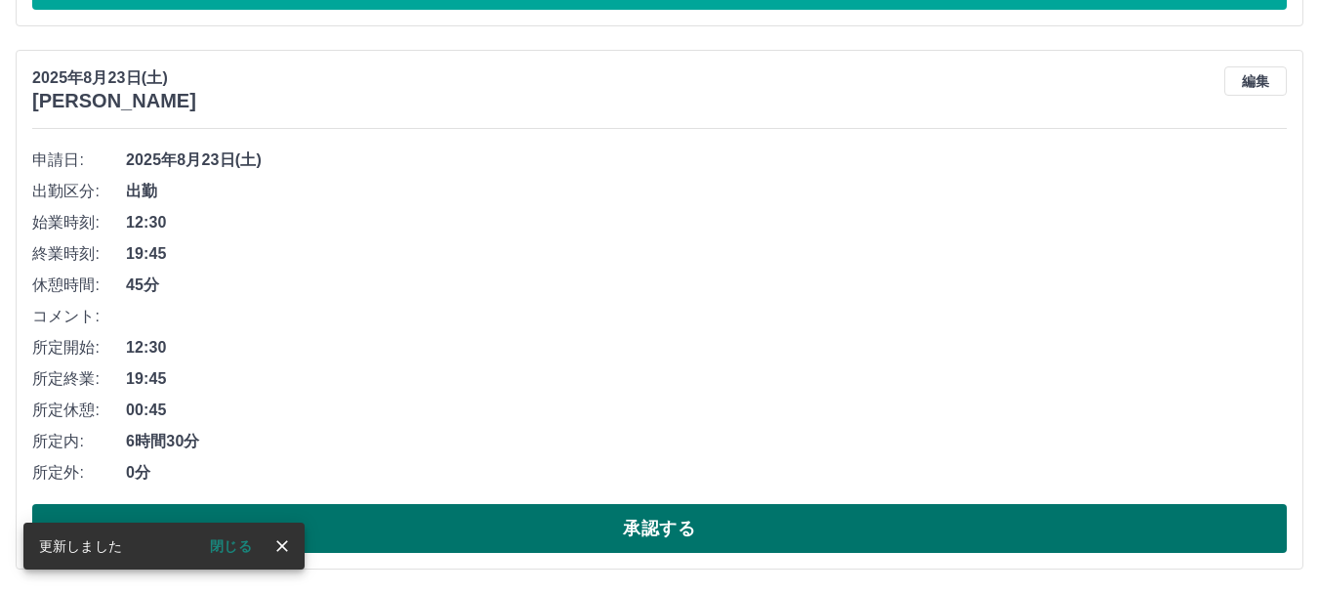
click at [682, 532] on button "承認する" at bounding box center [659, 528] width 1254 height 49
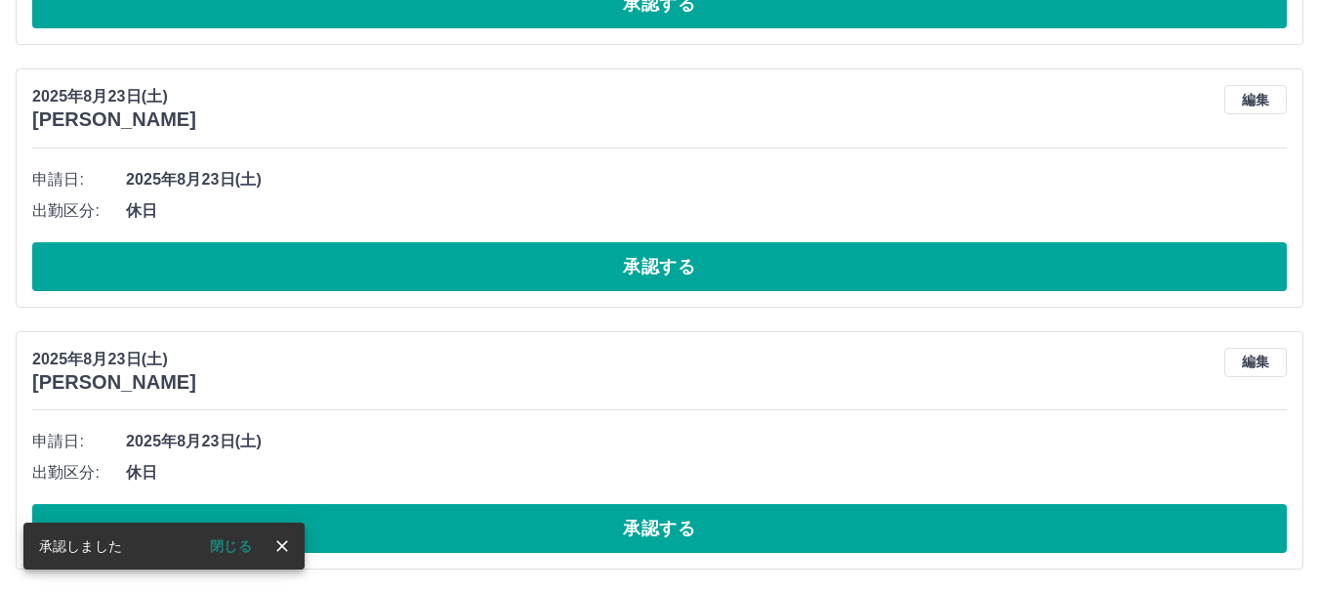
scroll to position [5236, 0]
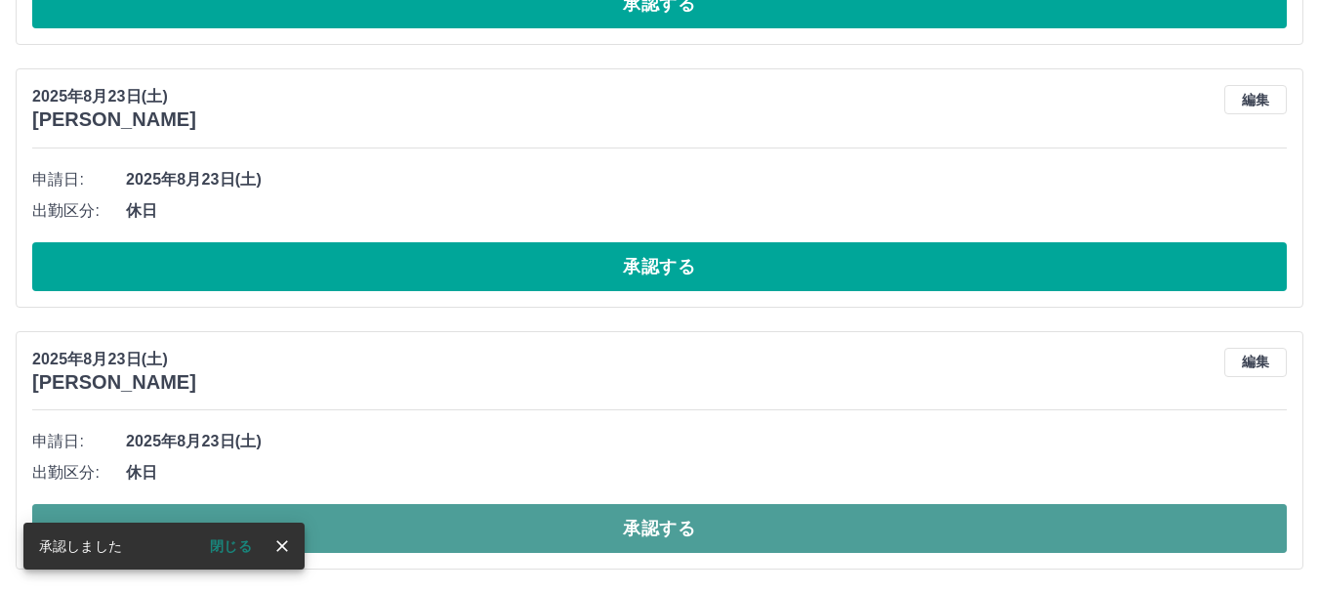
click at [708, 511] on button "承認する" at bounding box center [659, 528] width 1254 height 49
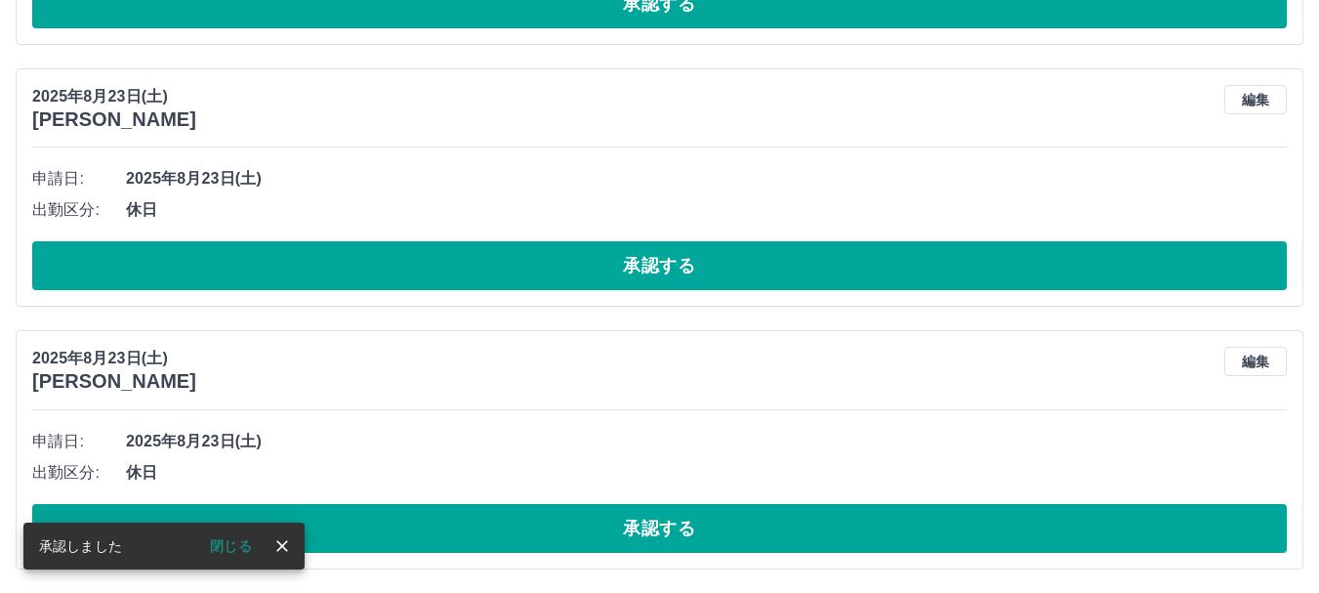
scroll to position [4975, 0]
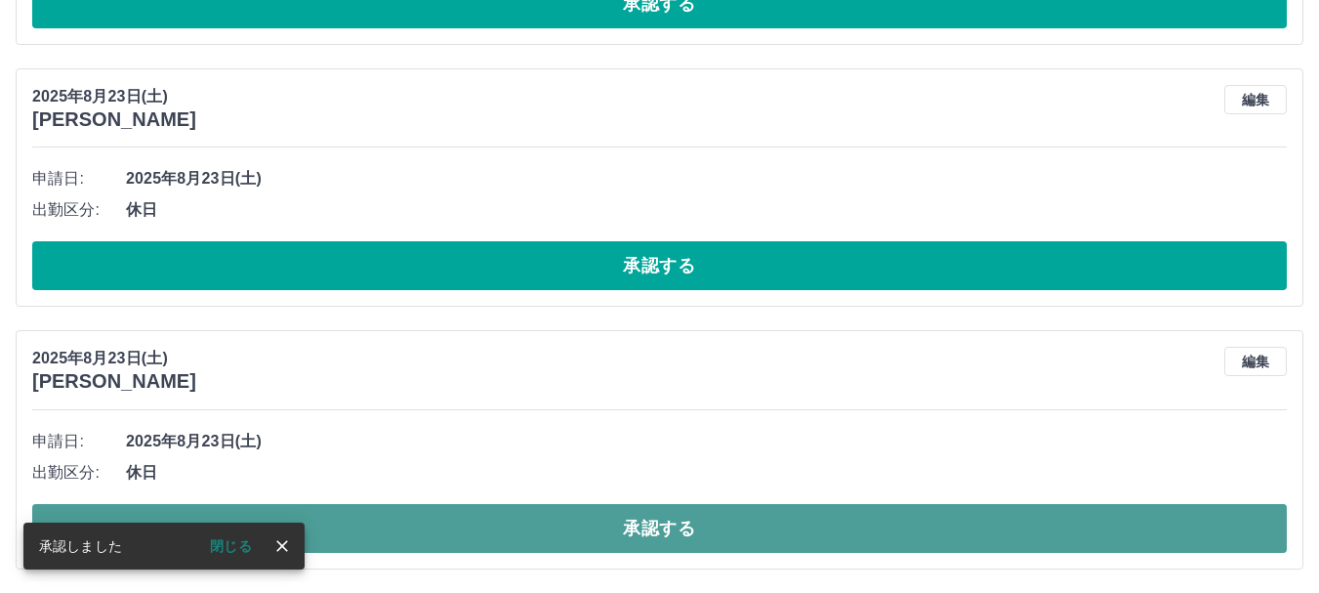
click at [656, 530] on button "承認する" at bounding box center [659, 528] width 1254 height 49
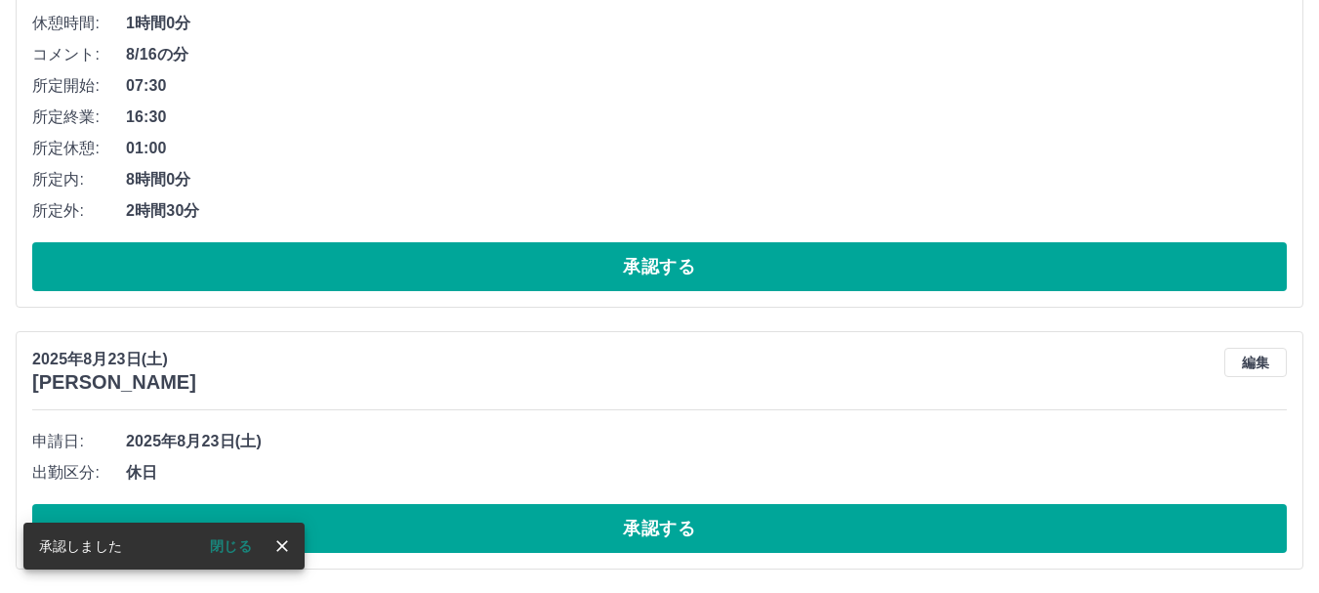
scroll to position [4712, 0]
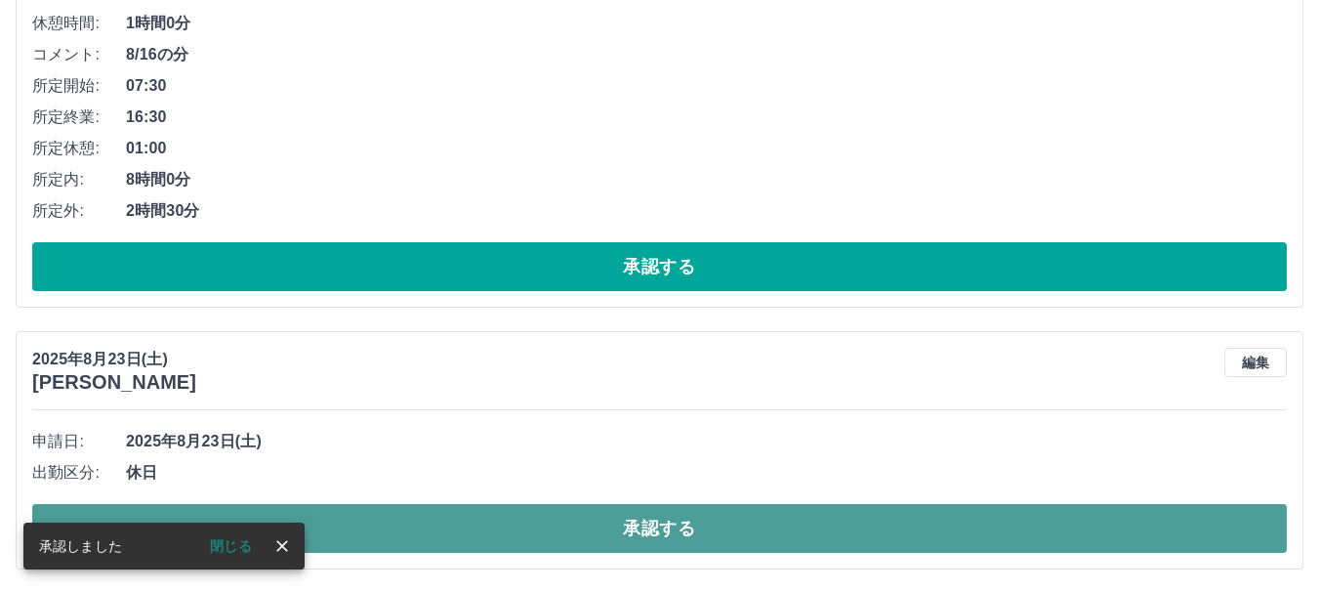
click at [653, 531] on button "承認する" at bounding box center [659, 528] width 1254 height 49
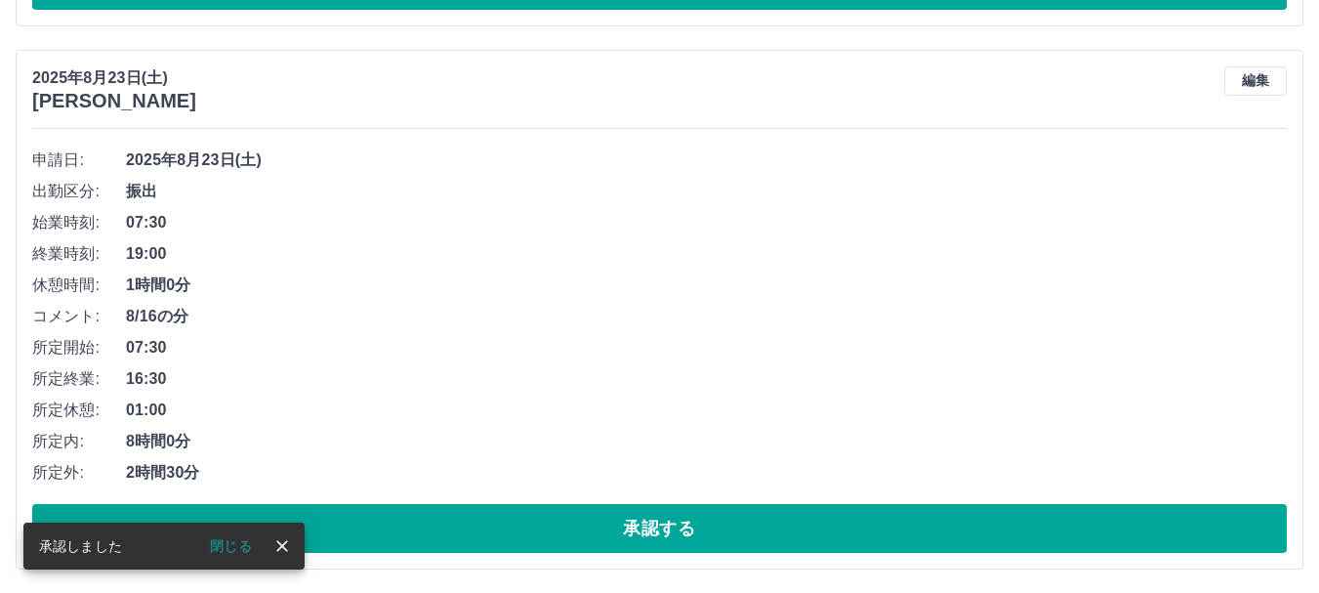
scroll to position [4450, 0]
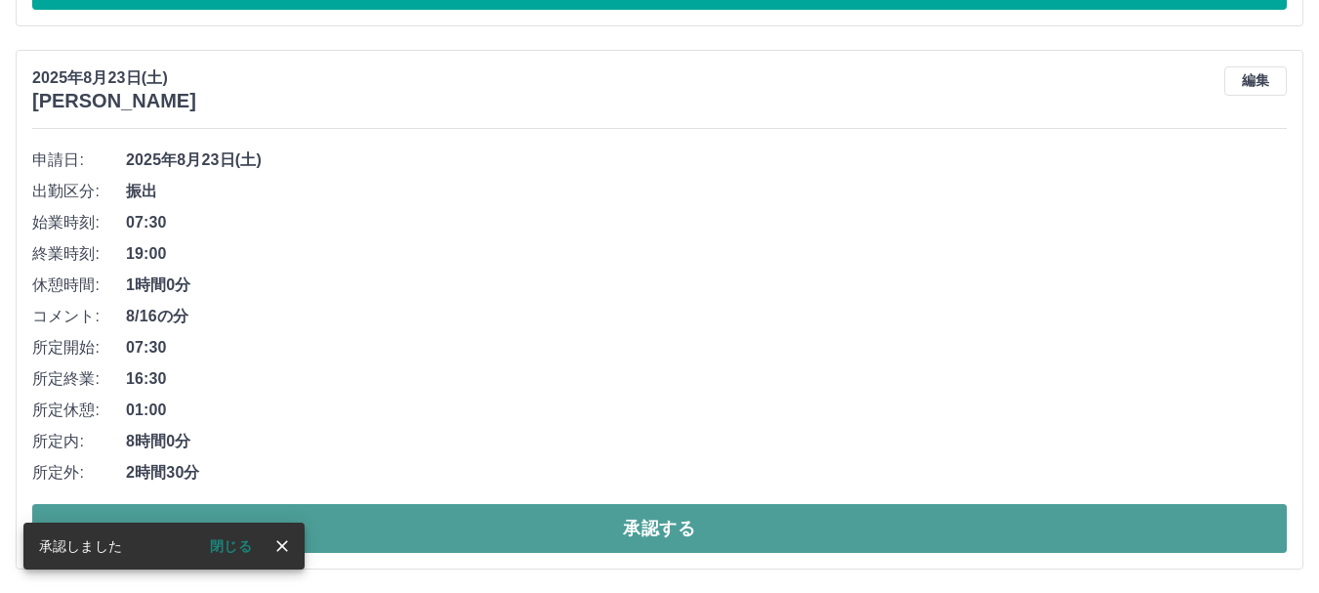
click at [645, 526] on button "承認する" at bounding box center [659, 528] width 1254 height 49
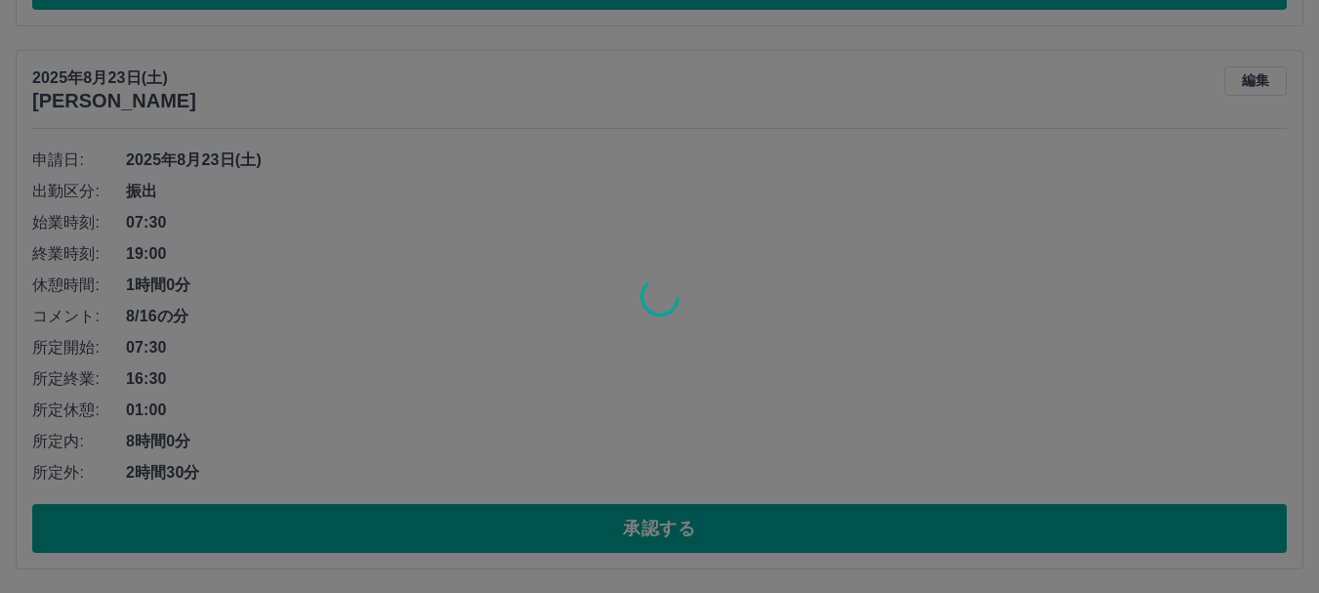
scroll to position [3908, 0]
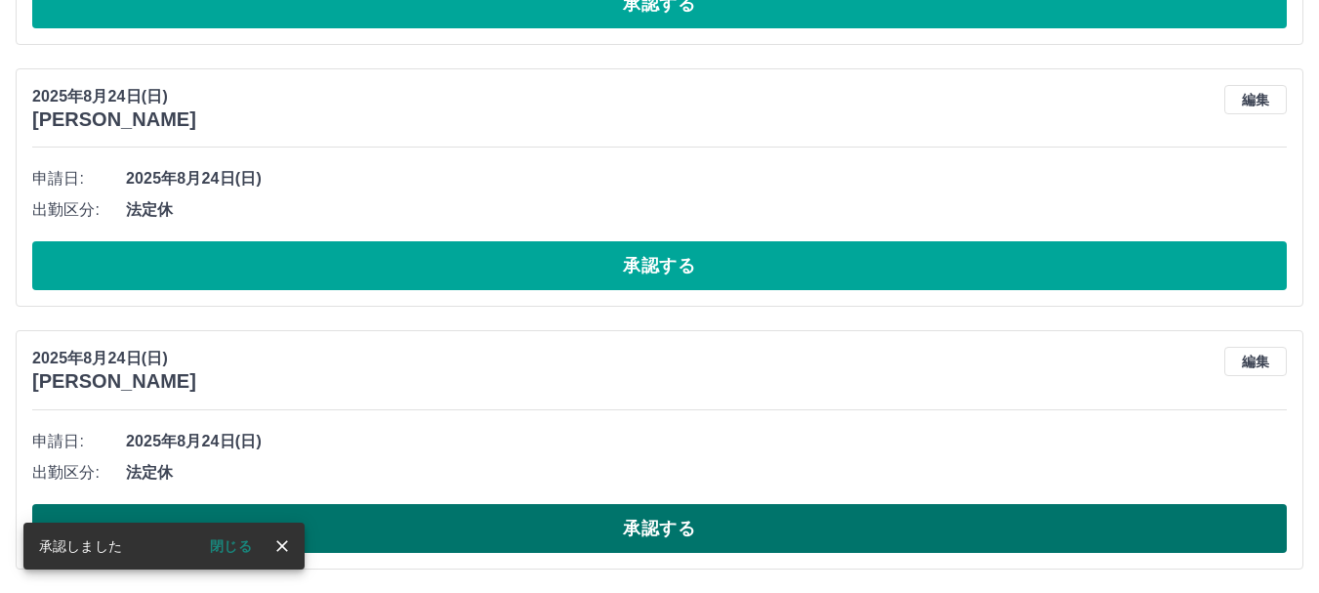
click at [622, 525] on button "承認する" at bounding box center [659, 528] width 1254 height 49
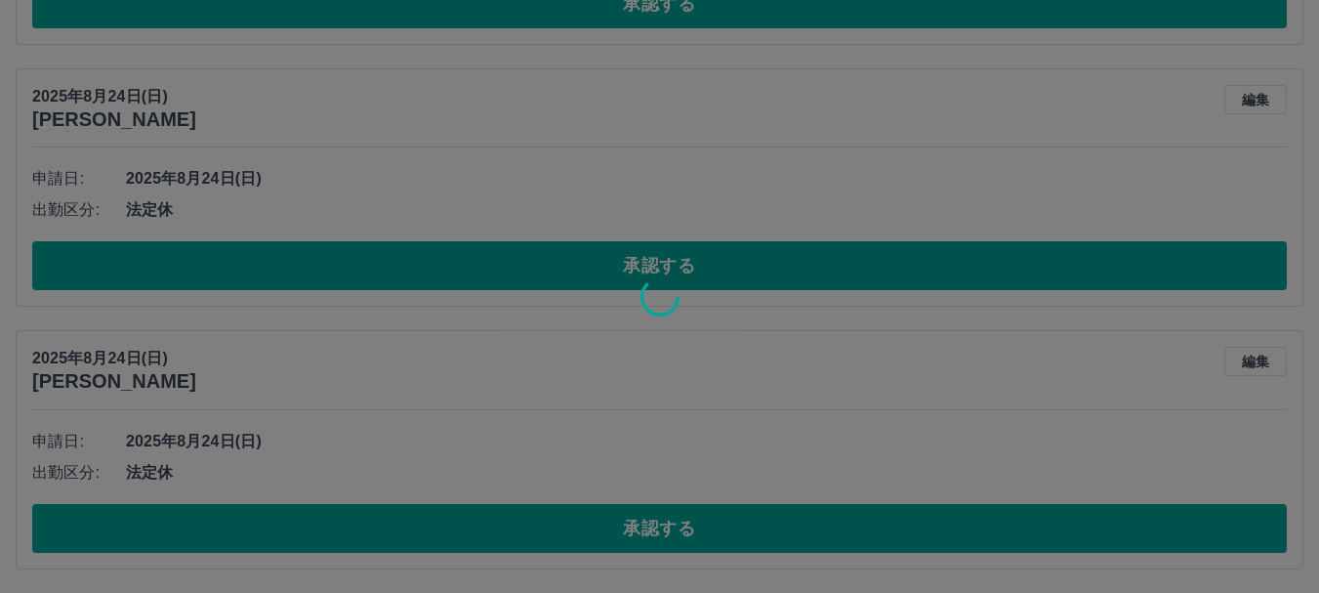
scroll to position [3645, 0]
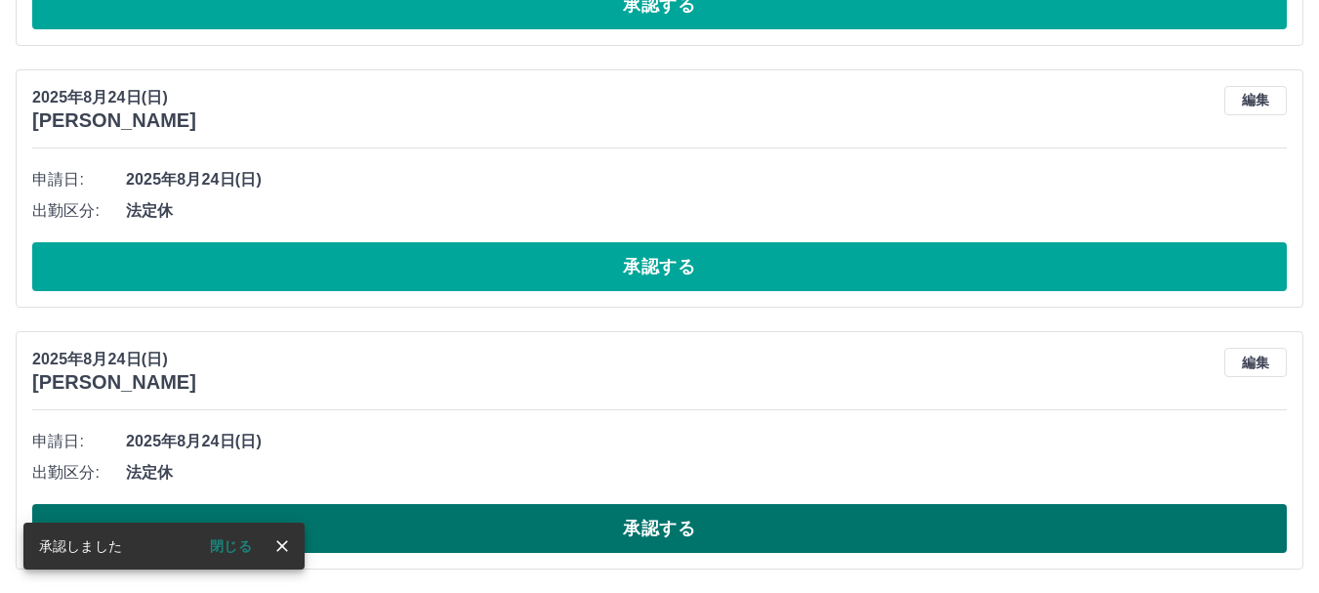
click at [646, 536] on button "承認する" at bounding box center [659, 528] width 1254 height 49
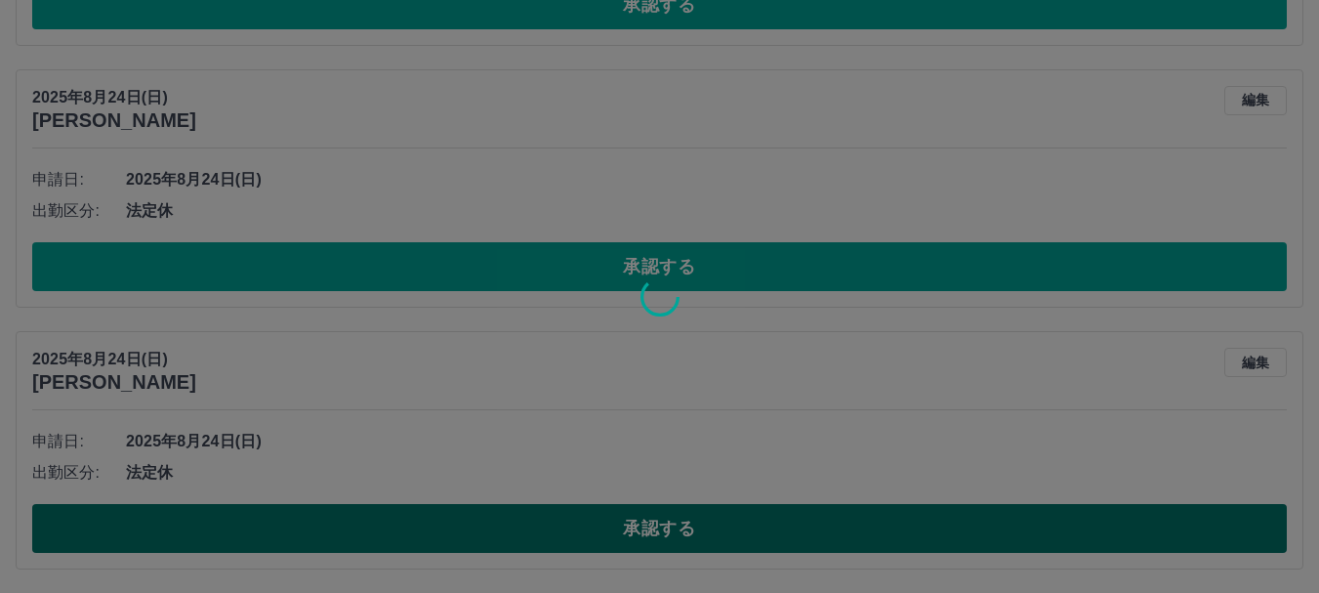
scroll to position [3383, 0]
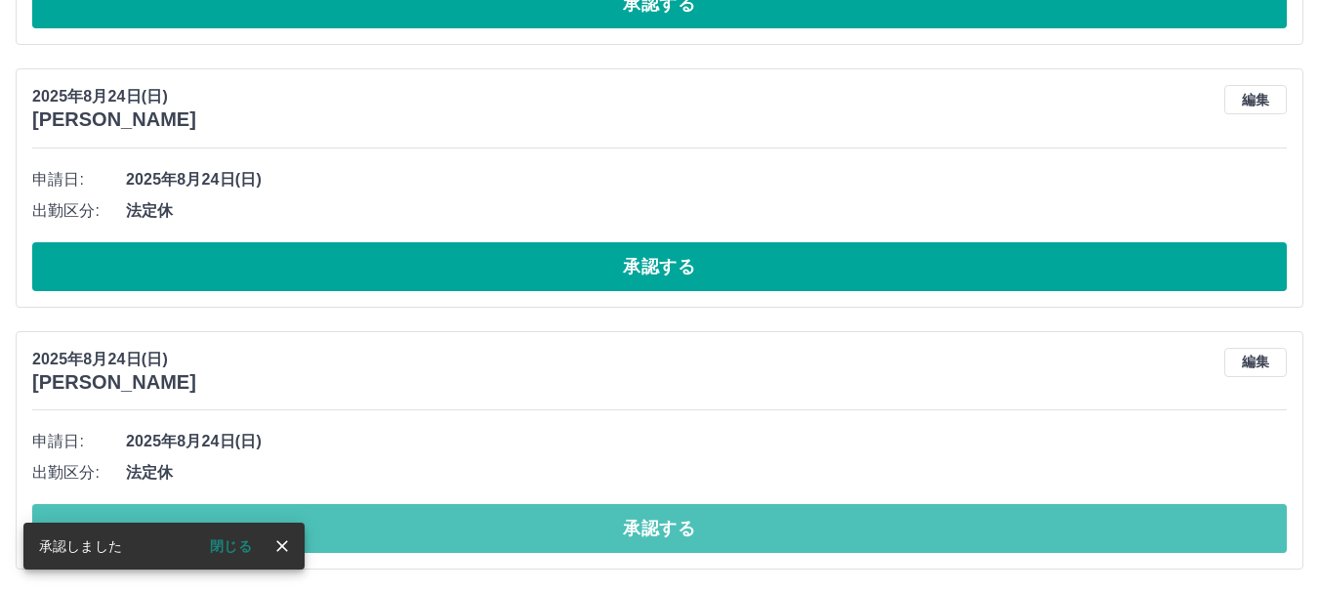
click at [646, 536] on button "承認する" at bounding box center [659, 528] width 1254 height 49
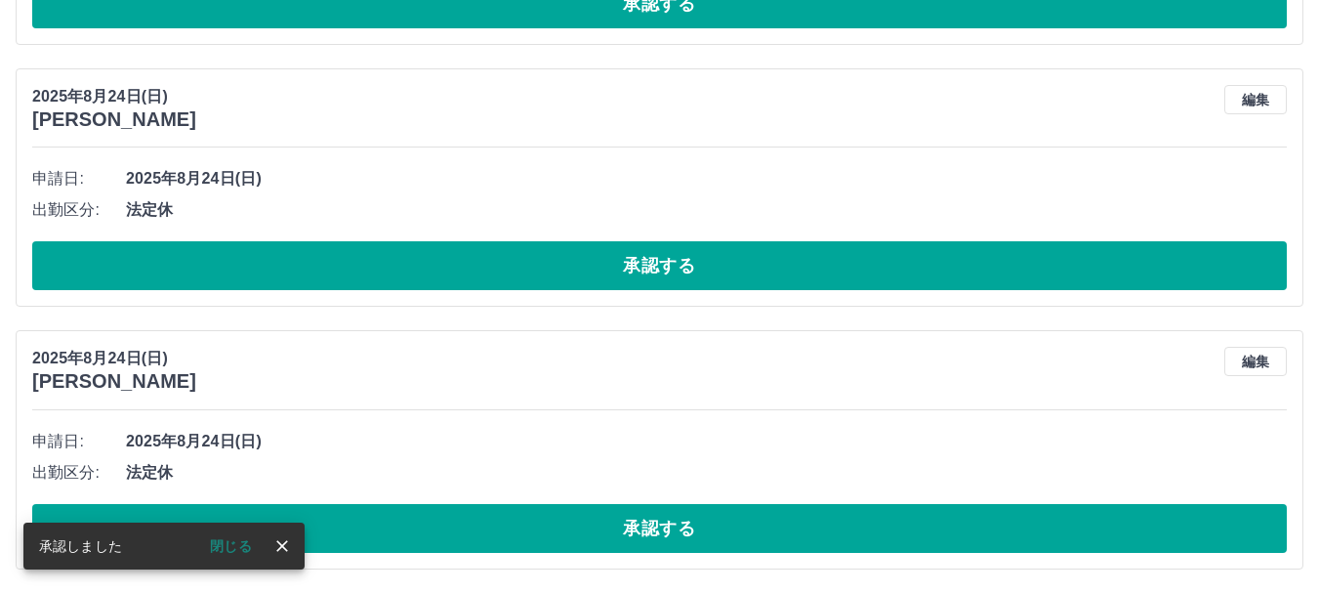
scroll to position [3122, 0]
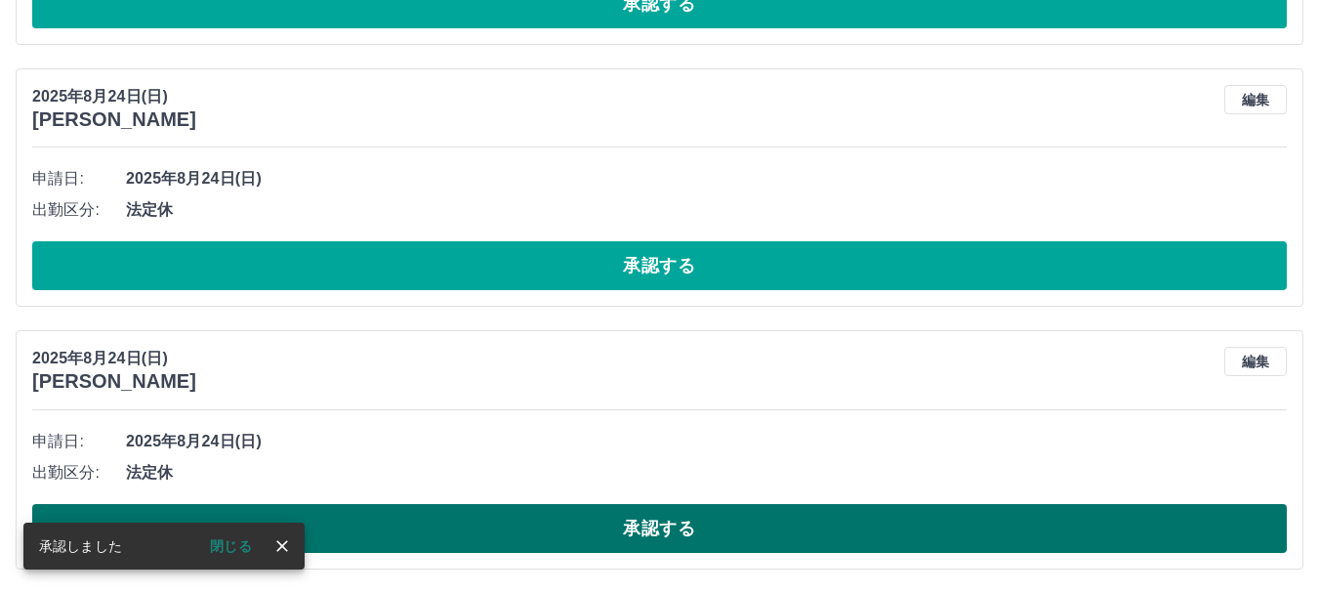
click at [617, 537] on button "承認する" at bounding box center [659, 528] width 1254 height 49
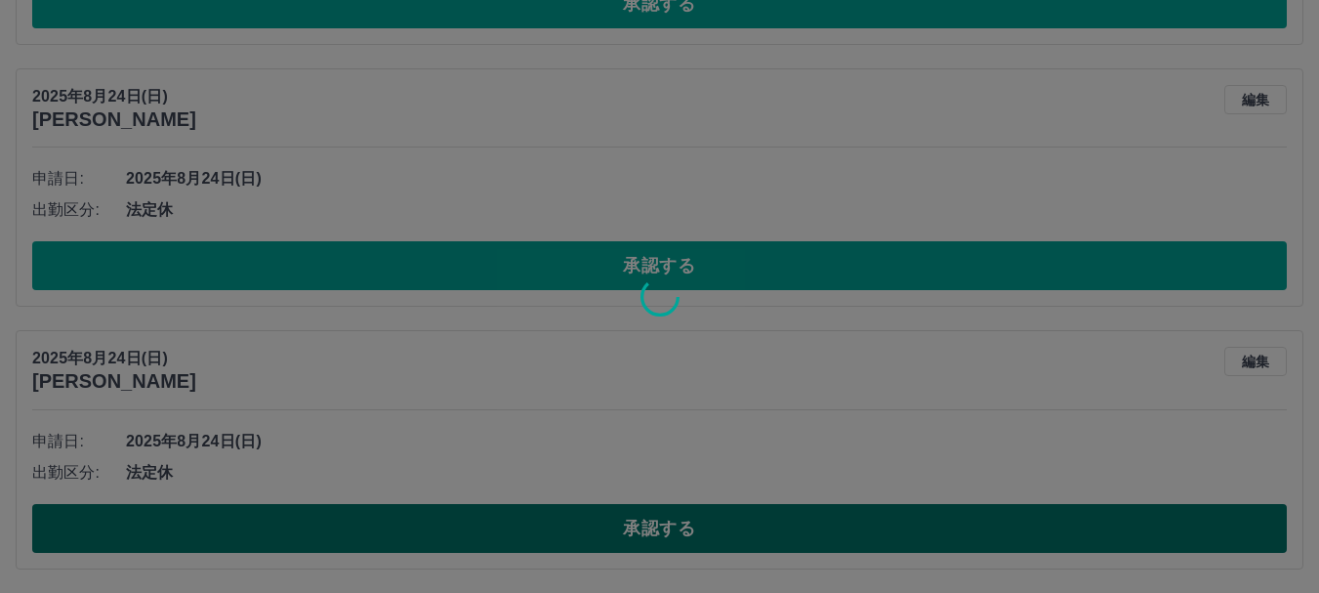
scroll to position [2859, 0]
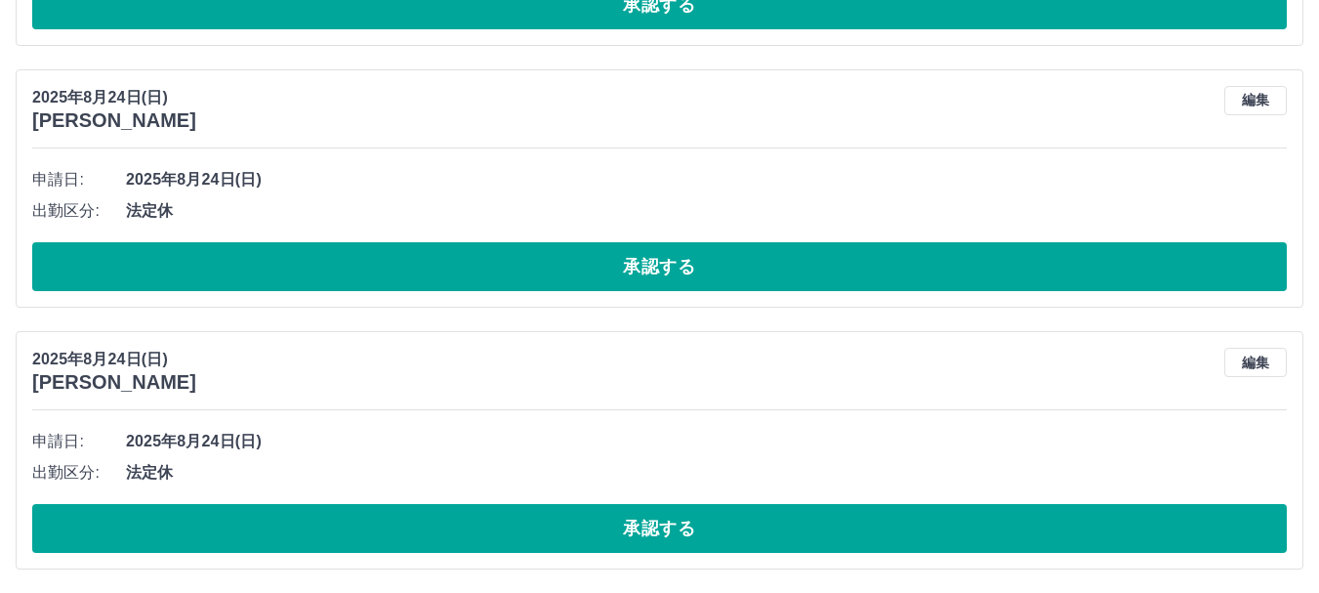
click at [617, 537] on button "承認する" at bounding box center [659, 528] width 1254 height 49
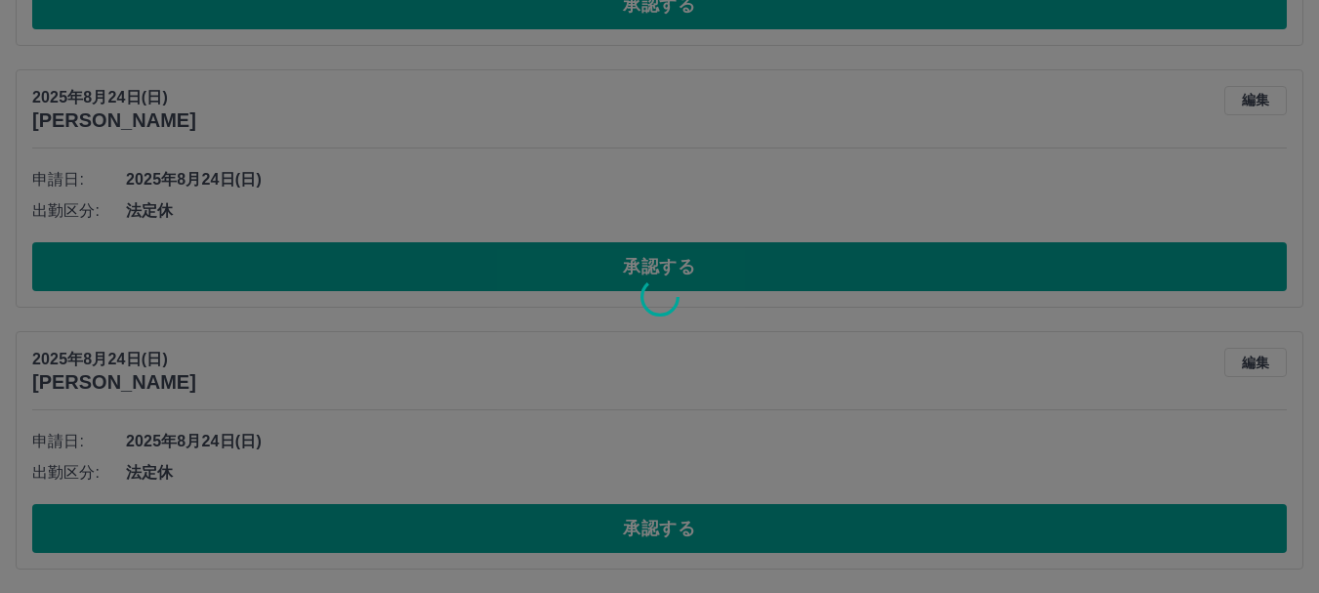
scroll to position [2598, 0]
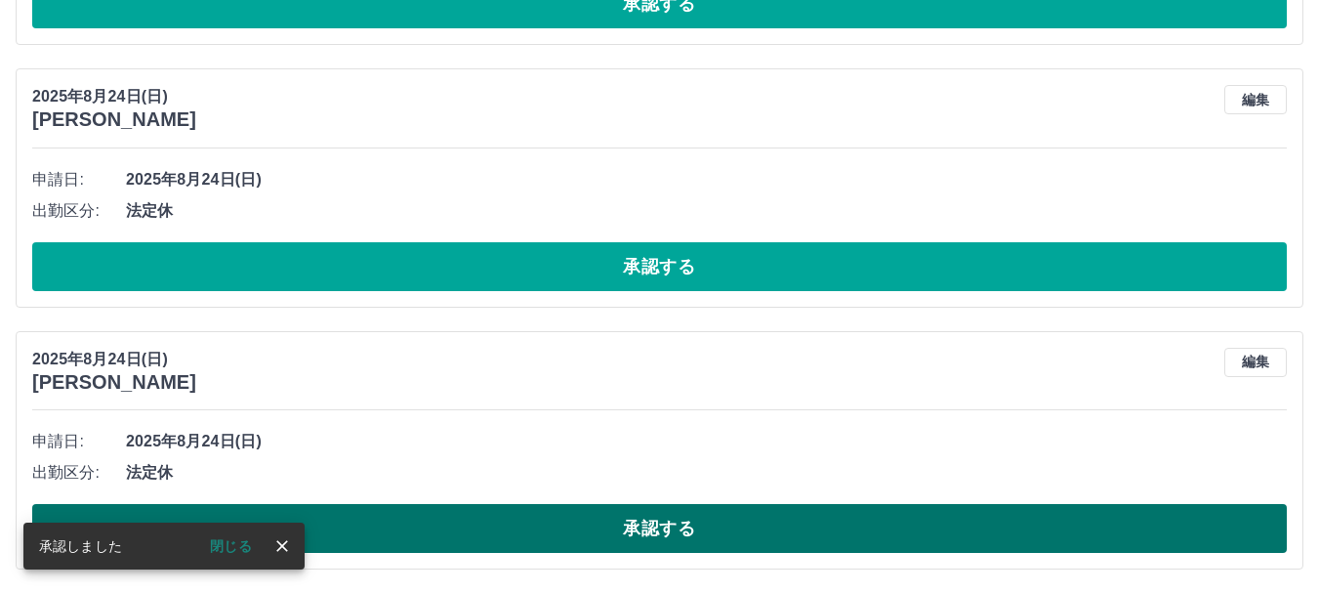
click at [632, 524] on button "承認する" at bounding box center [659, 528] width 1254 height 49
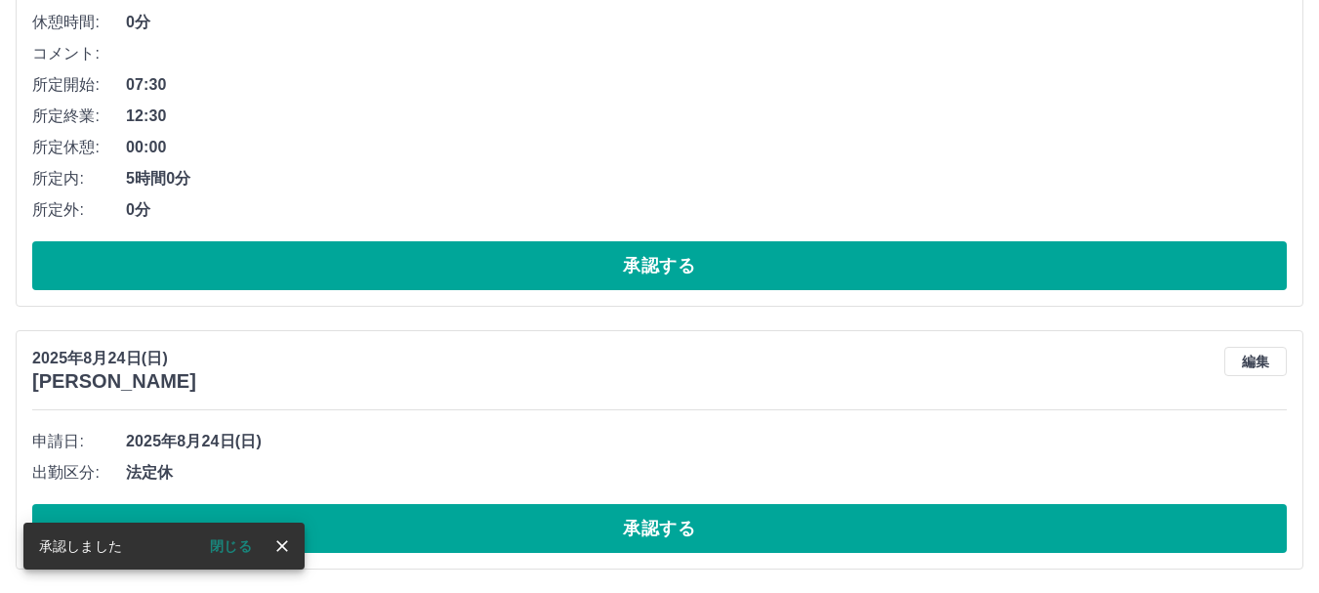
scroll to position [2336, 0]
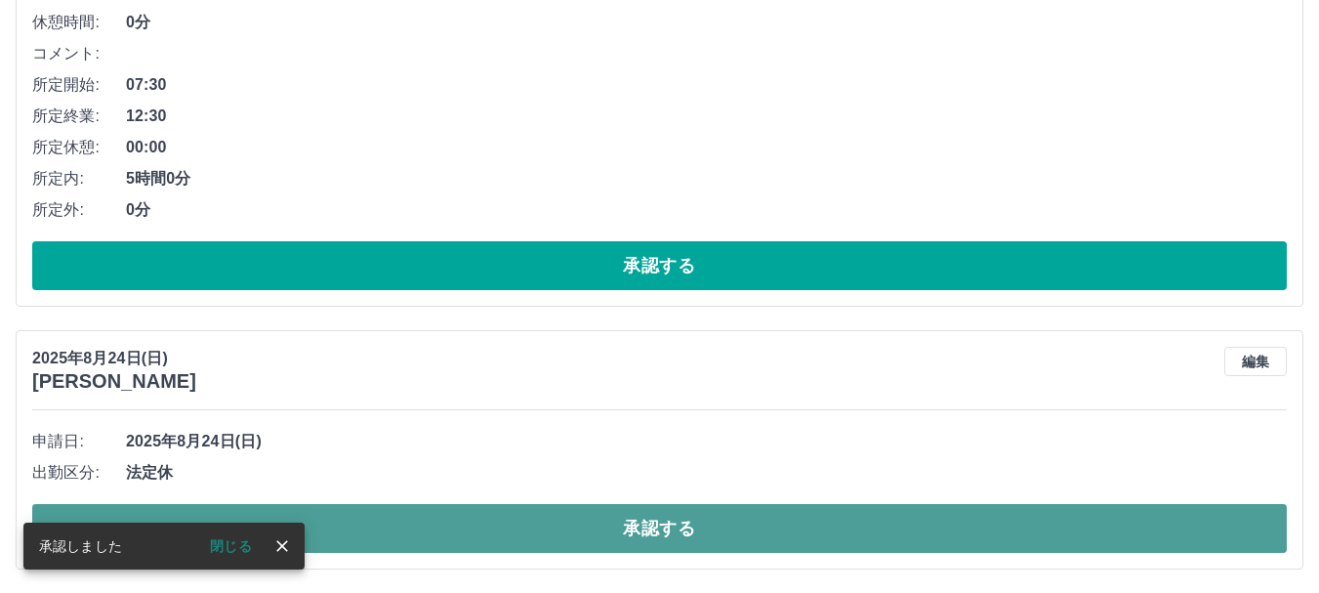
click at [608, 540] on button "承認する" at bounding box center [659, 528] width 1254 height 49
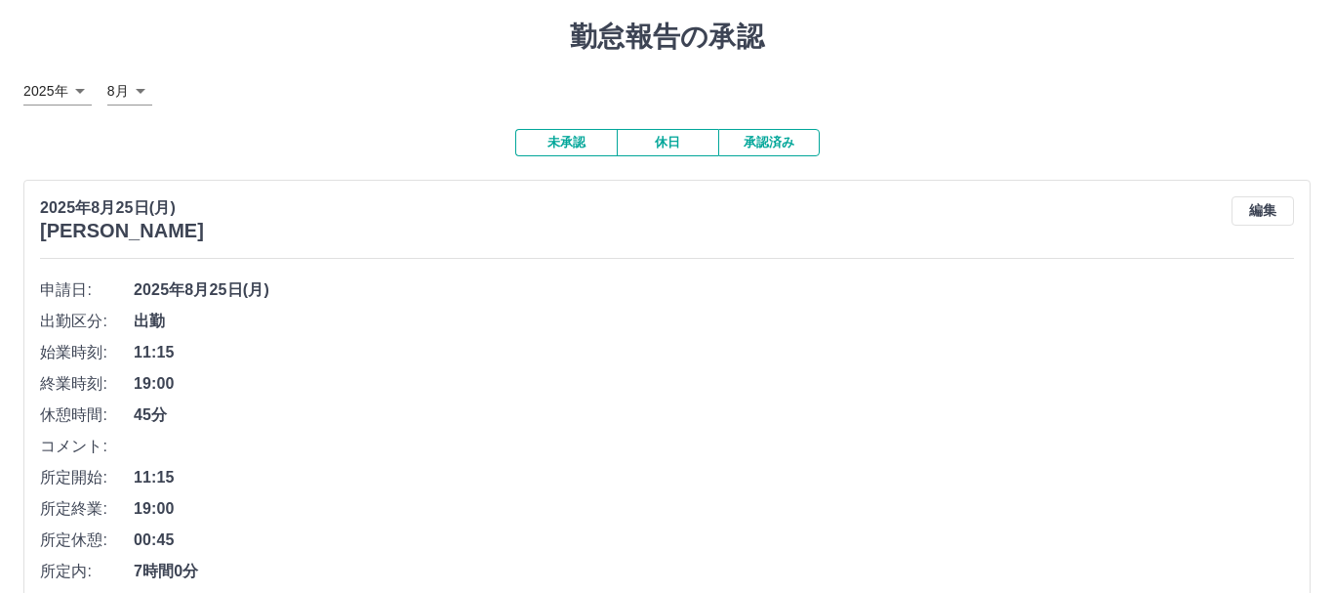
scroll to position [0, 0]
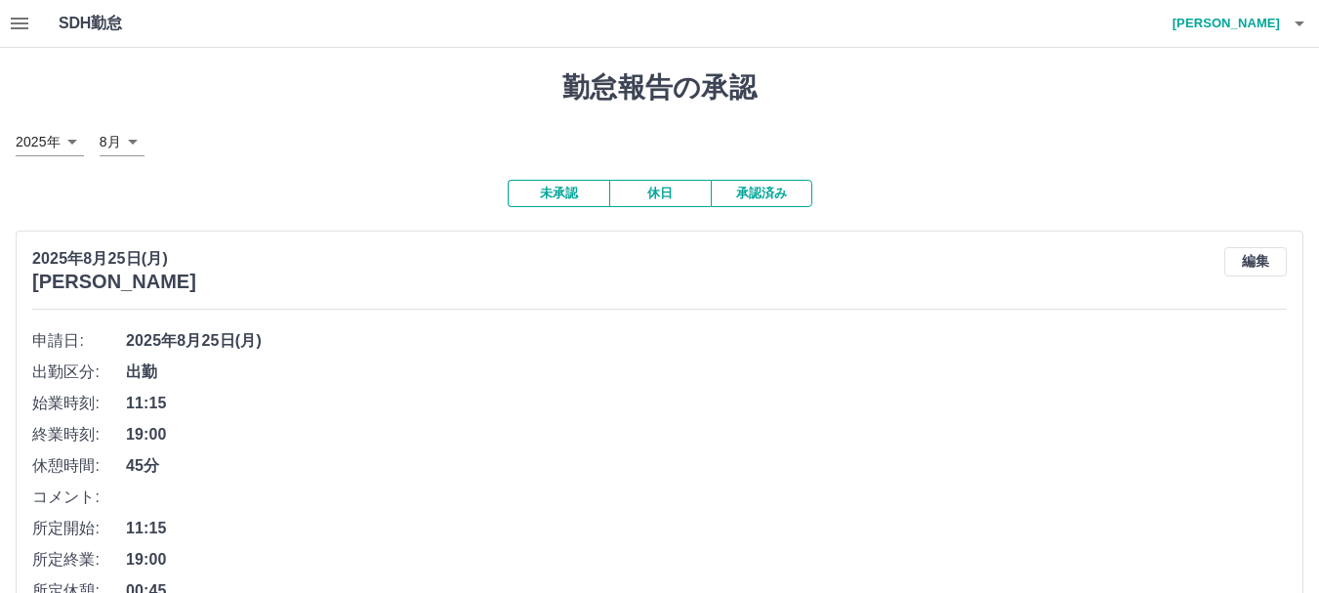
click at [1295, 25] on icon "button" at bounding box center [1299, 23] width 23 height 23
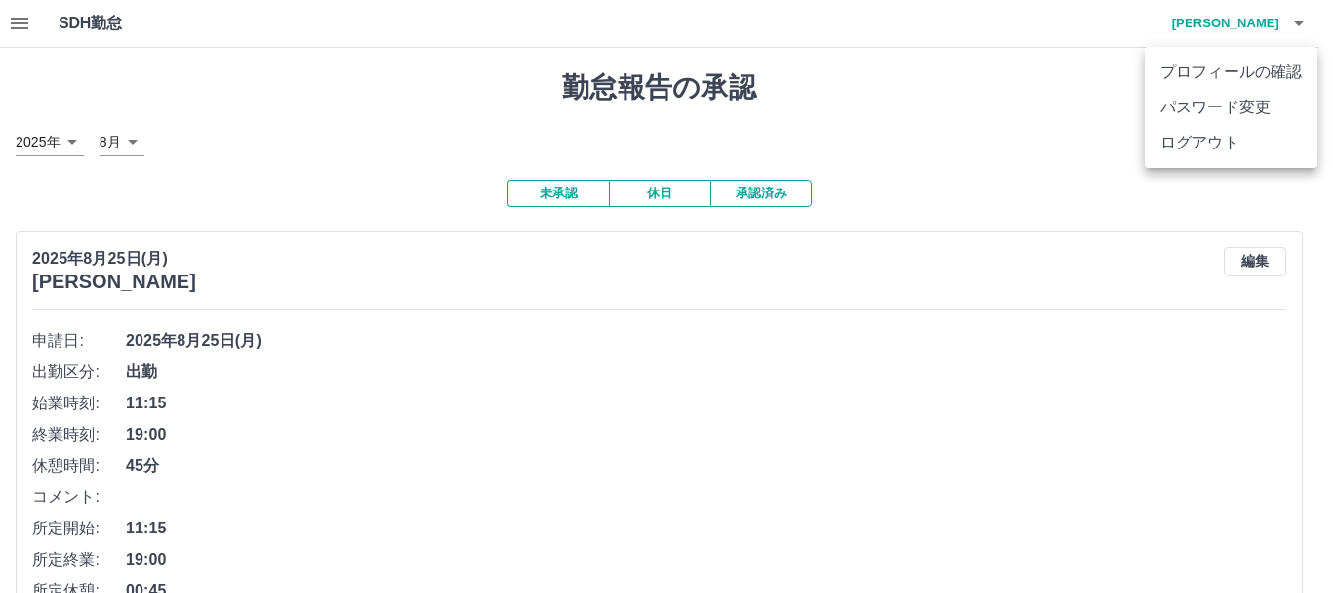
click at [1205, 149] on li "ログアウト" at bounding box center [1231, 142] width 173 height 35
